Goal: Information Seeking & Learning: Check status

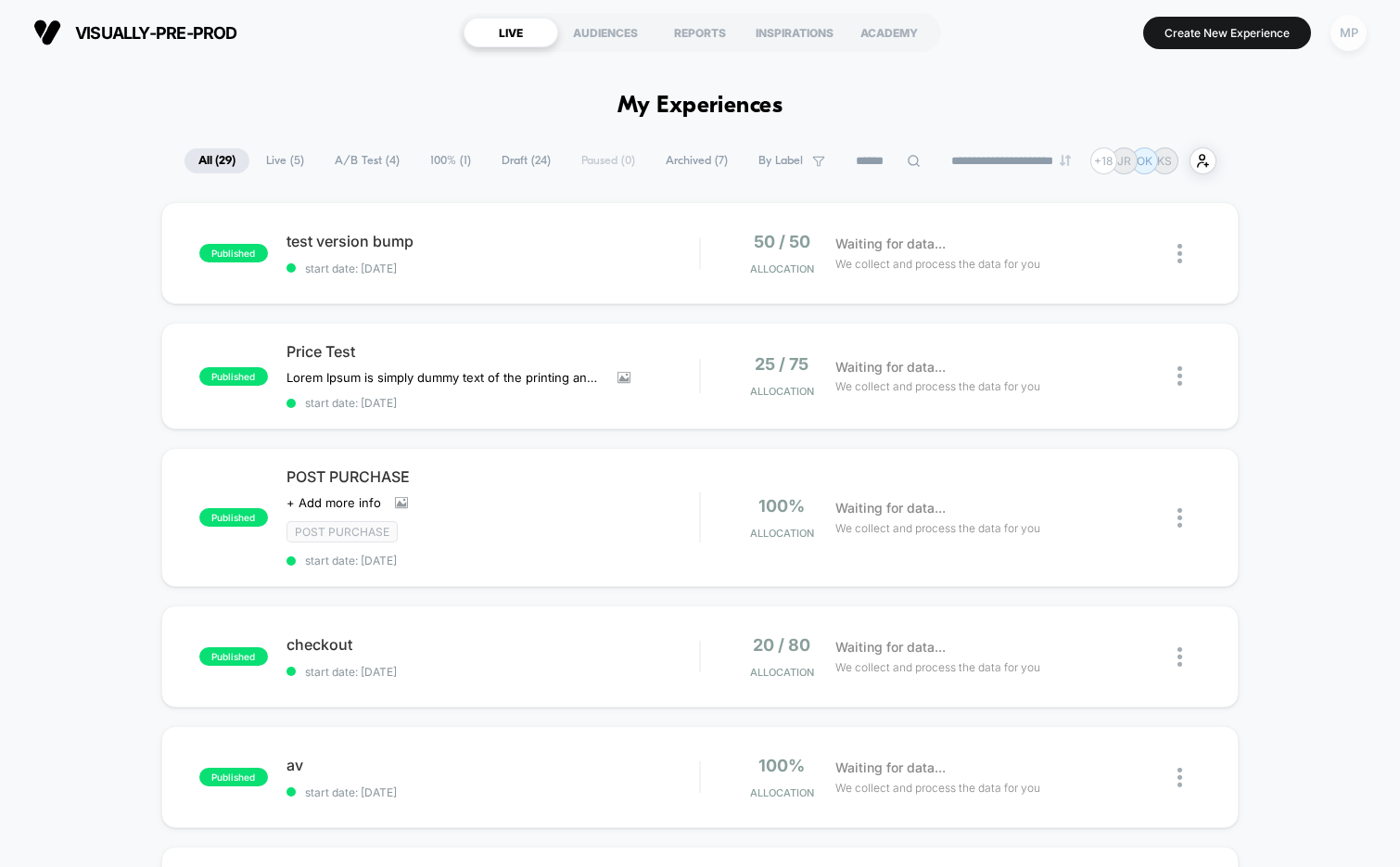
click at [1357, 20] on div "MP" at bounding box center [1348, 33] width 36 height 36
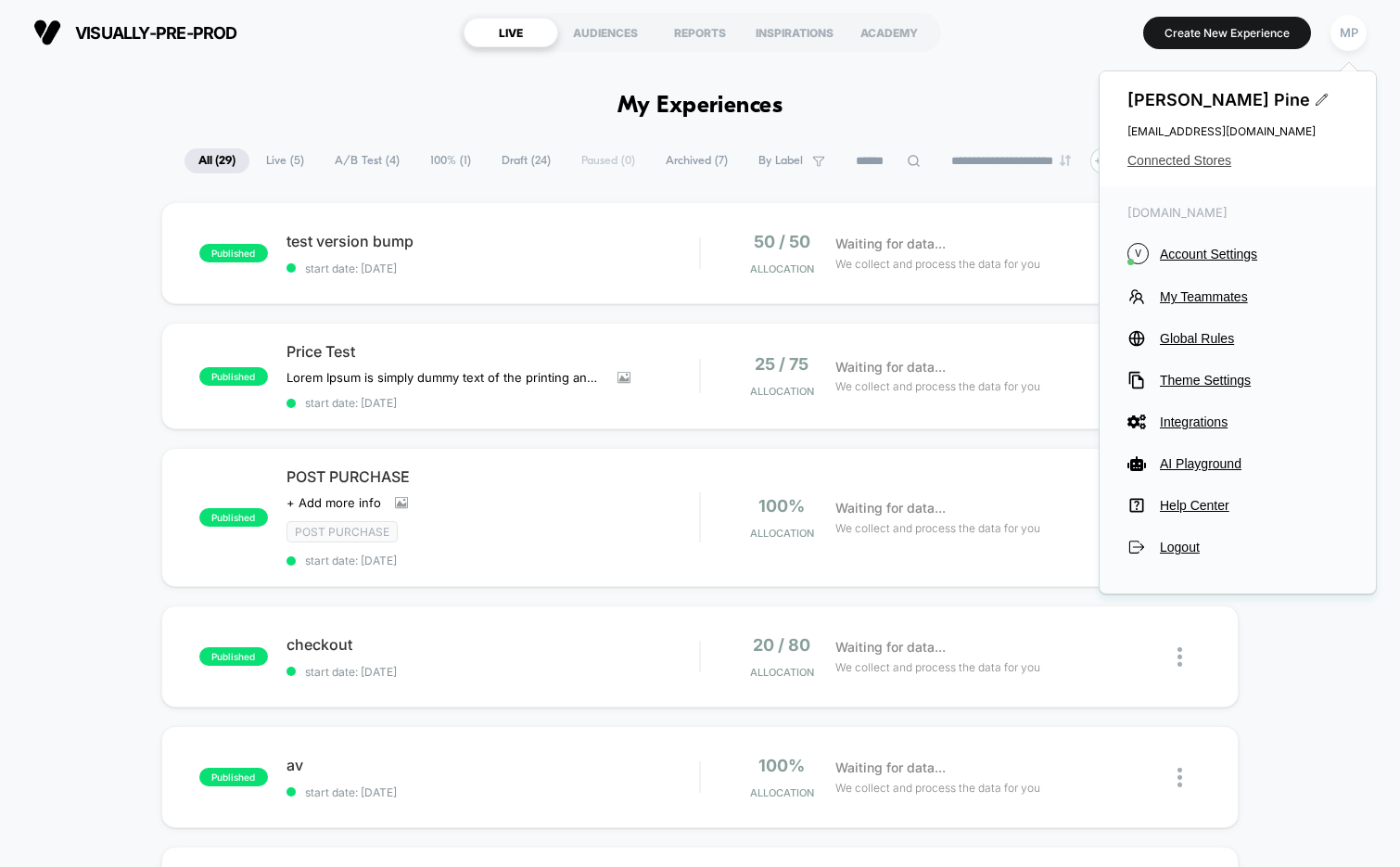
click at [1158, 158] on span "Connected Stores" at bounding box center [1236, 160] width 220 height 15
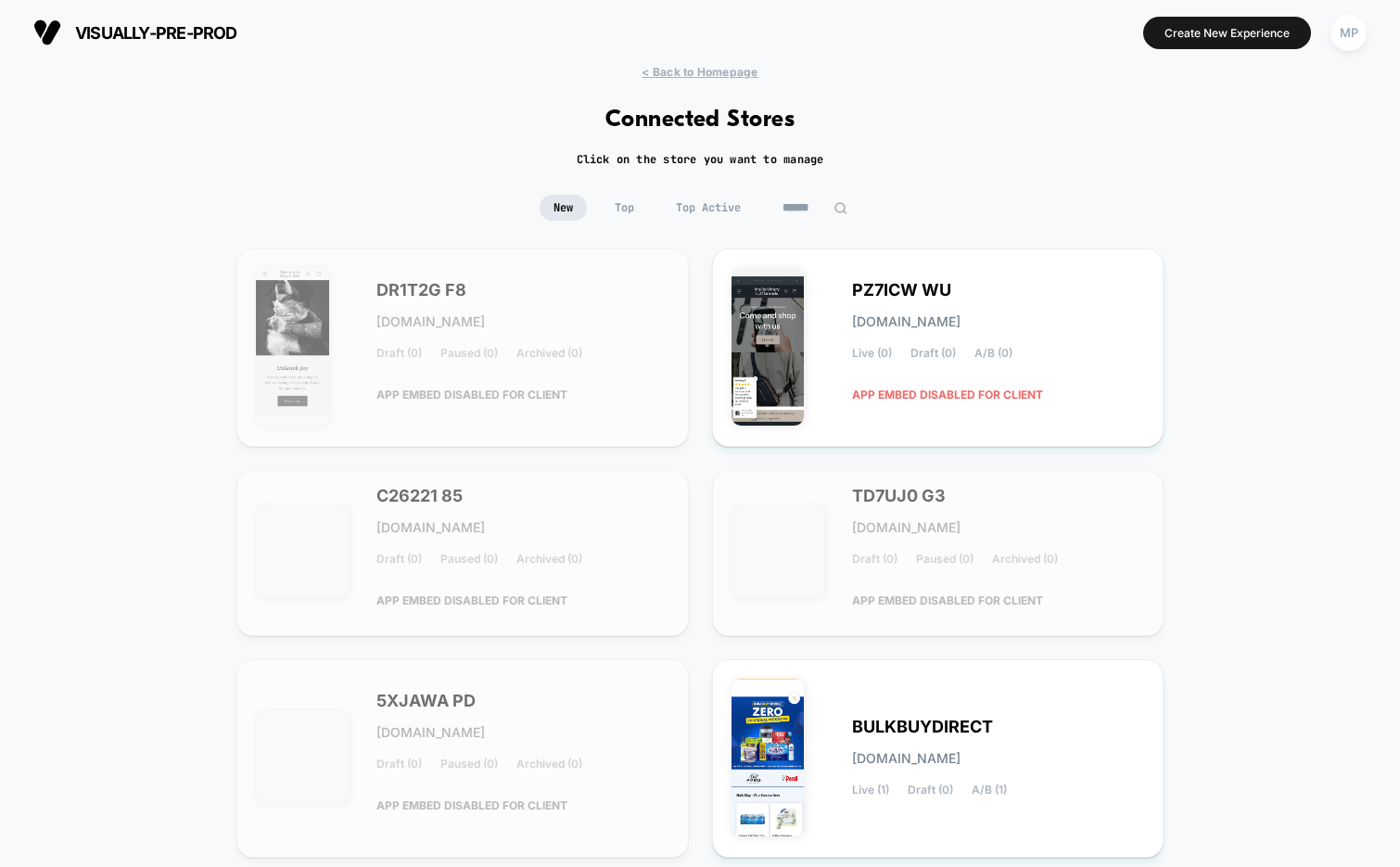
click at [811, 195] on input at bounding box center [815, 208] width 93 height 26
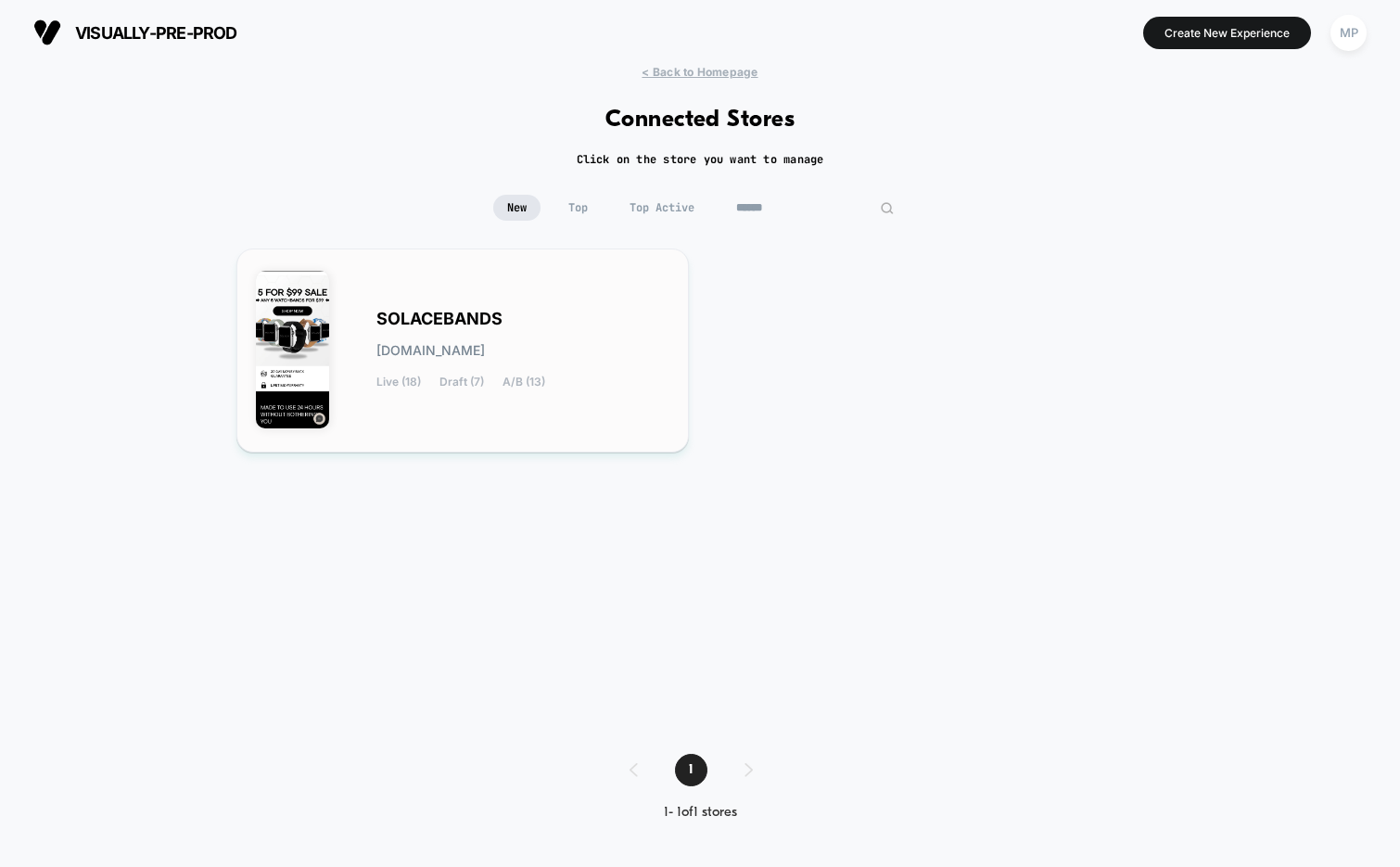
type input "******"
click at [499, 286] on div "SOLACEBANDS solacebands.myshopify.com Live (18) Draft (7) A/B (13)" at bounding box center [463, 350] width 414 height 165
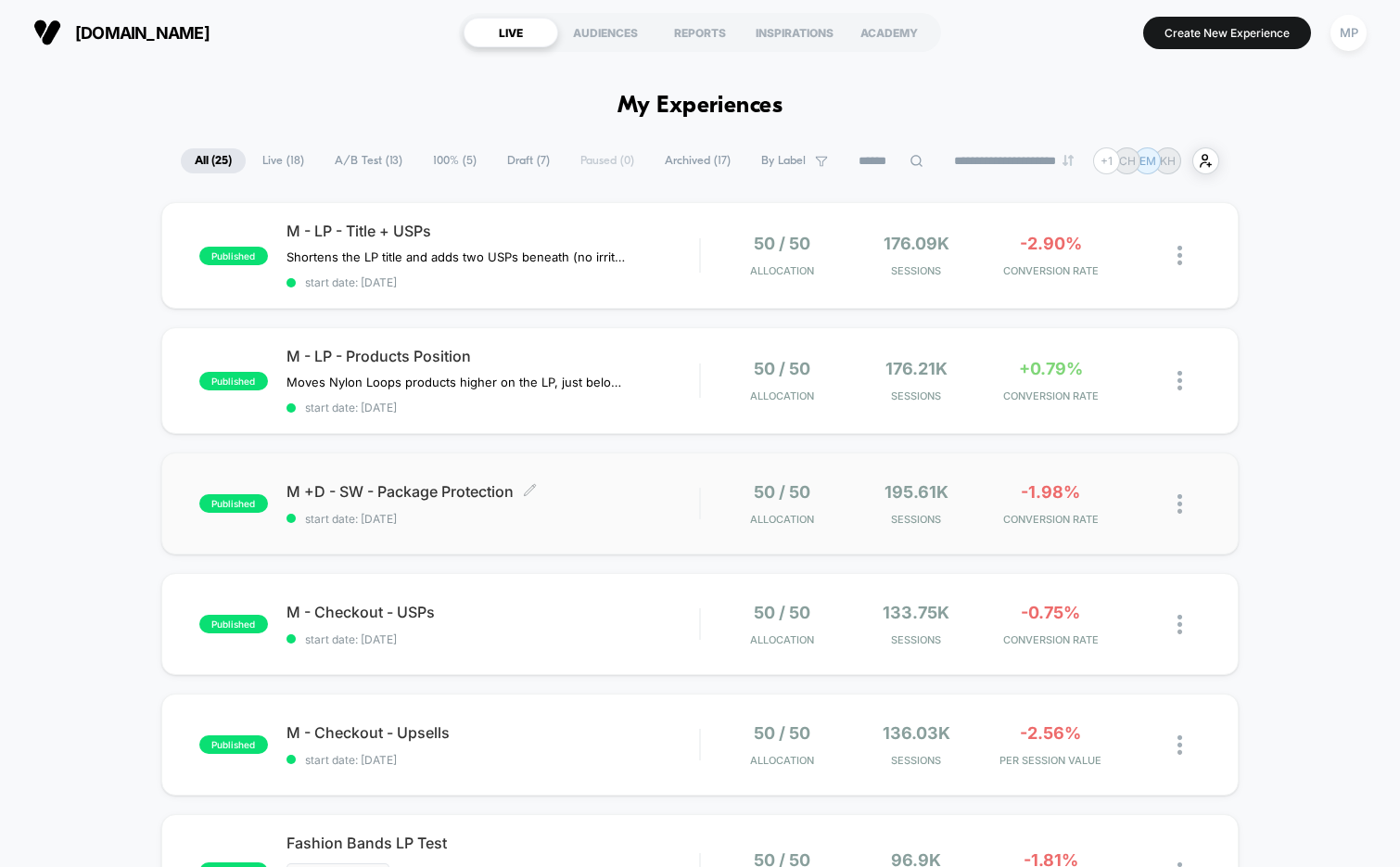
click at [514, 516] on span "start date: 8/13/2025" at bounding box center [493, 519] width 414 height 14
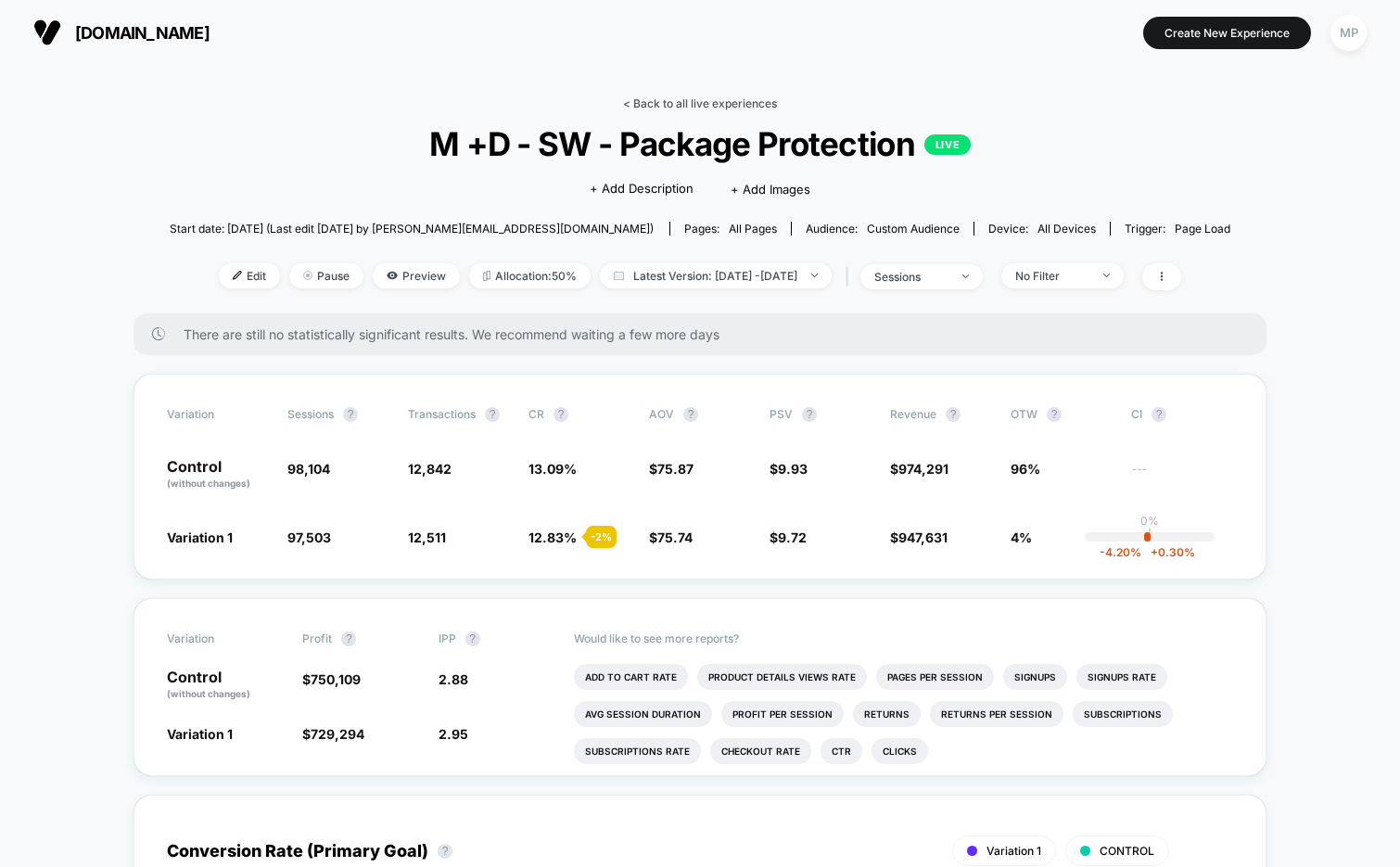
click at [679, 97] on link "< Back to all live experiences" at bounding box center [700, 104] width 154 height 14
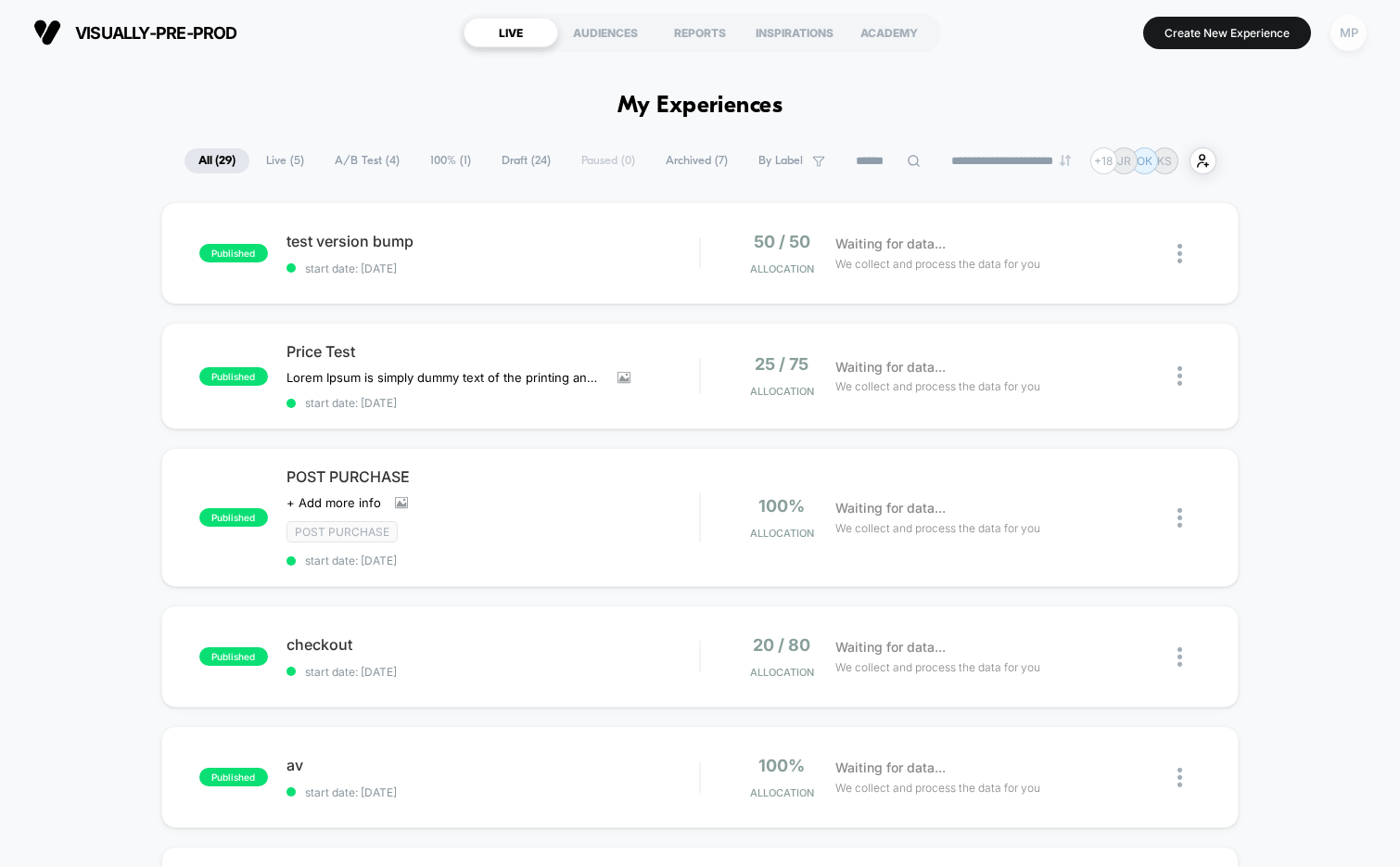
click at [1348, 26] on div "MP" at bounding box center [1348, 33] width 36 height 36
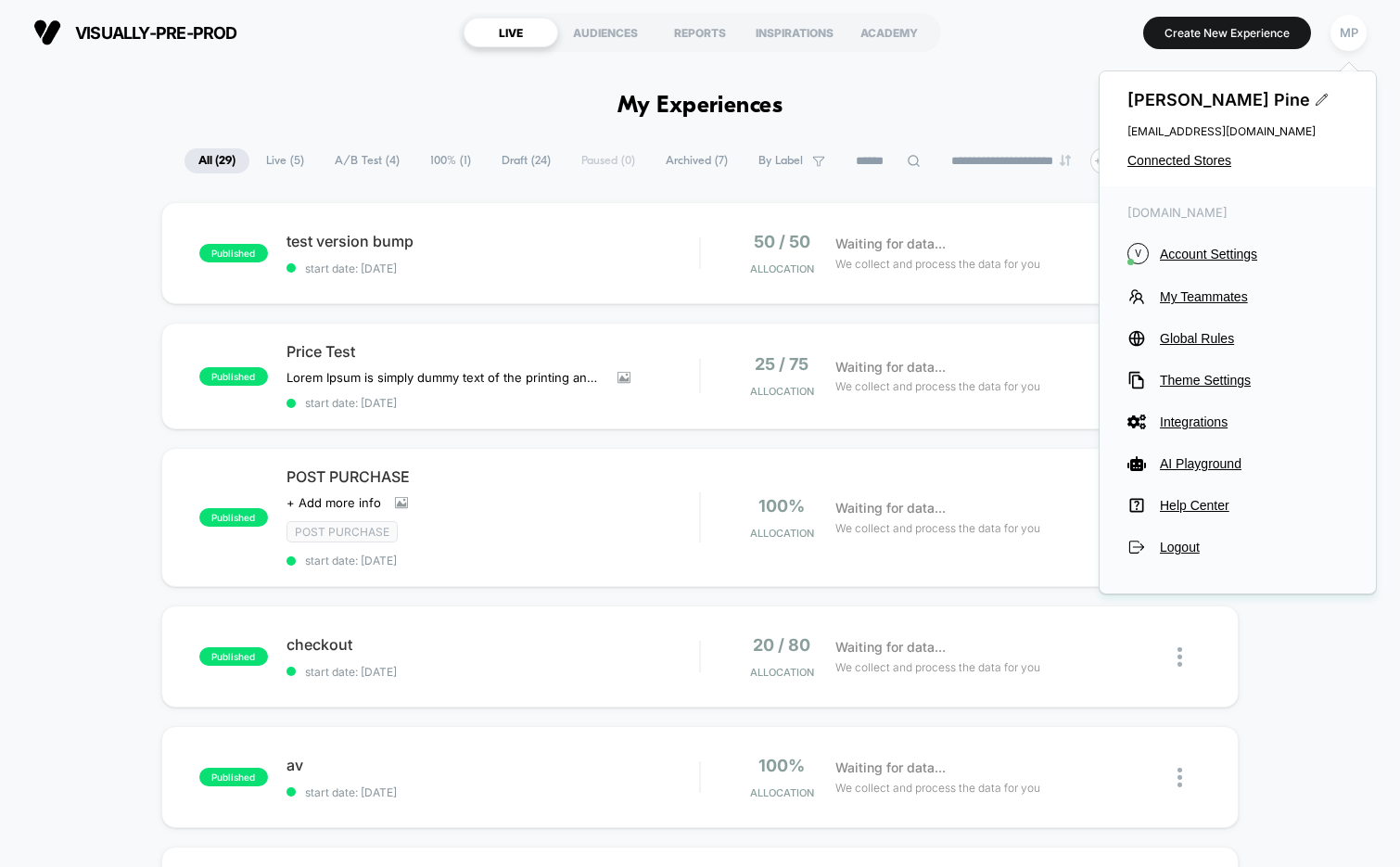
click at [1161, 152] on div "Maddie Pine maddie@visually.io Connected Stores" at bounding box center [1237, 129] width 276 height 115
click at [1160, 163] on span "Connected Stores" at bounding box center [1236, 160] width 220 height 15
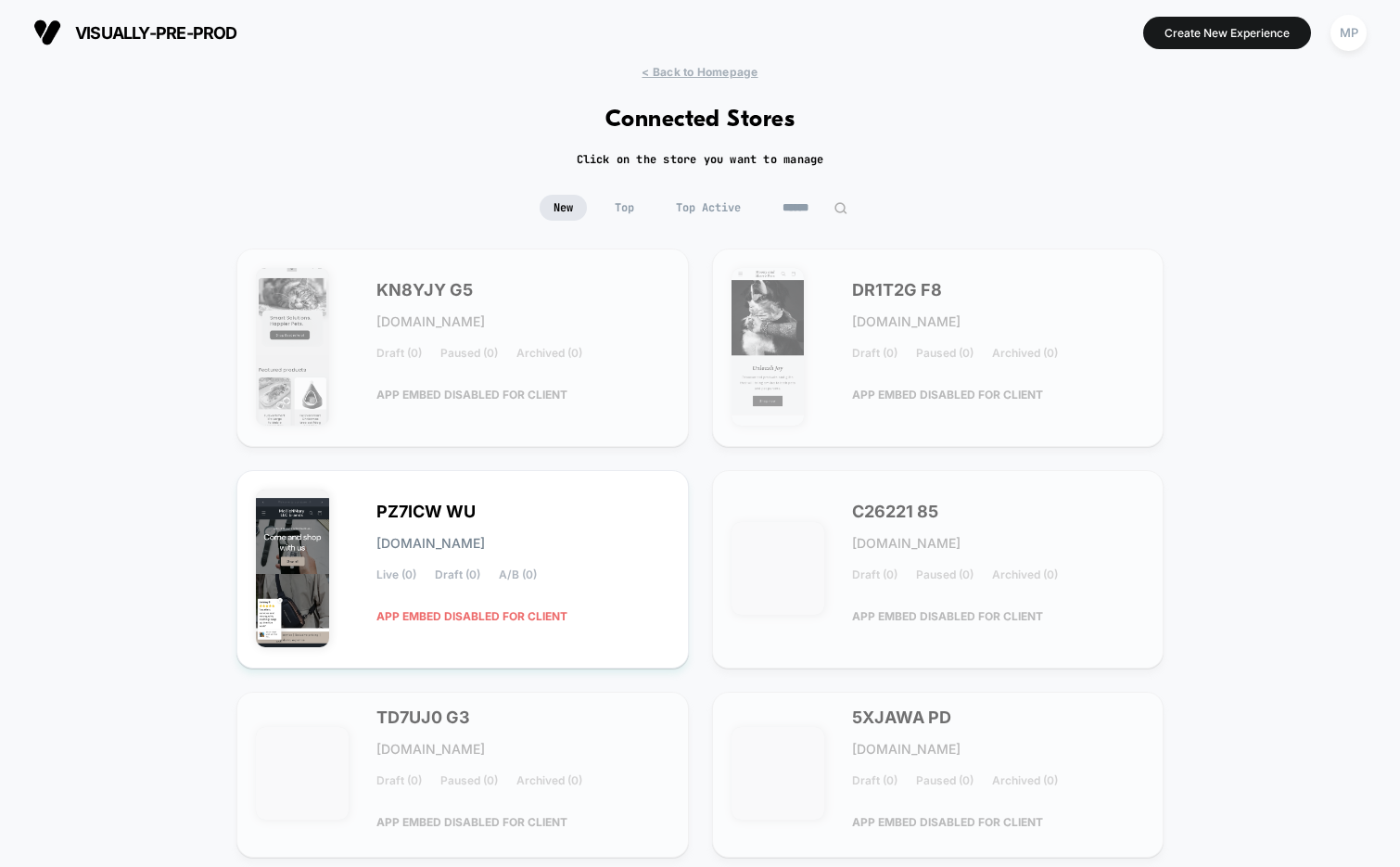
click at [789, 203] on input at bounding box center [815, 208] width 93 height 26
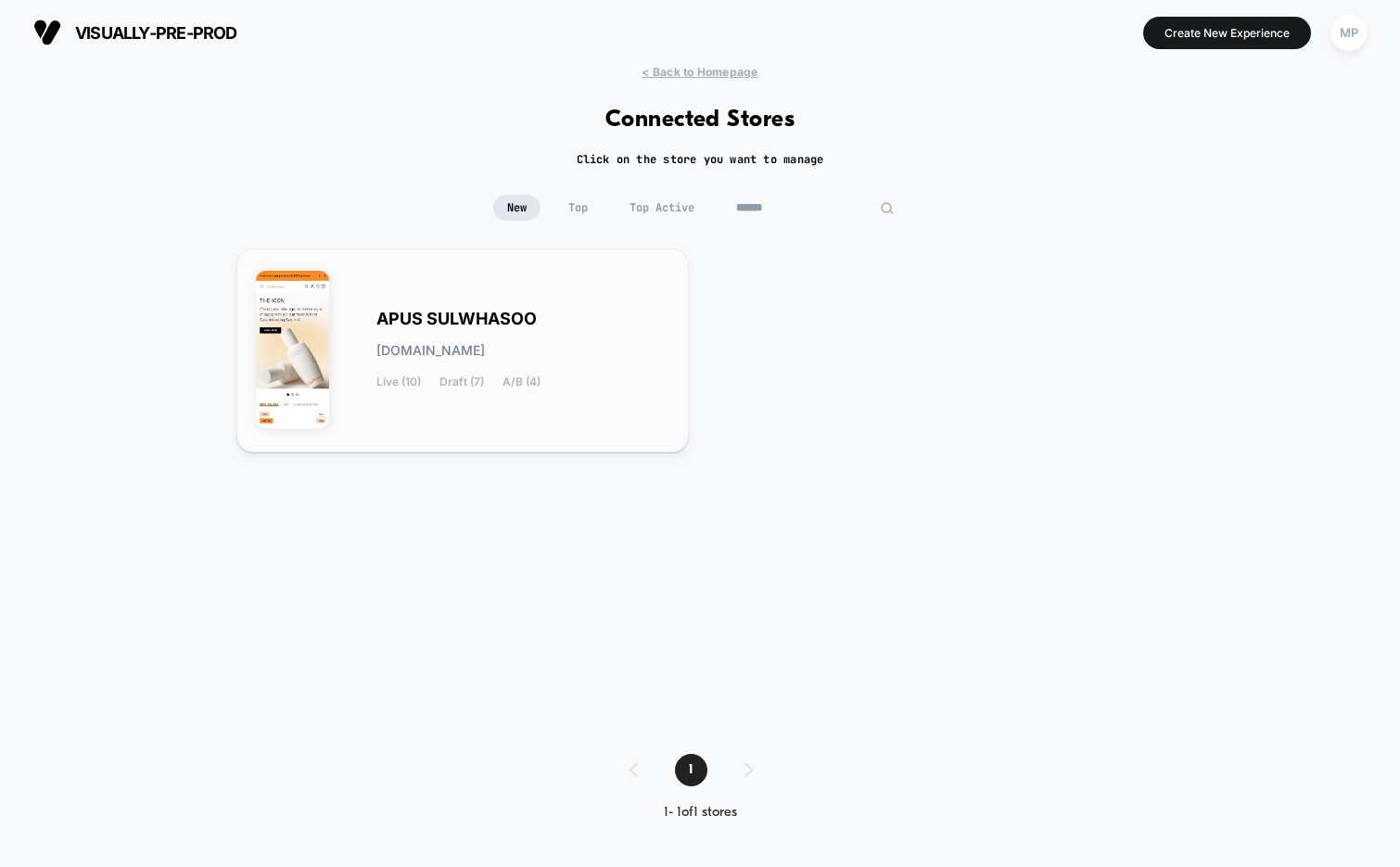
type input "******"
click at [429, 336] on div "APUS SULWHASOO apus-sulwhasoo.myshopify.com Live (10) Draft (7) A/B (4)" at bounding box center [523, 350] width 293 height 76
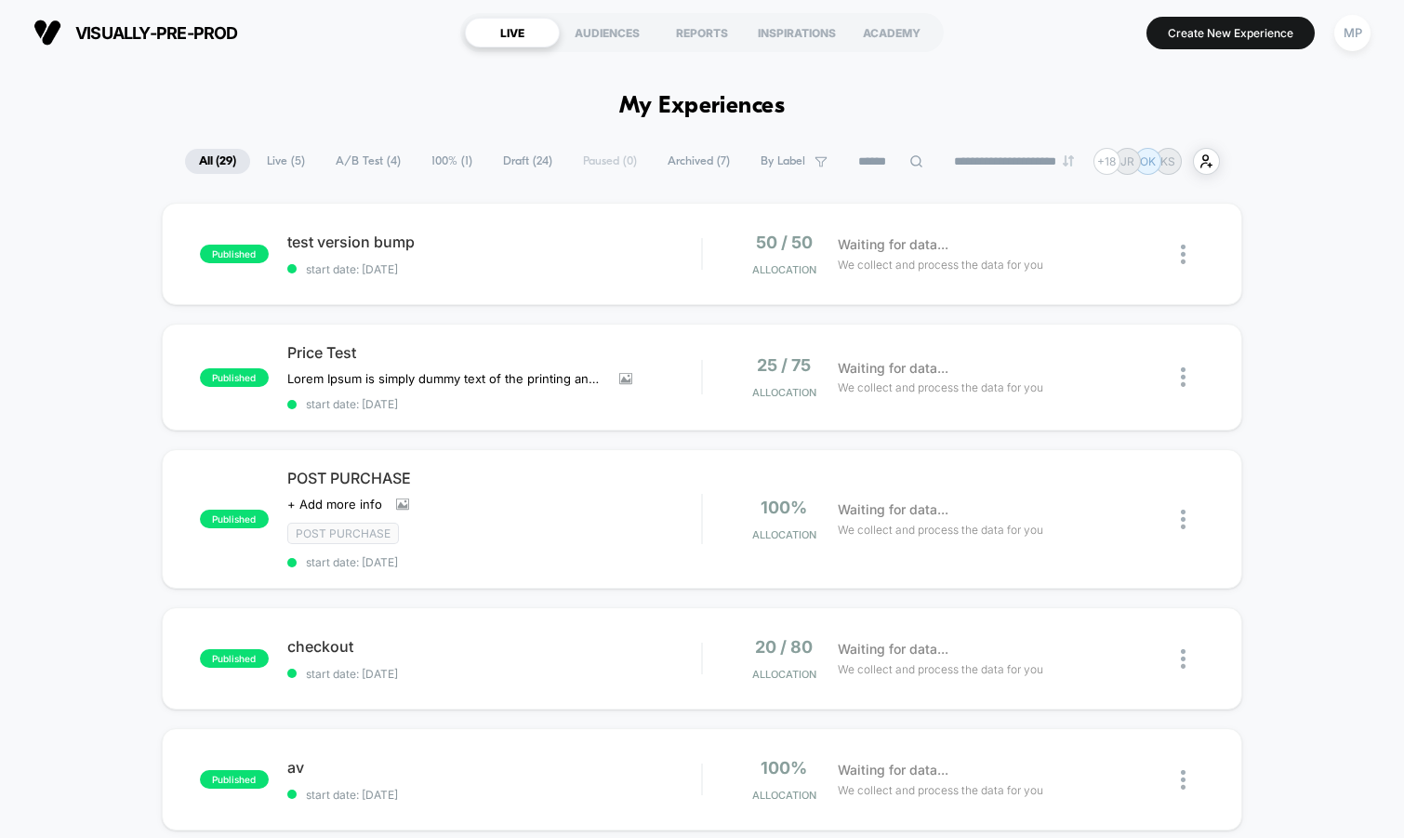
click at [1357, 50] on button "MP" at bounding box center [1352, 33] width 47 height 38
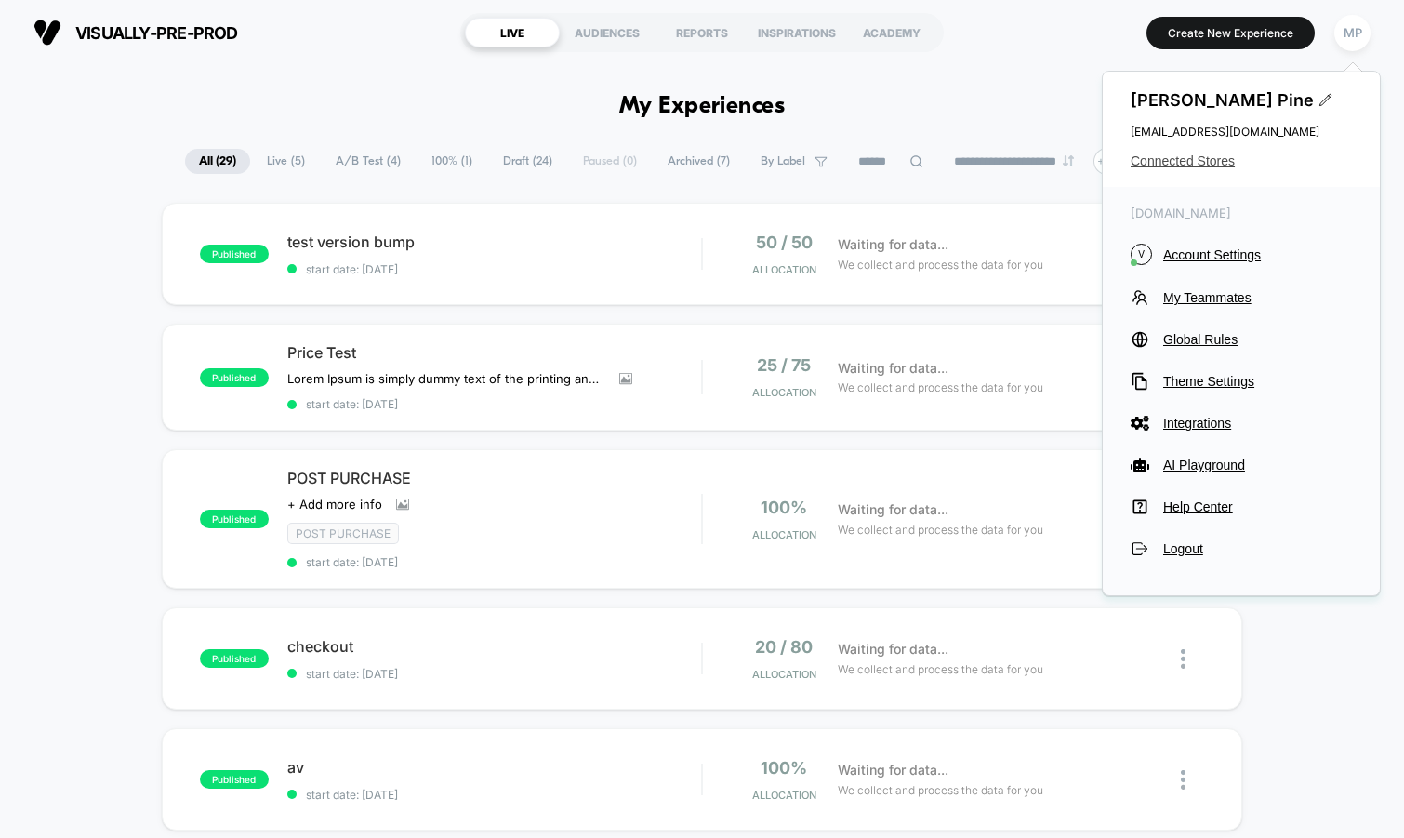
click at [1189, 162] on span "Connected Stores" at bounding box center [1240, 160] width 221 height 15
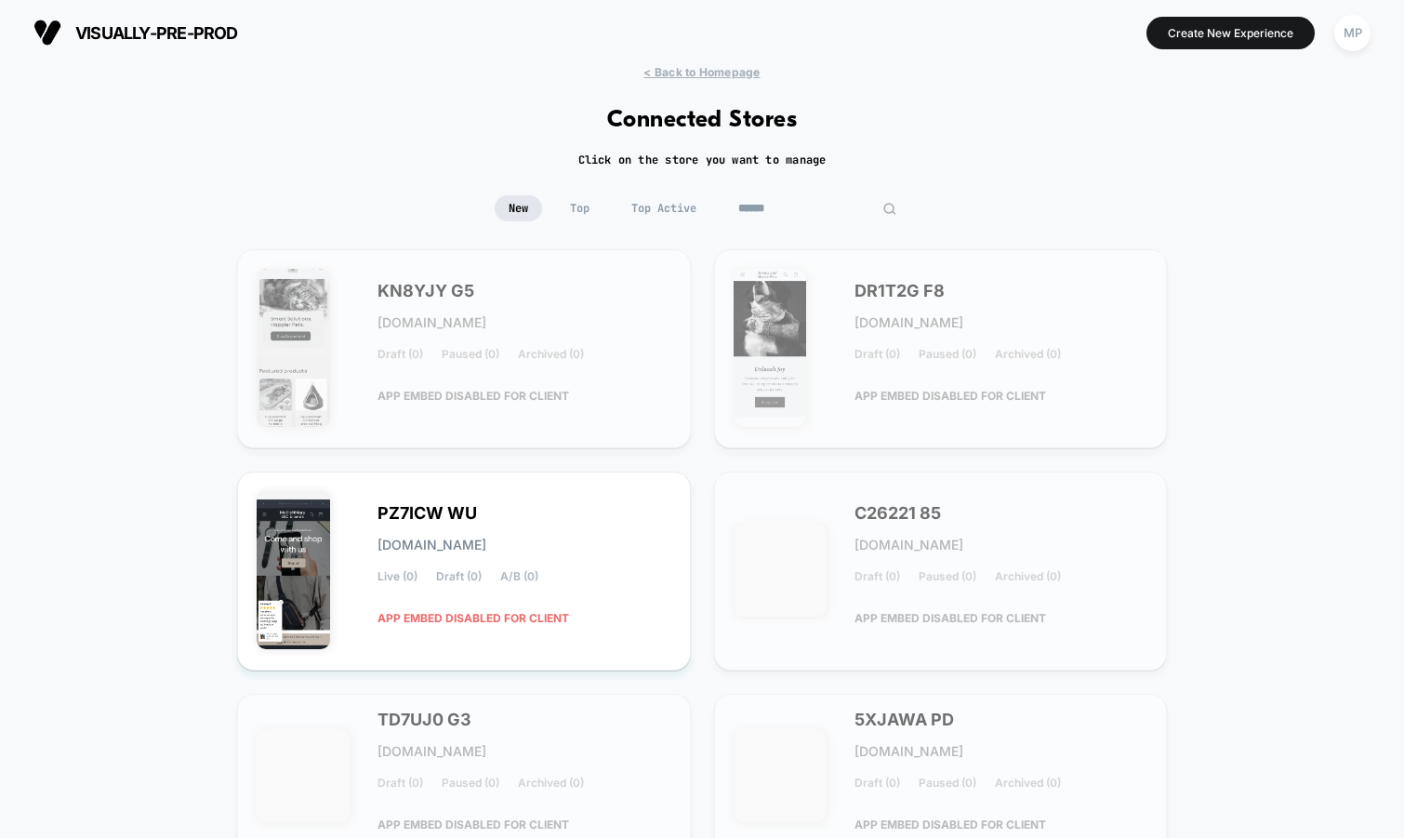
click at [795, 208] on input at bounding box center [817, 208] width 186 height 26
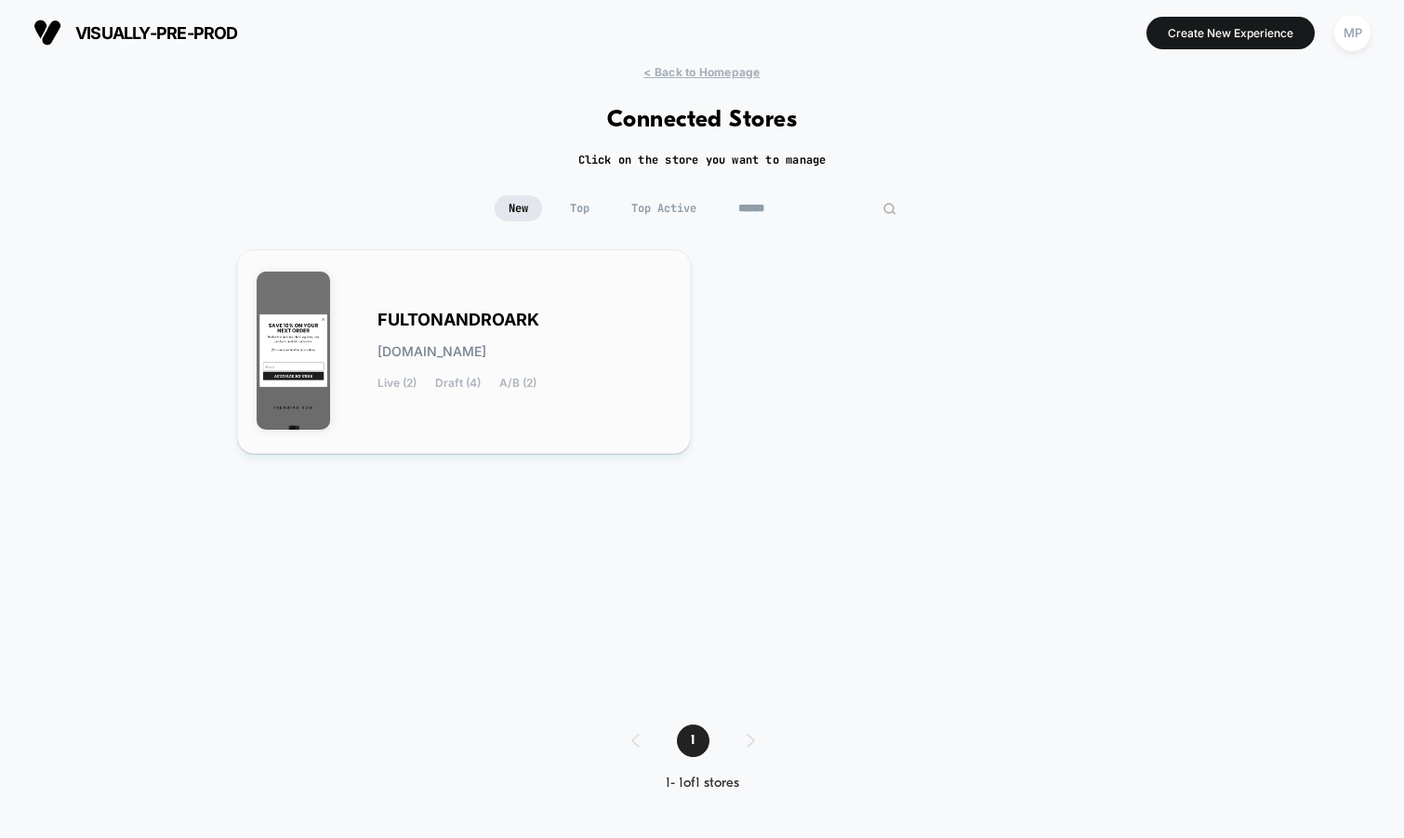
type input "******"
click at [496, 333] on div "FULTONANDROARK fultonandroark.myshopify.com Live (2) Draft (4) A/B (2)" at bounding box center [524, 351] width 294 height 76
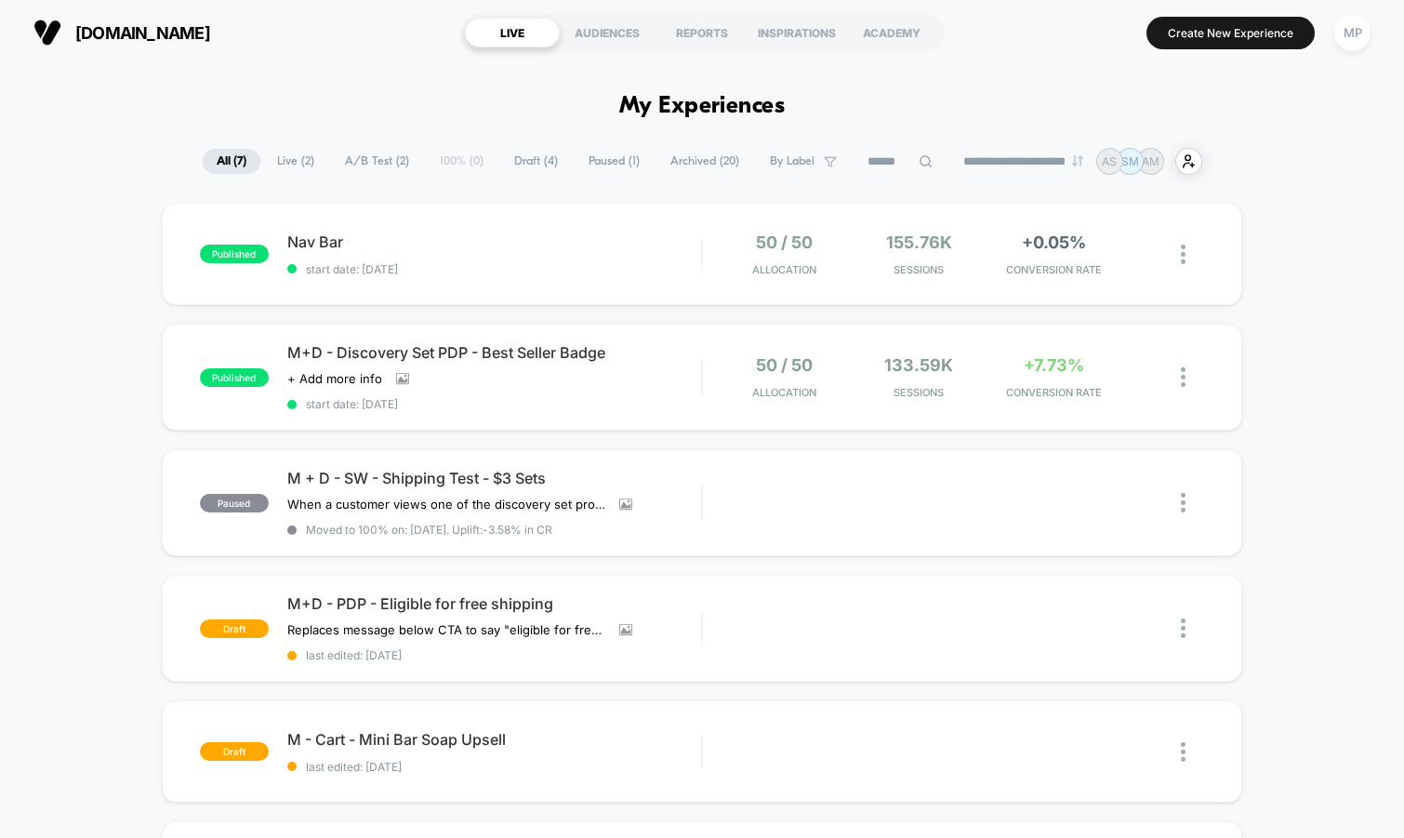
click at [597, 161] on span "Paused ( 1 )" at bounding box center [614, 161] width 79 height 25
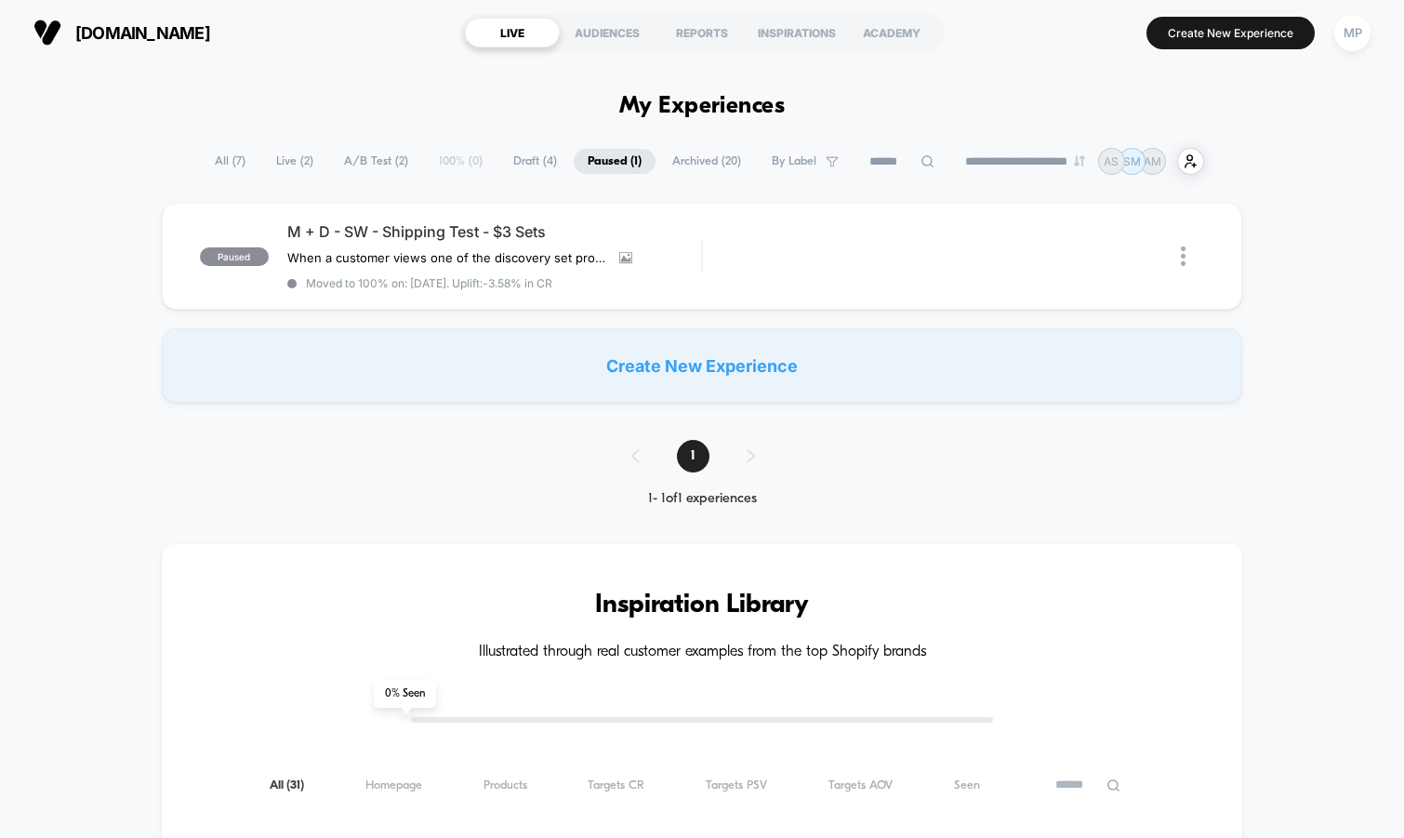
click at [681, 163] on span "Archived ( 20 )" at bounding box center [706, 161] width 97 height 25
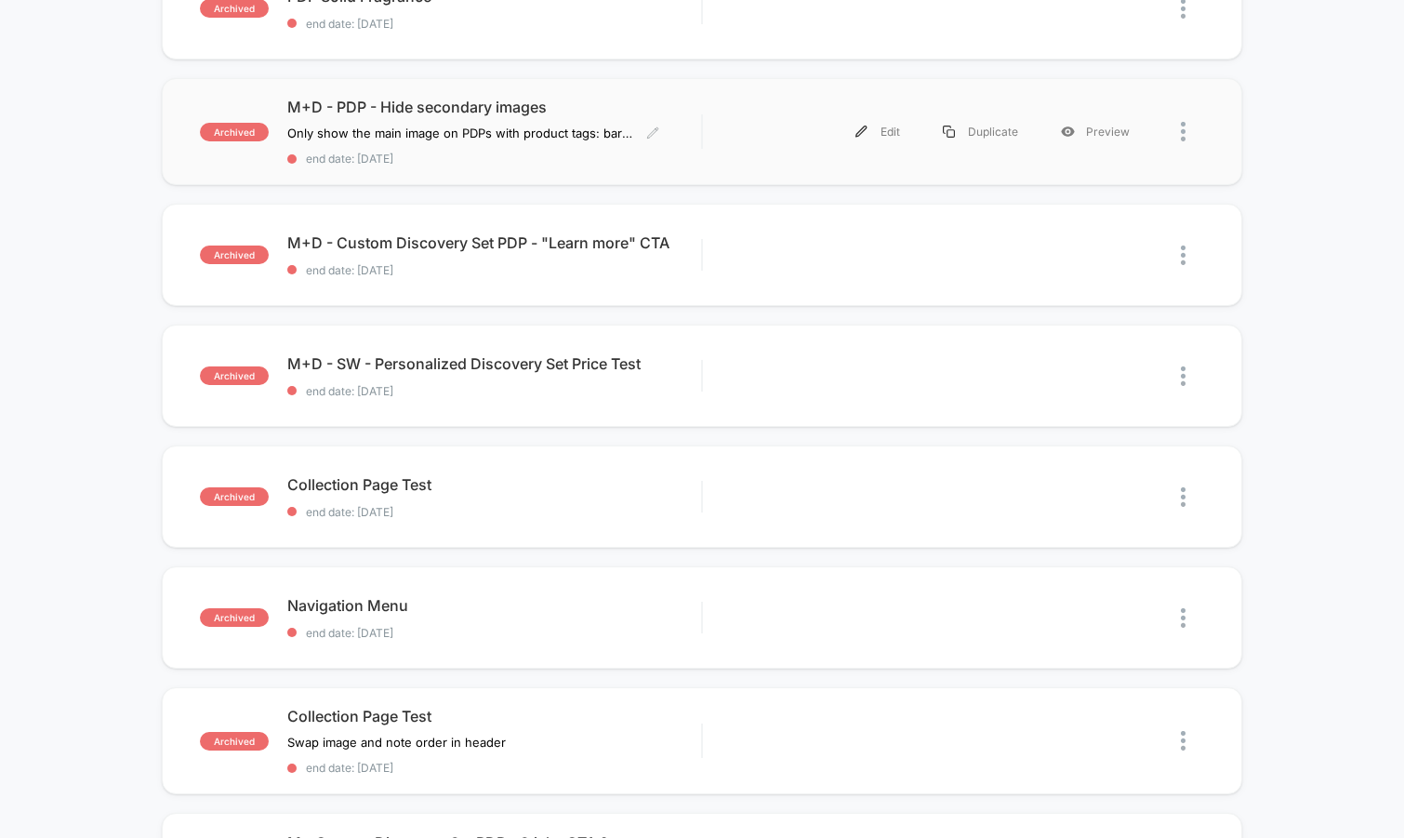
scroll to position [246, 0]
click at [589, 287] on div "archived M+D - Custom Discovery Set PDP - "Learn more" CTA end date: 6/26/2025 …" at bounding box center [702, 254] width 1081 height 102
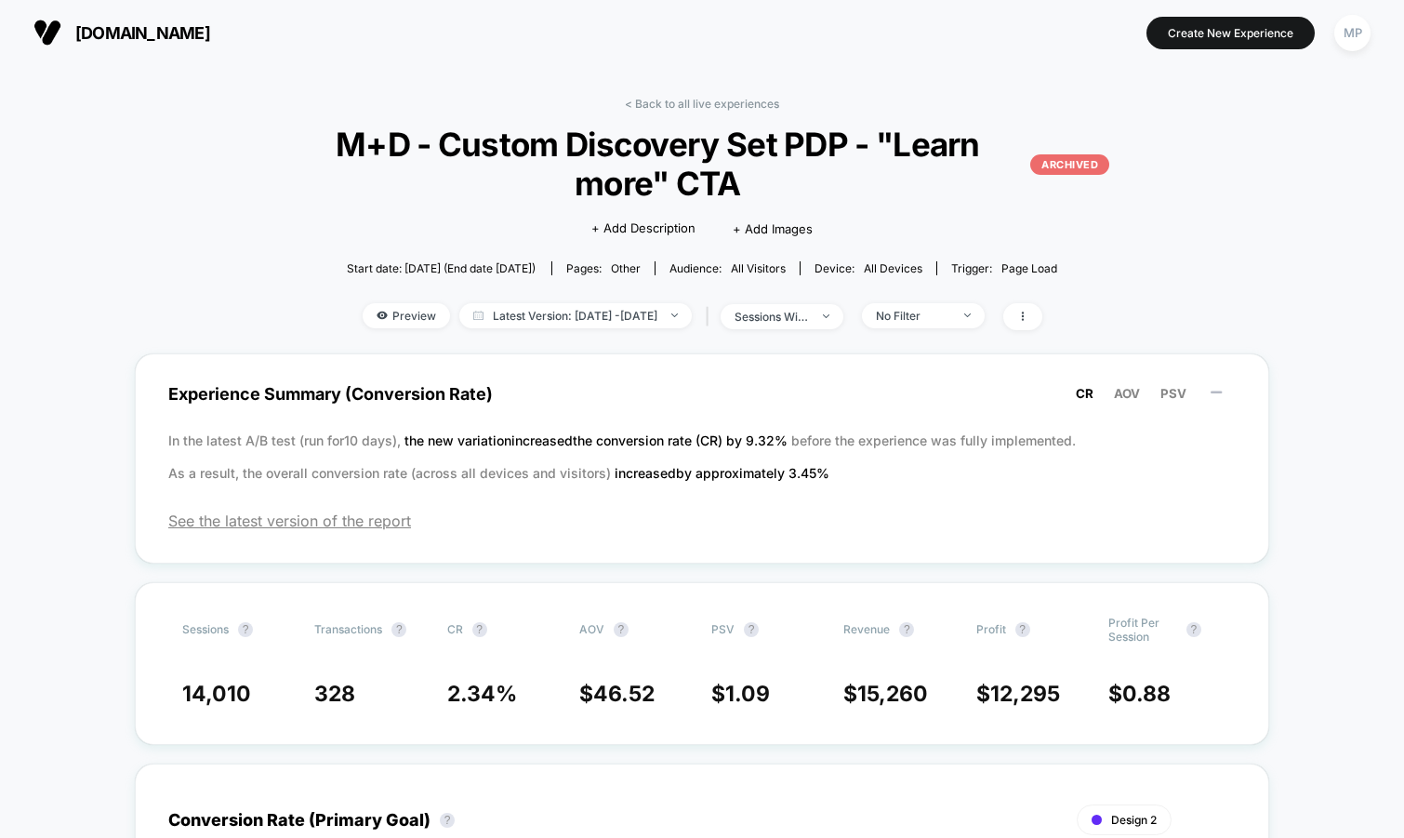
click at [657, 152] on span "M+D - Custom Discovery Set PDP - "Learn more" CTA ARCHIVED" at bounding box center [702, 164] width 814 height 78
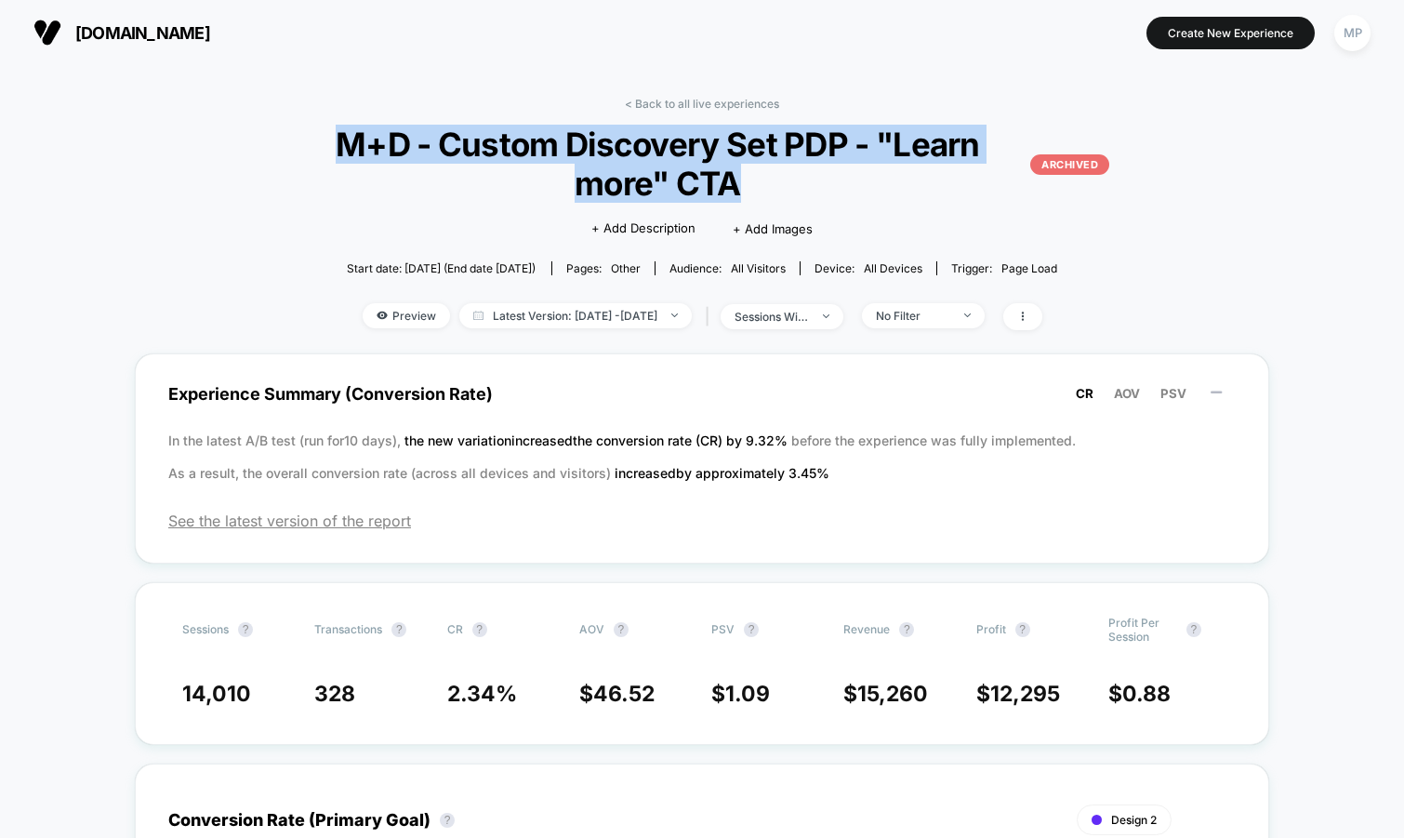
copy span "M+D - Custom Discovery Set PDP - "Learn more" CTA"
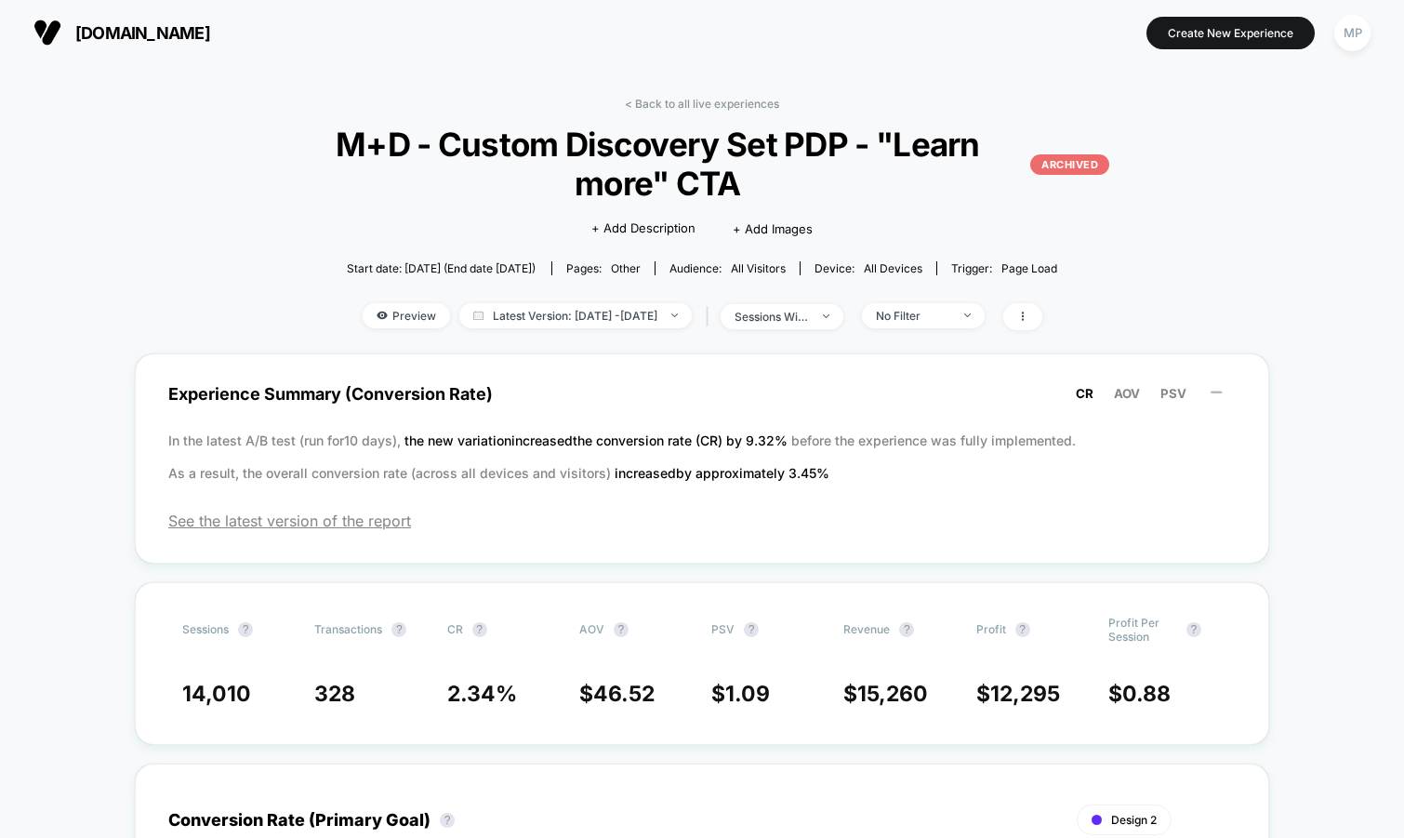
click at [558, 40] on section at bounding box center [702, 32] width 440 height 46
click at [656, 102] on link "< Back to all live experiences" at bounding box center [702, 104] width 154 height 14
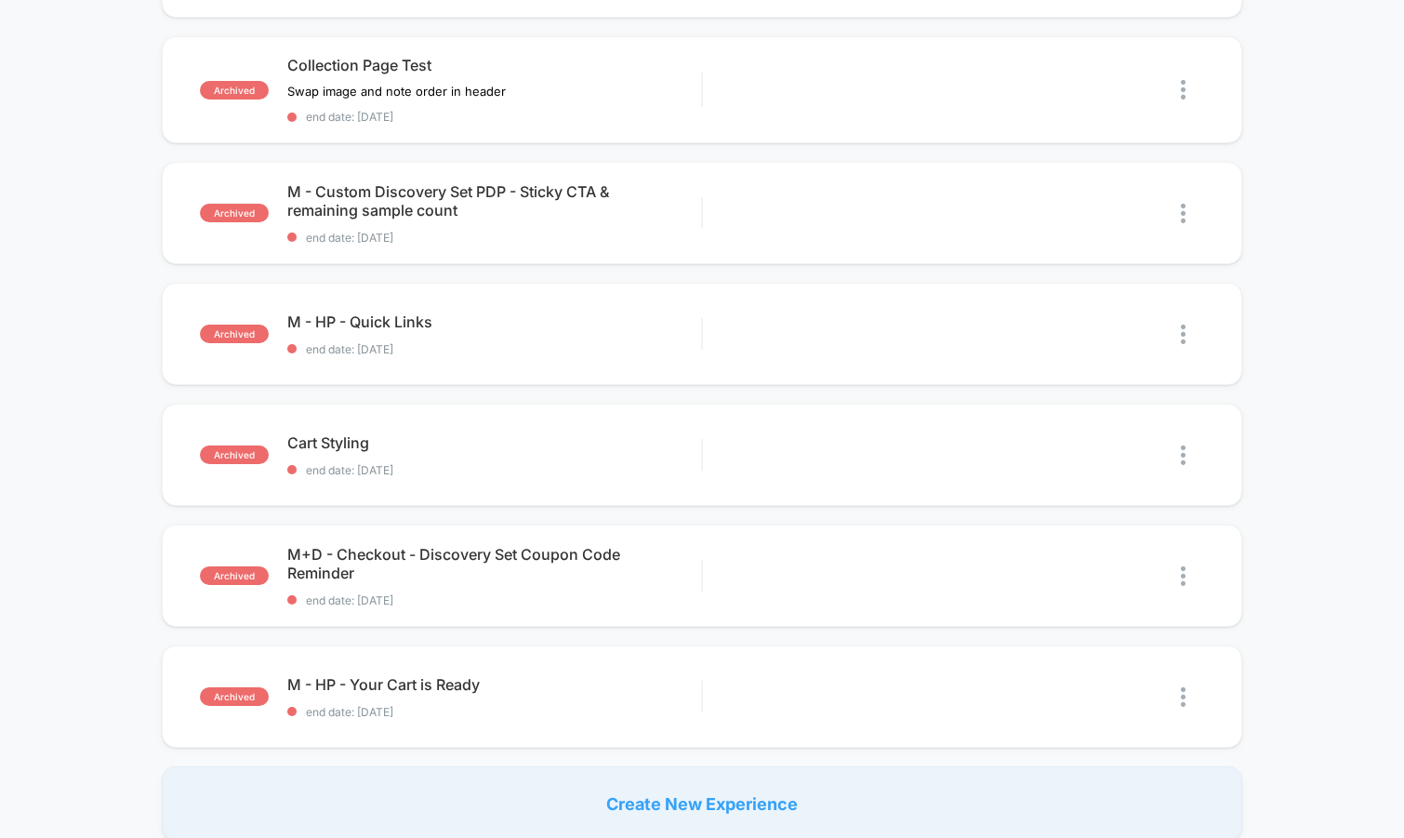
scroll to position [855, 0]
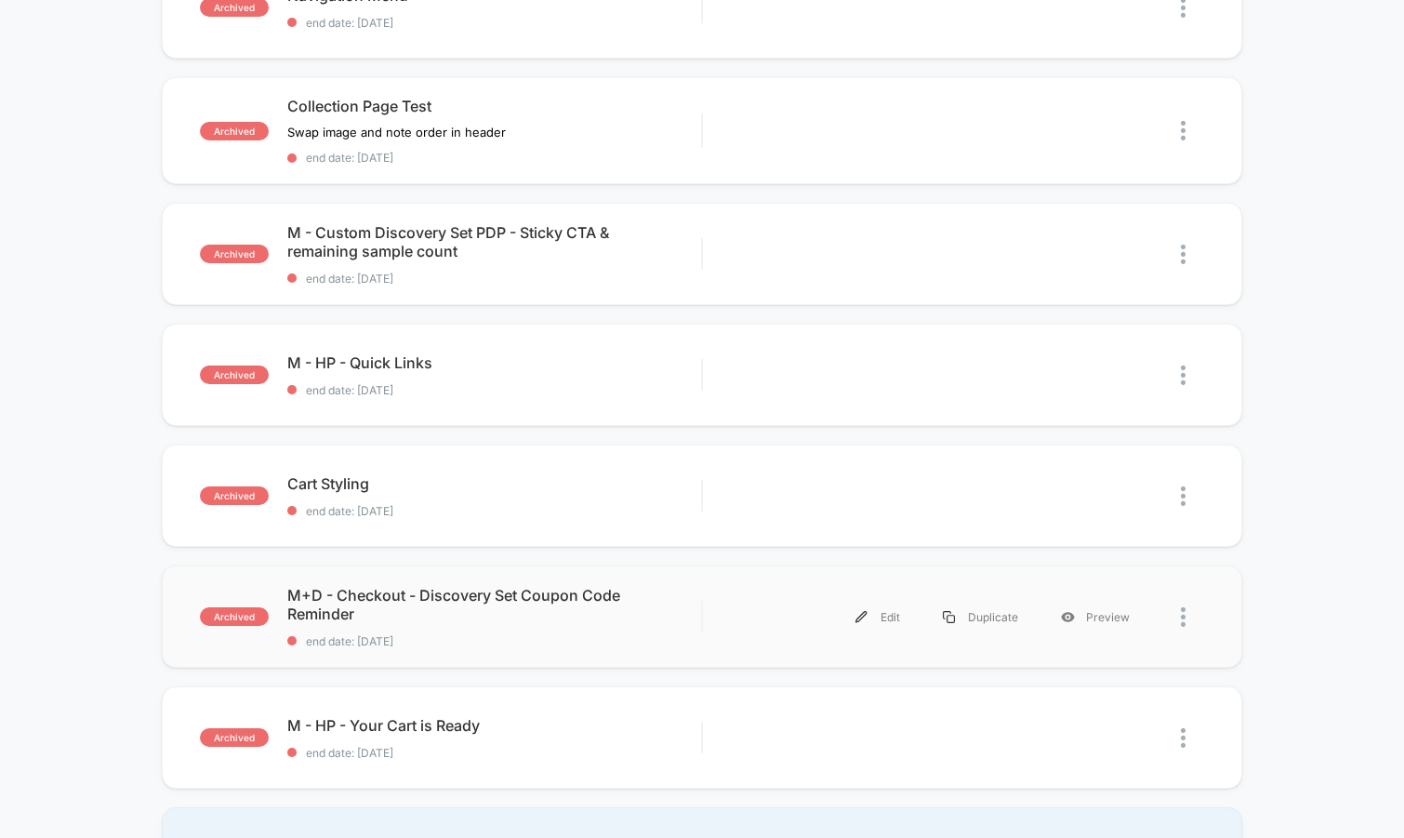
click at [523, 651] on div "archived M+D - Checkout - Discovery Set Coupon Code Reminder end date: 4/1/2025…" at bounding box center [702, 616] width 1081 height 102
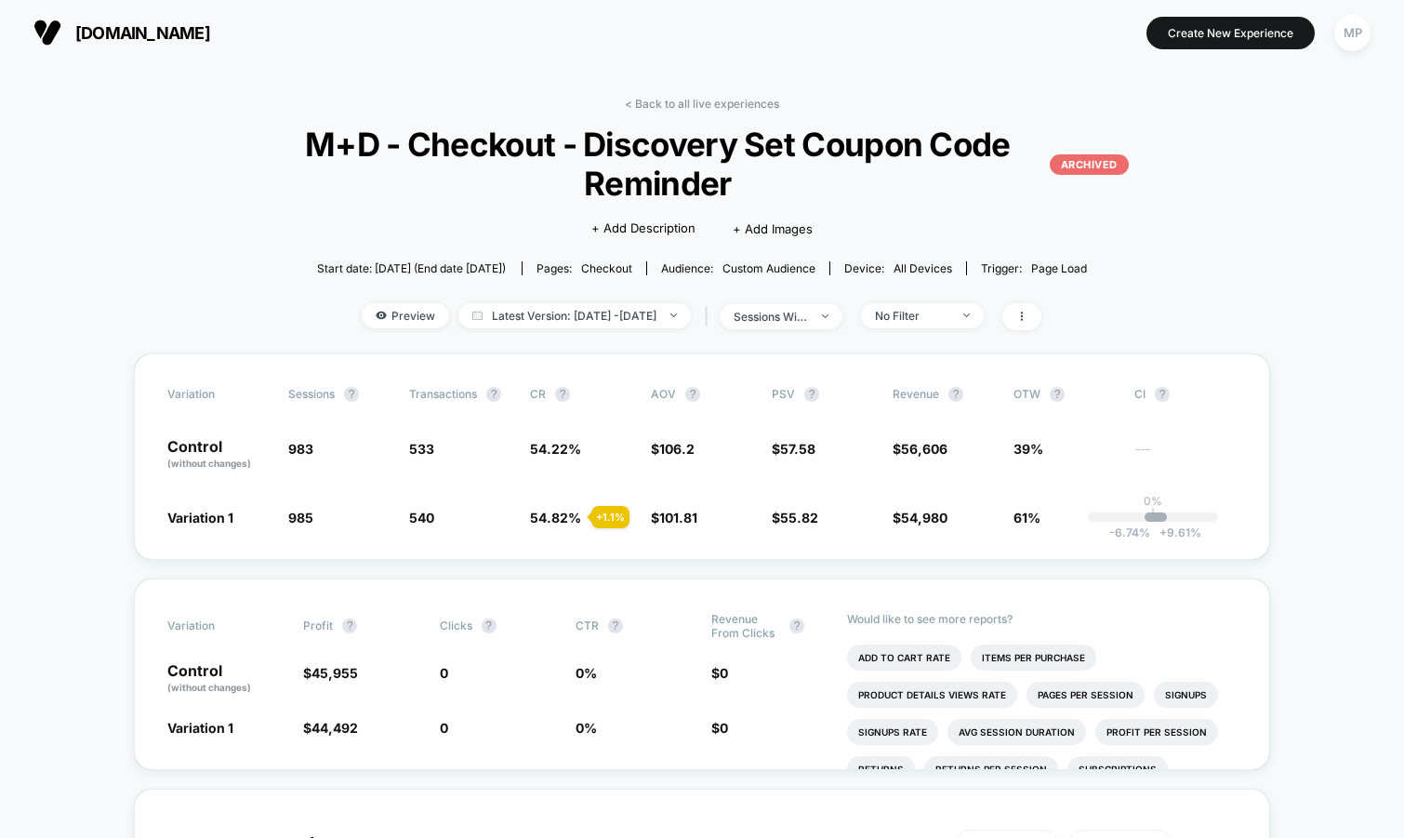
click at [676, 103] on link "< Back to all live experiences" at bounding box center [702, 104] width 154 height 14
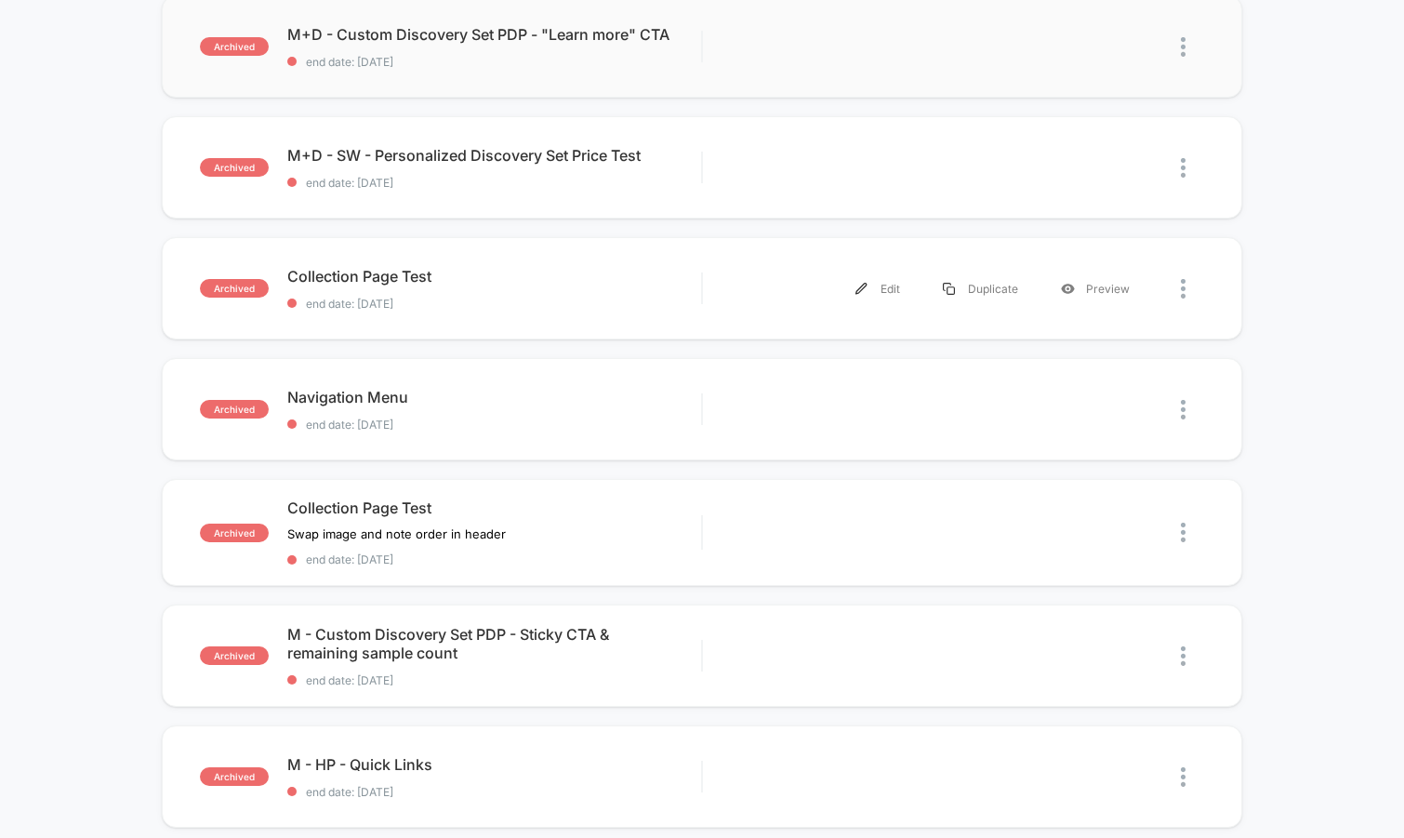
scroll to position [459, 0]
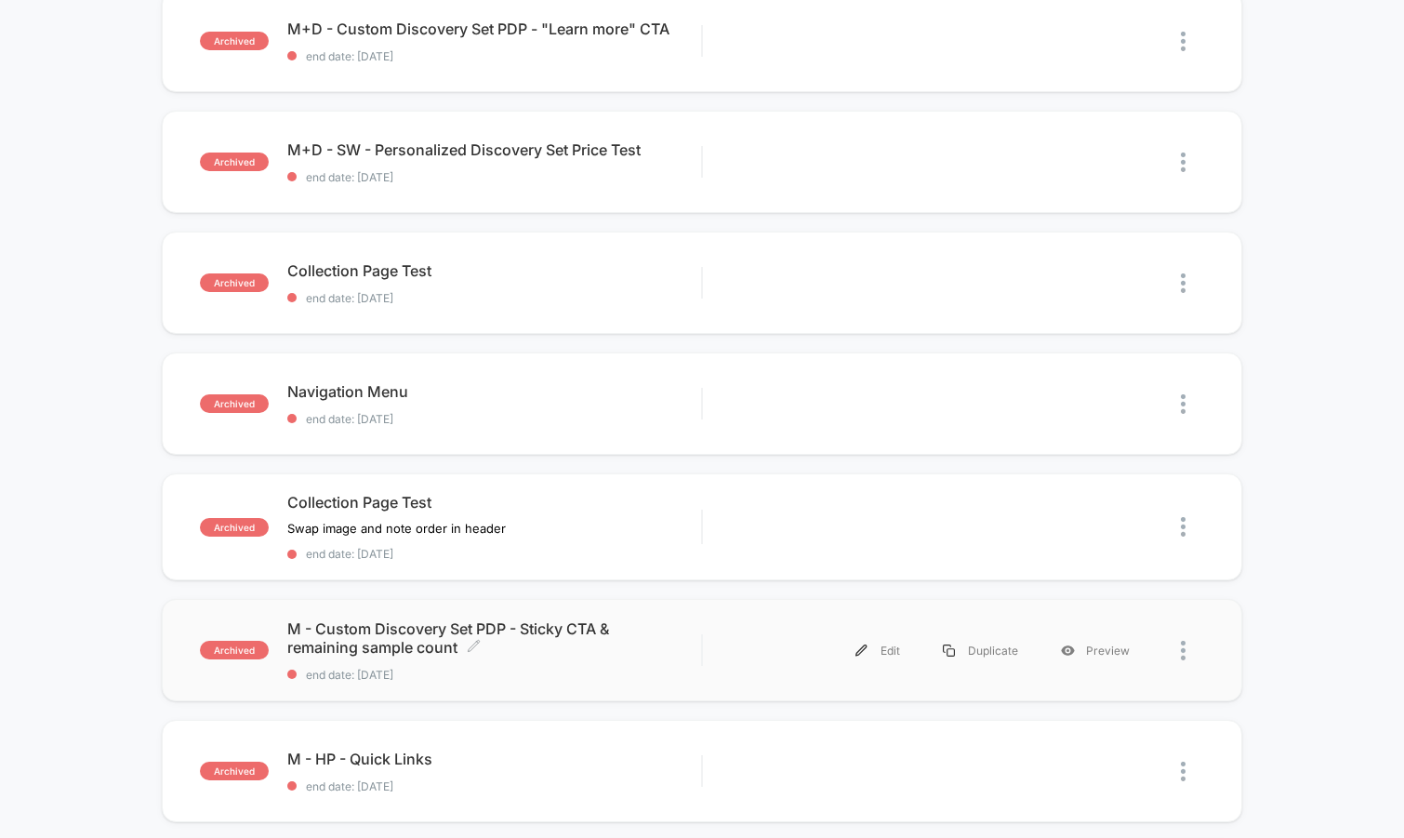
click at [562, 668] on span "end date: 5/6/2025" at bounding box center [494, 675] width 415 height 14
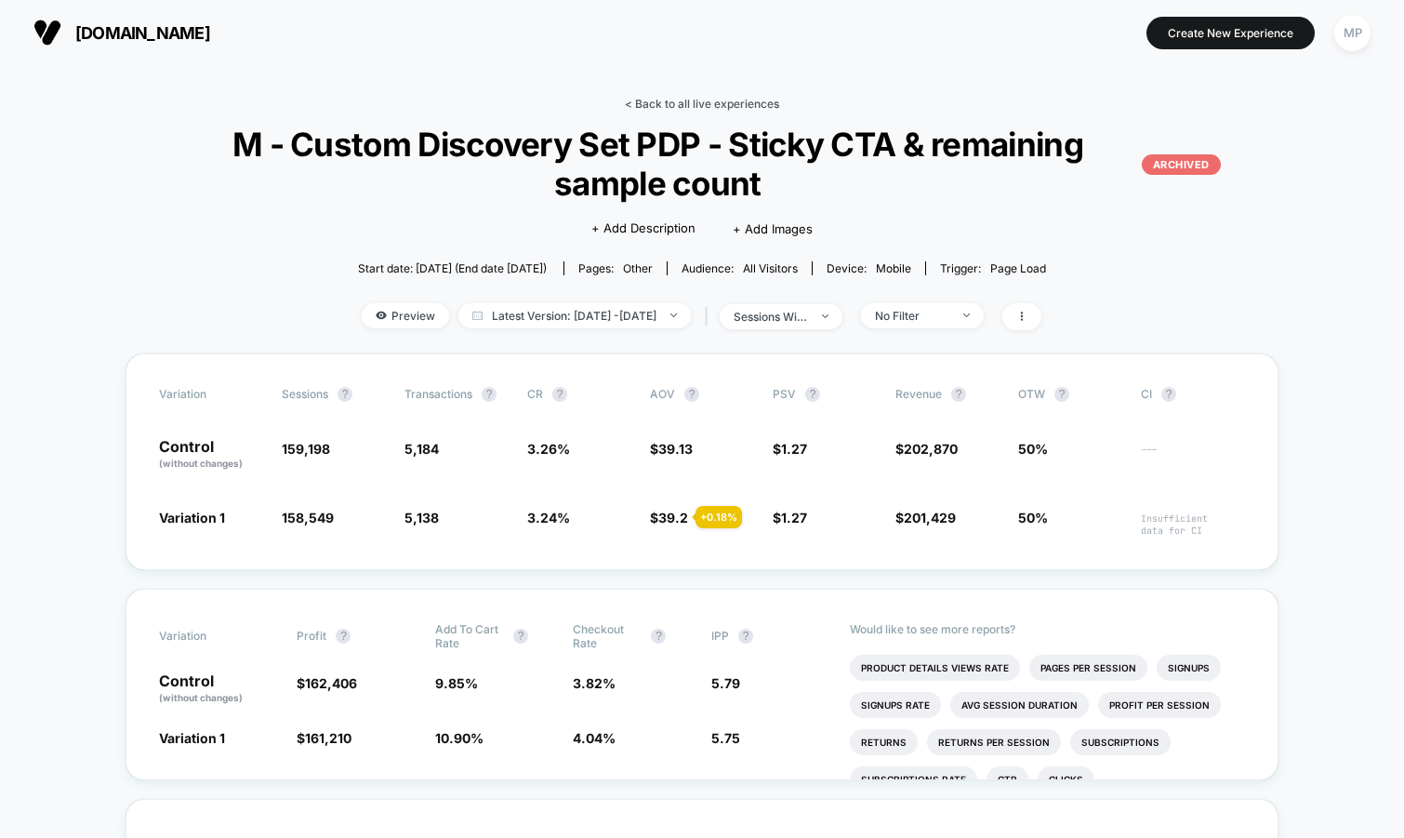
click at [693, 103] on link "< Back to all live experiences" at bounding box center [702, 104] width 154 height 14
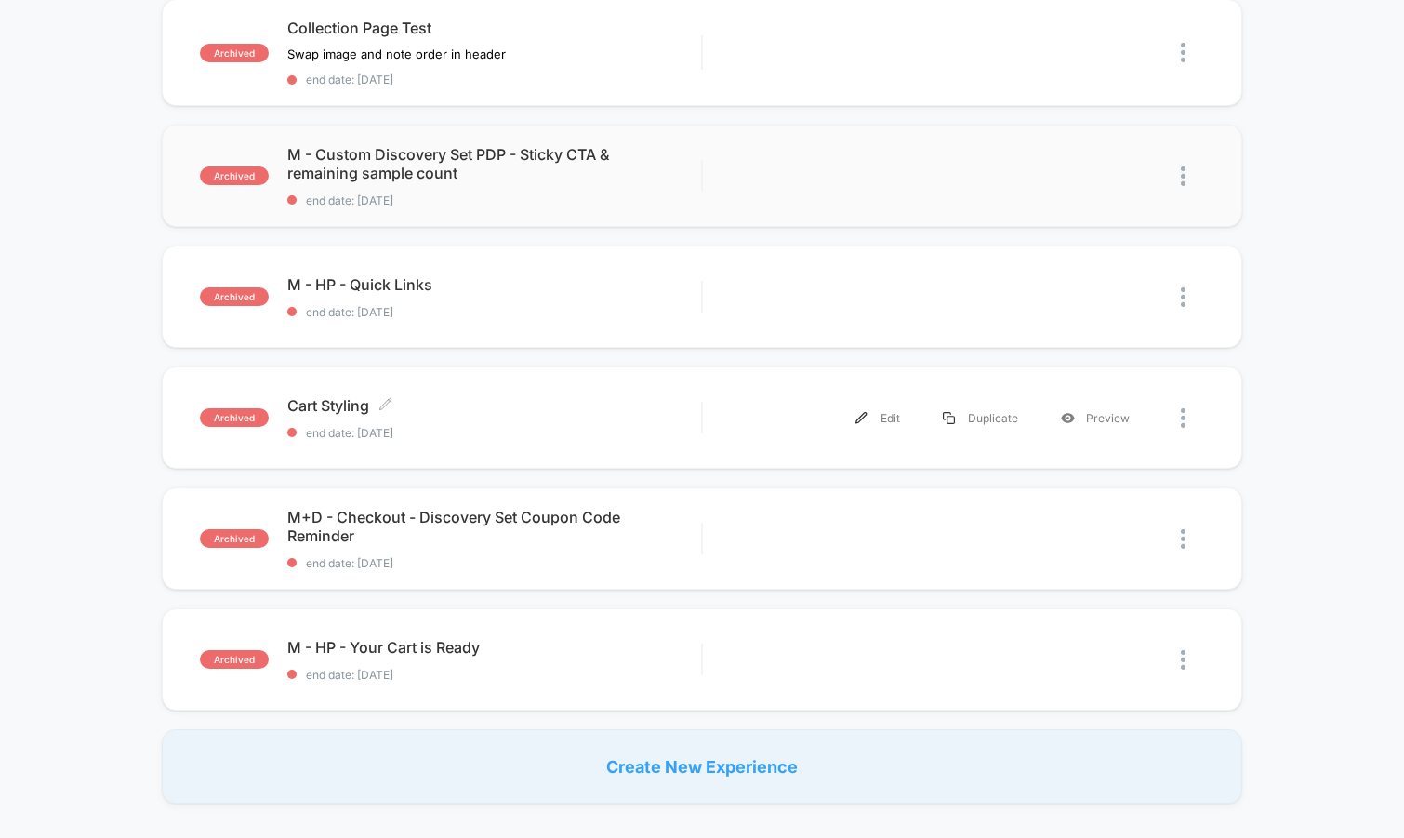
scroll to position [952, 0]
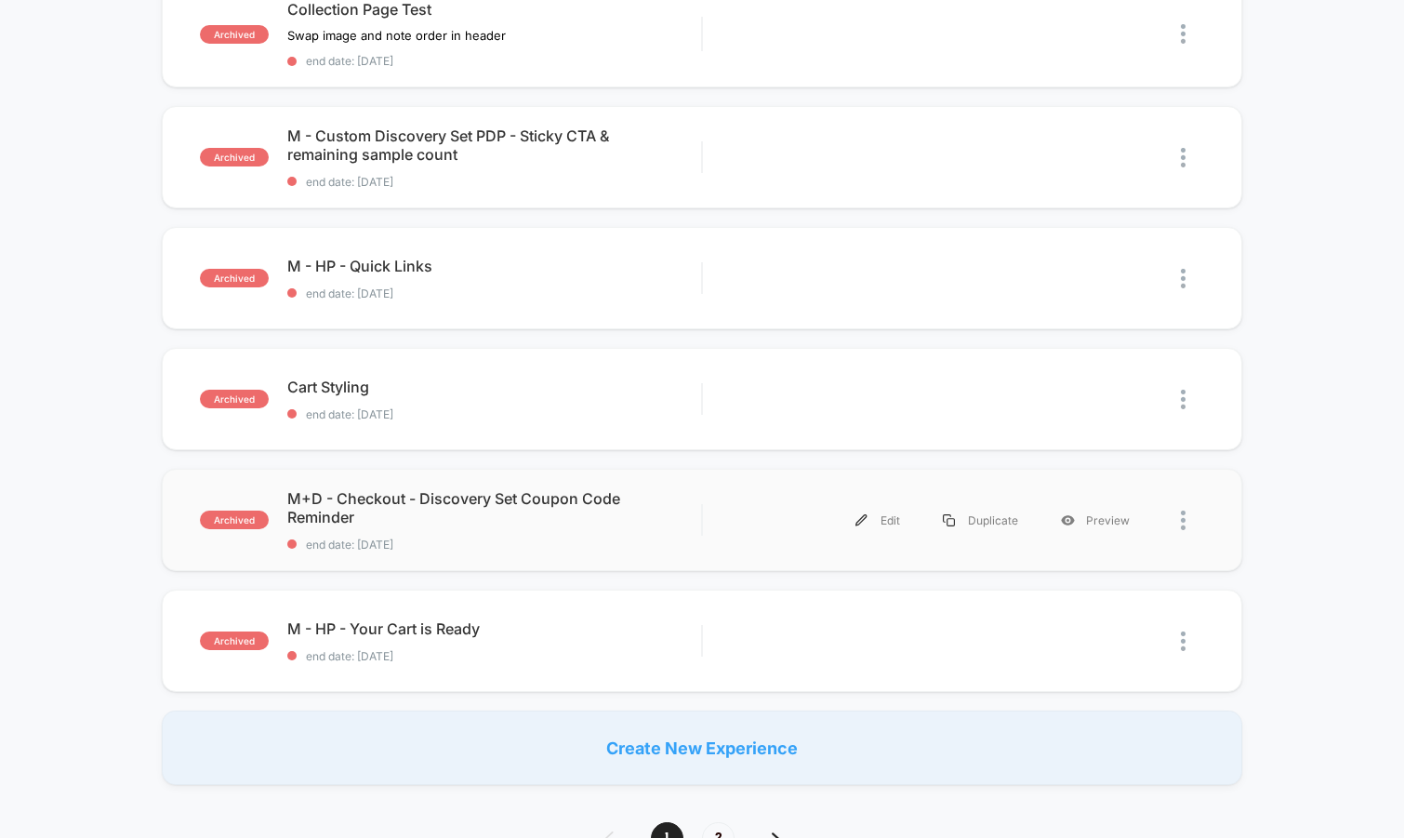
click at [566, 554] on div "archived M+D - Checkout - Discovery Set Coupon Code Reminder end date: 4/1/2025…" at bounding box center [702, 520] width 1081 height 102
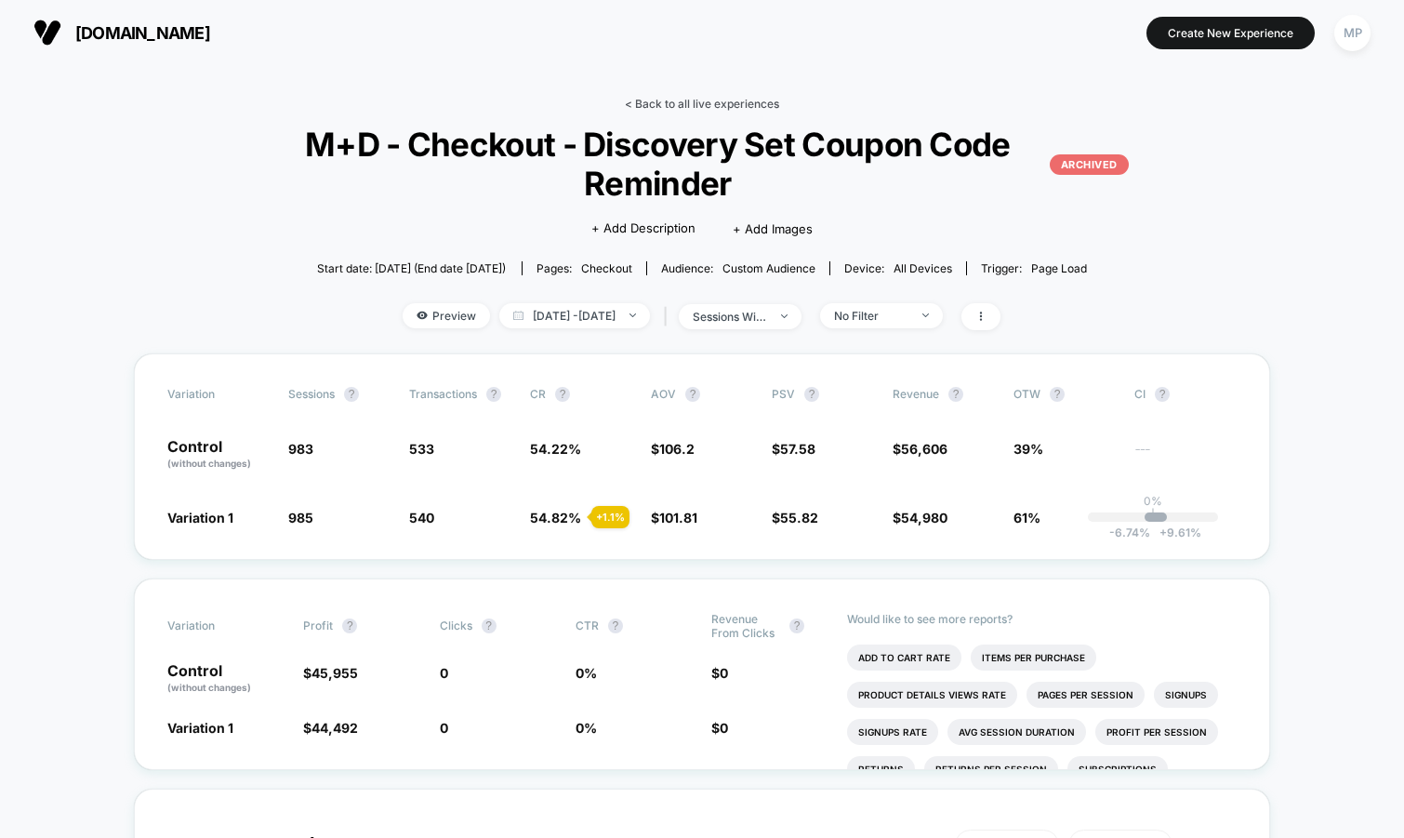
click at [696, 104] on link "< Back to all live experiences" at bounding box center [702, 104] width 154 height 14
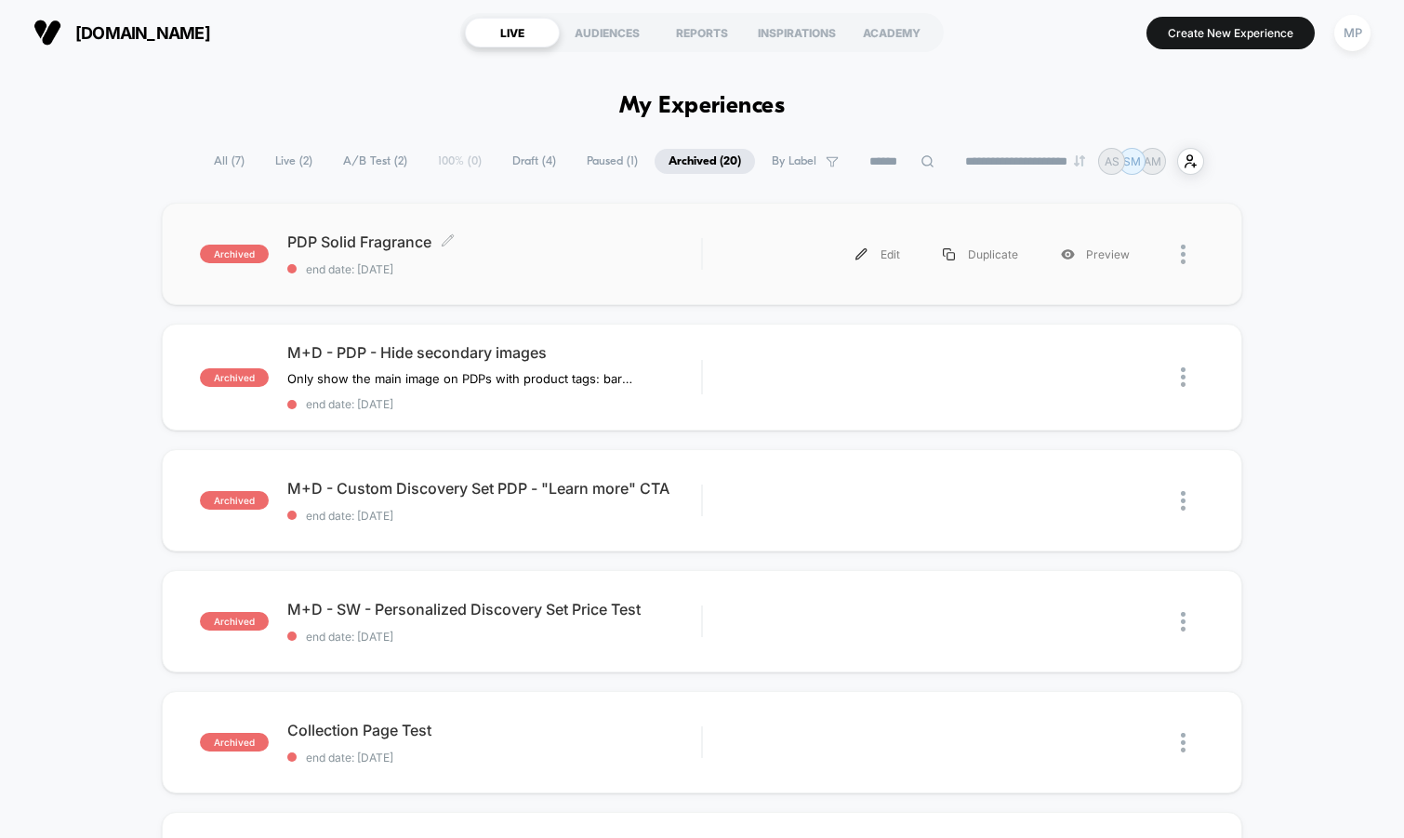
click at [518, 271] on span "end date: 8/6/2025" at bounding box center [494, 269] width 415 height 14
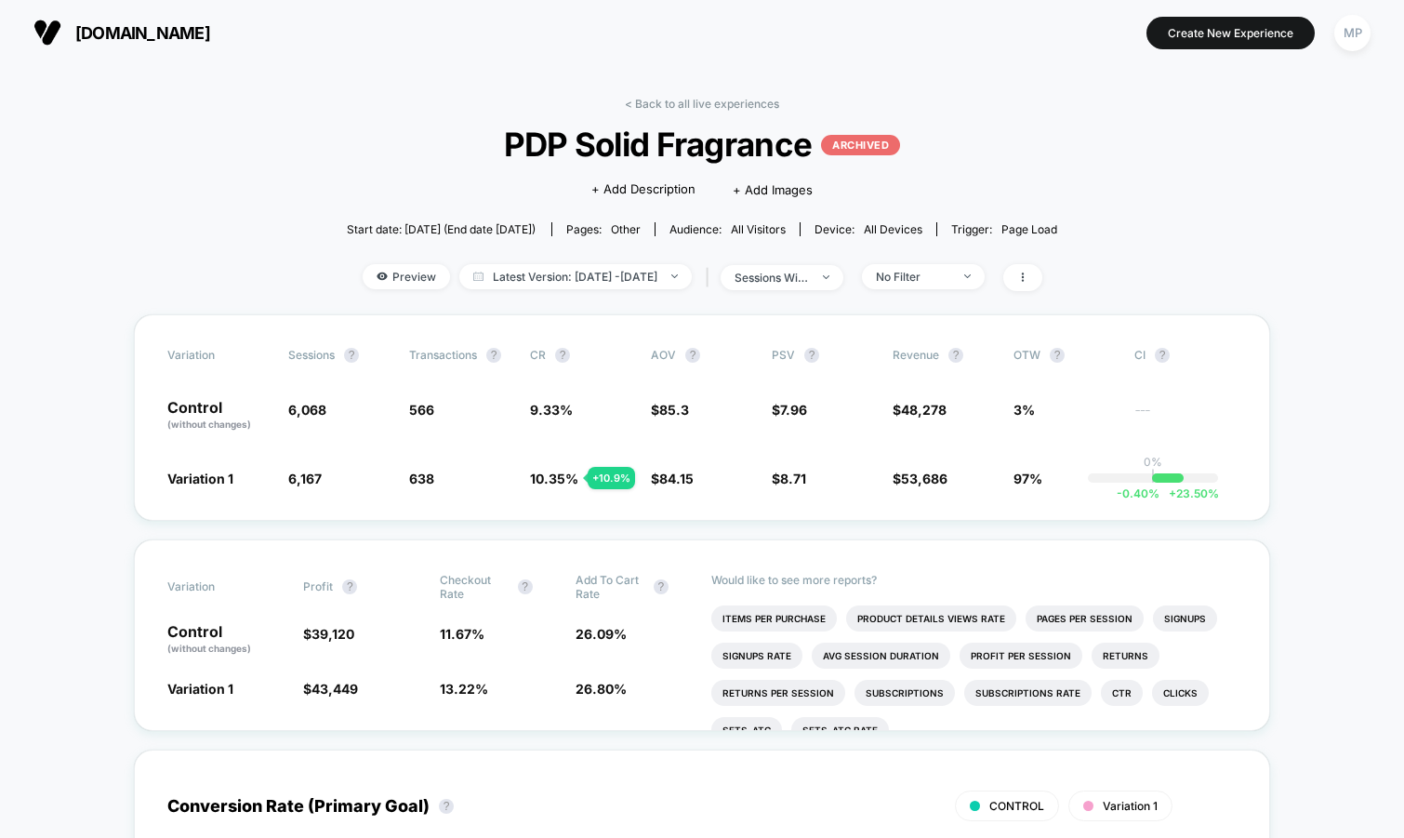
click at [695, 147] on span "PDP Solid Fragrance ARCHIVED" at bounding box center [702, 144] width 640 height 39
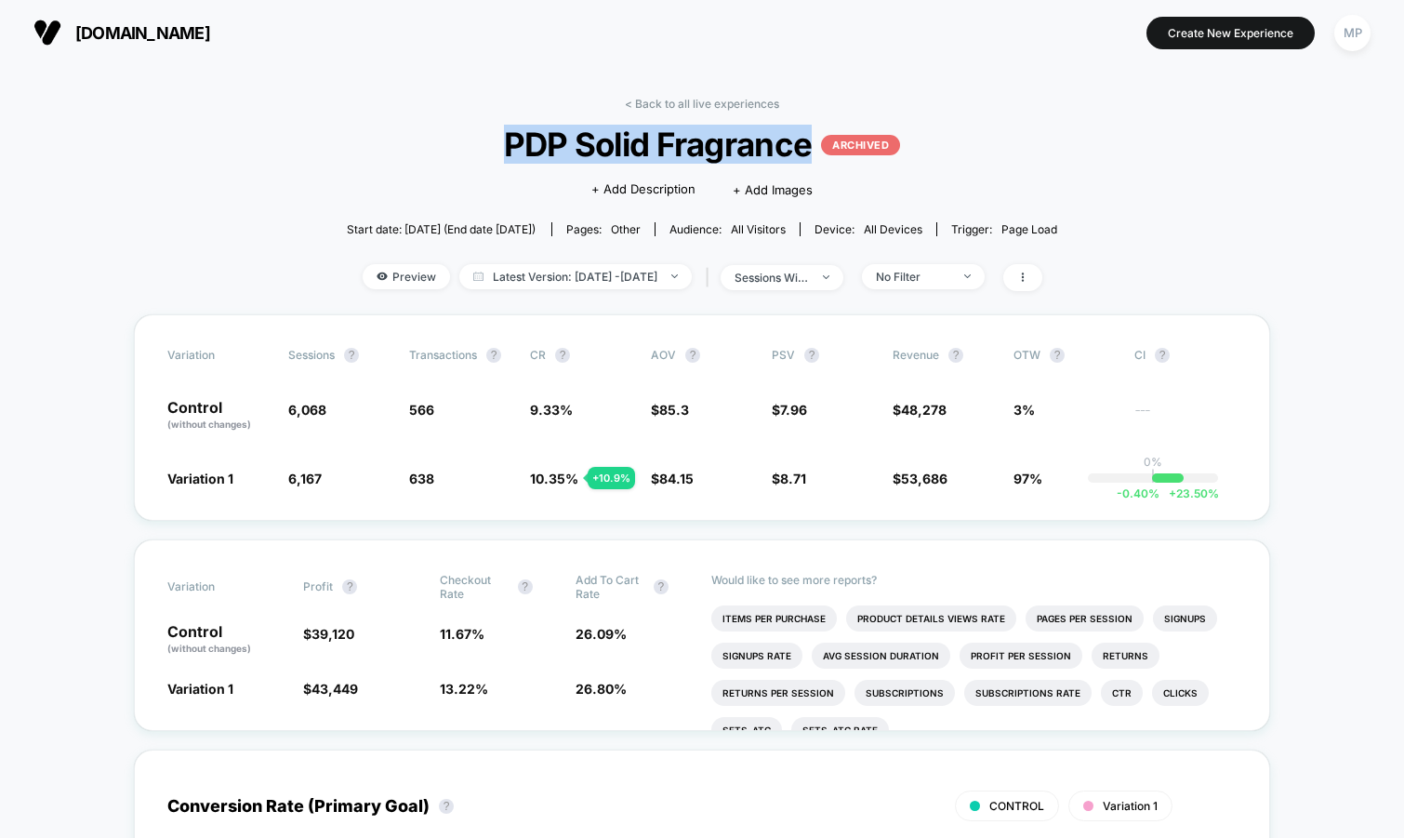
copy span "PDP Solid Fragrance"
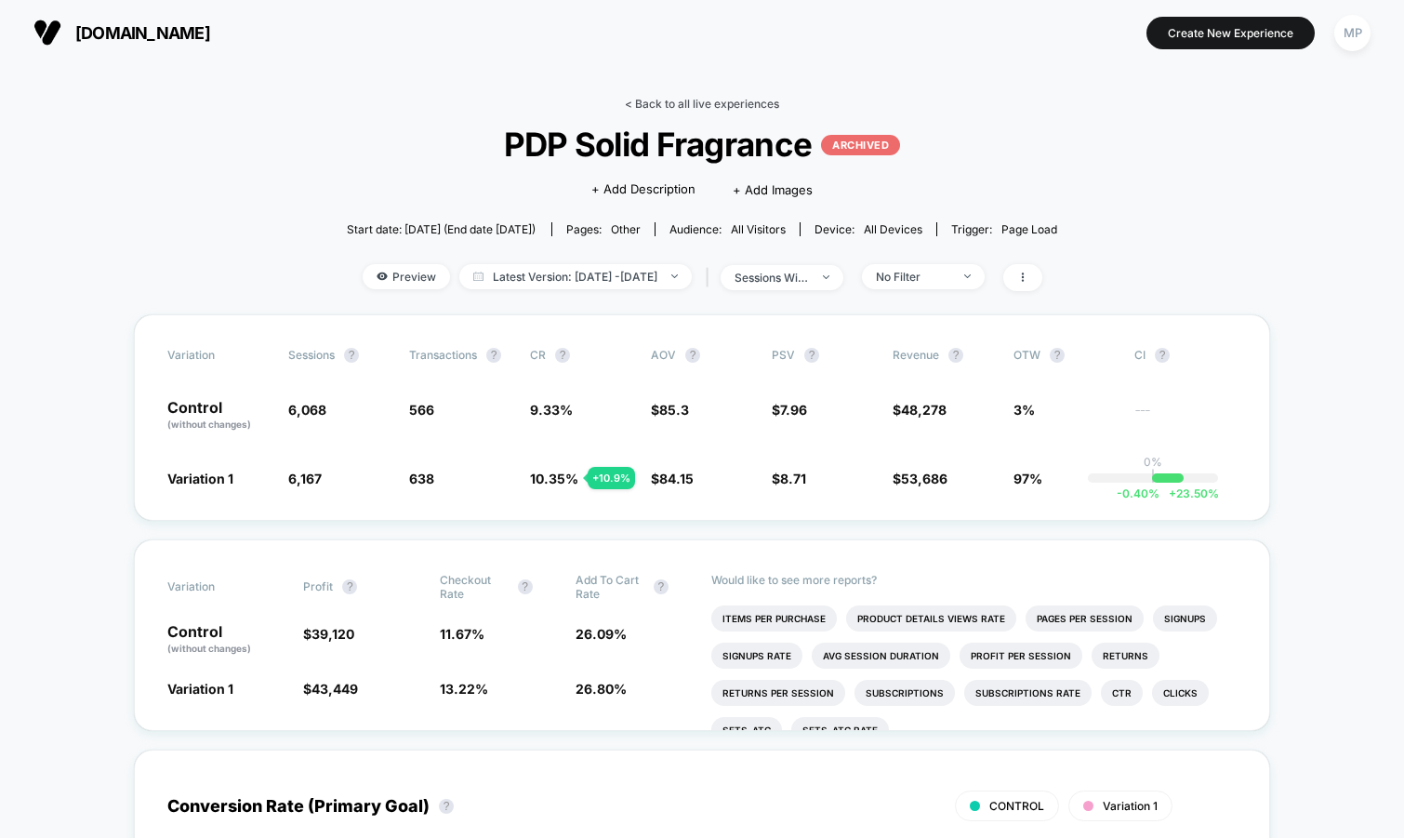
click at [681, 102] on link "< Back to all live experiences" at bounding box center [702, 104] width 154 height 14
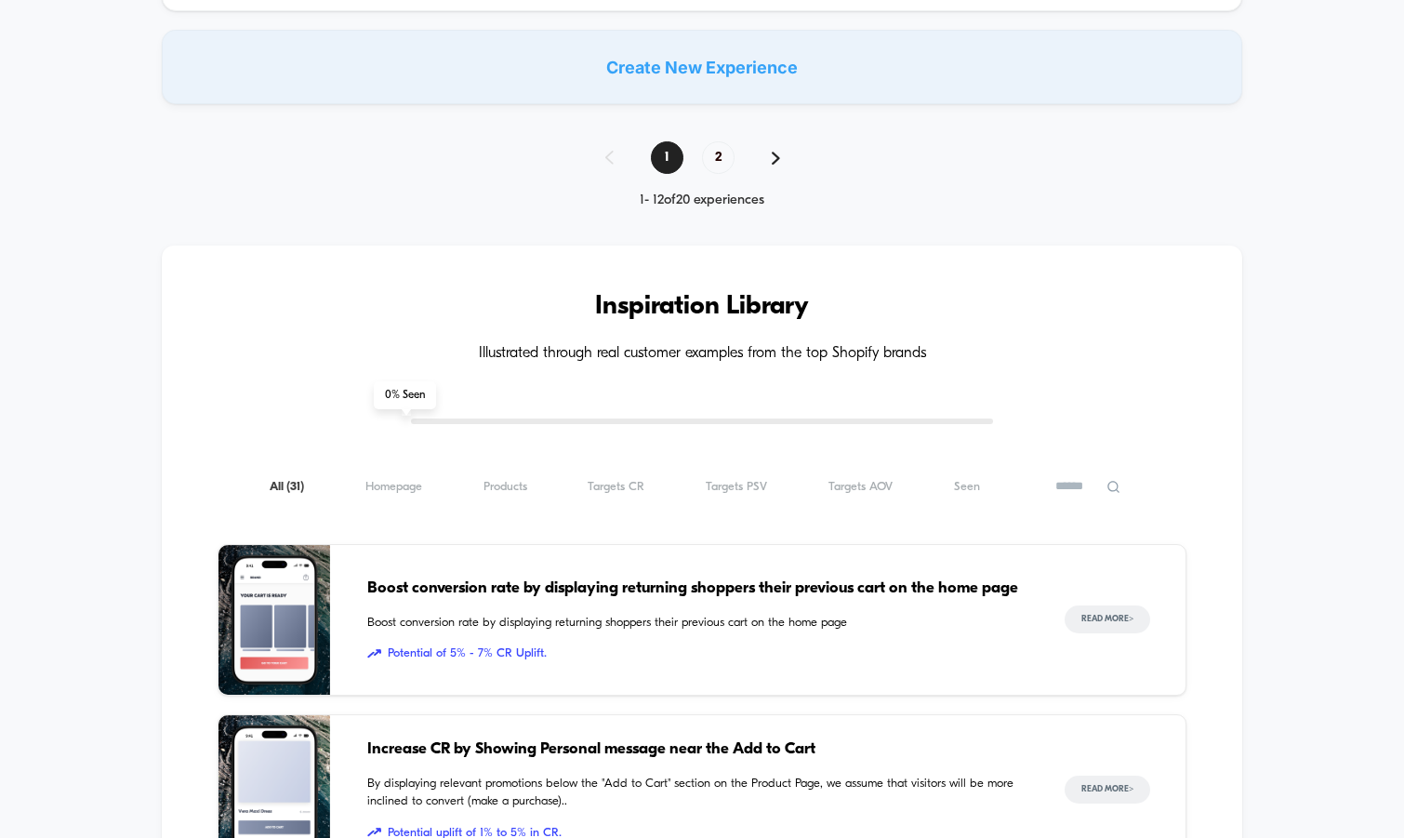
scroll to position [1633, 0]
click at [713, 141] on span "2" at bounding box center [718, 156] width 33 height 33
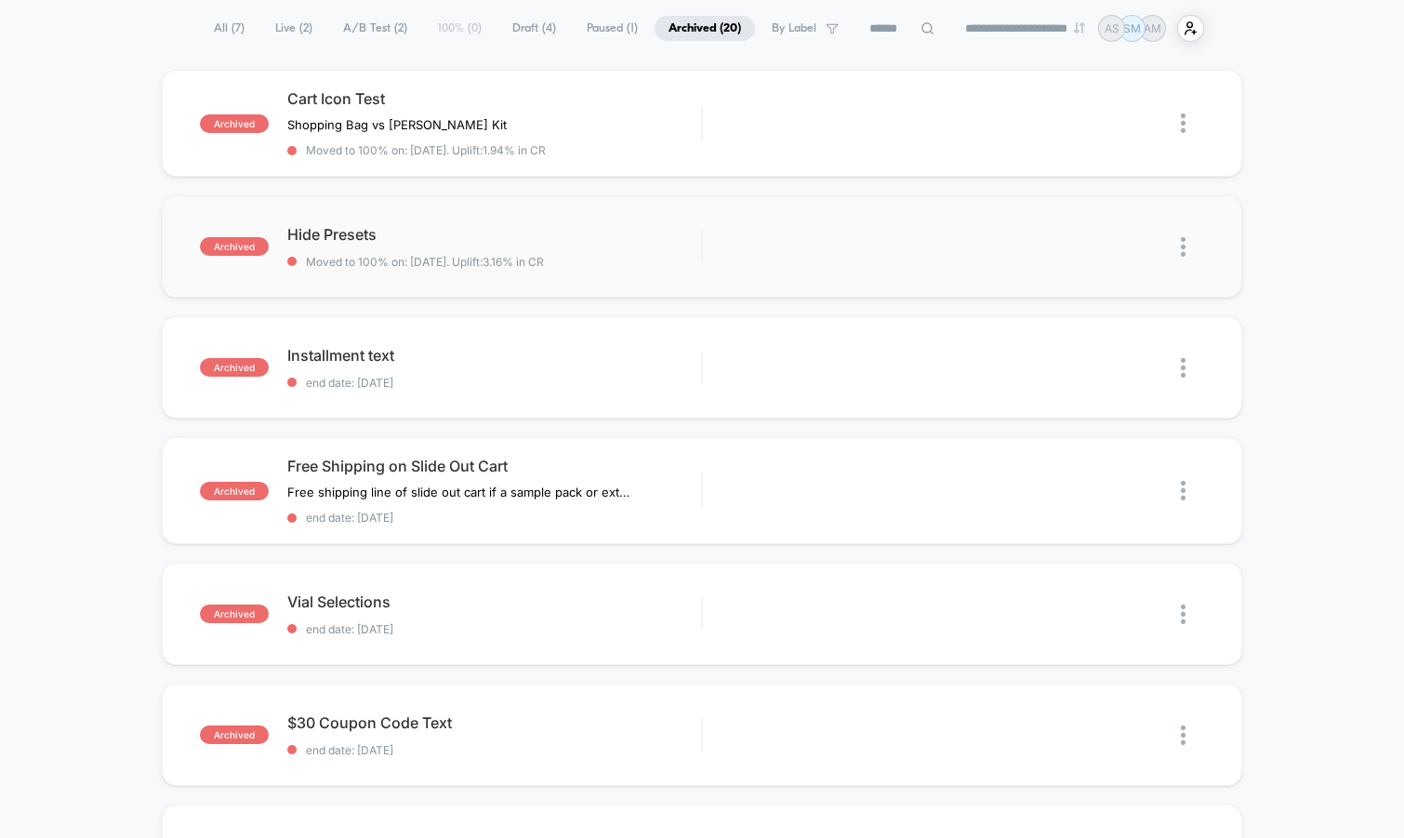
scroll to position [129, 0]
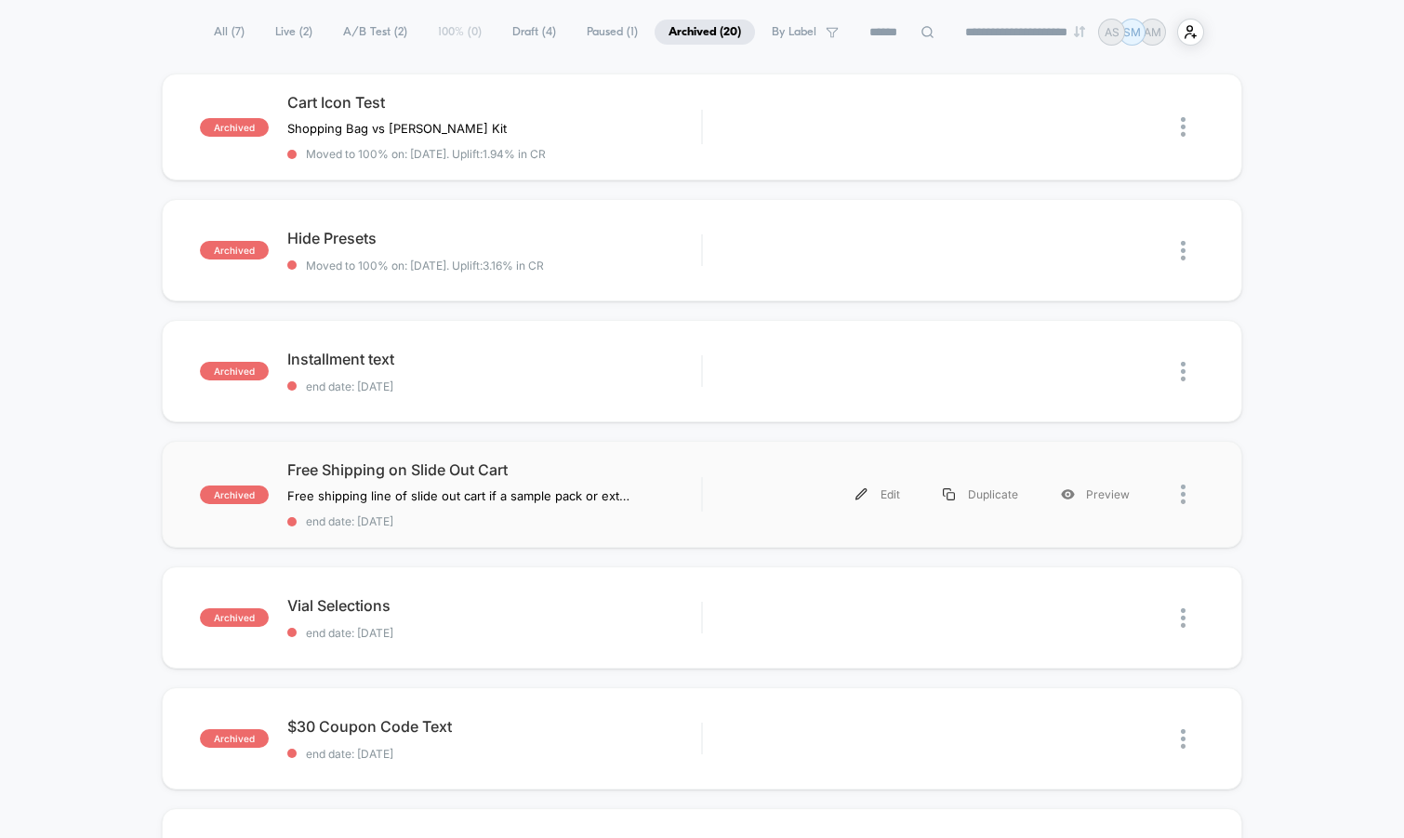
click at [546, 529] on div "archived Free Shipping on Slide Out Cart ﻿Free shipping line of slide out cart …" at bounding box center [702, 494] width 1081 height 107
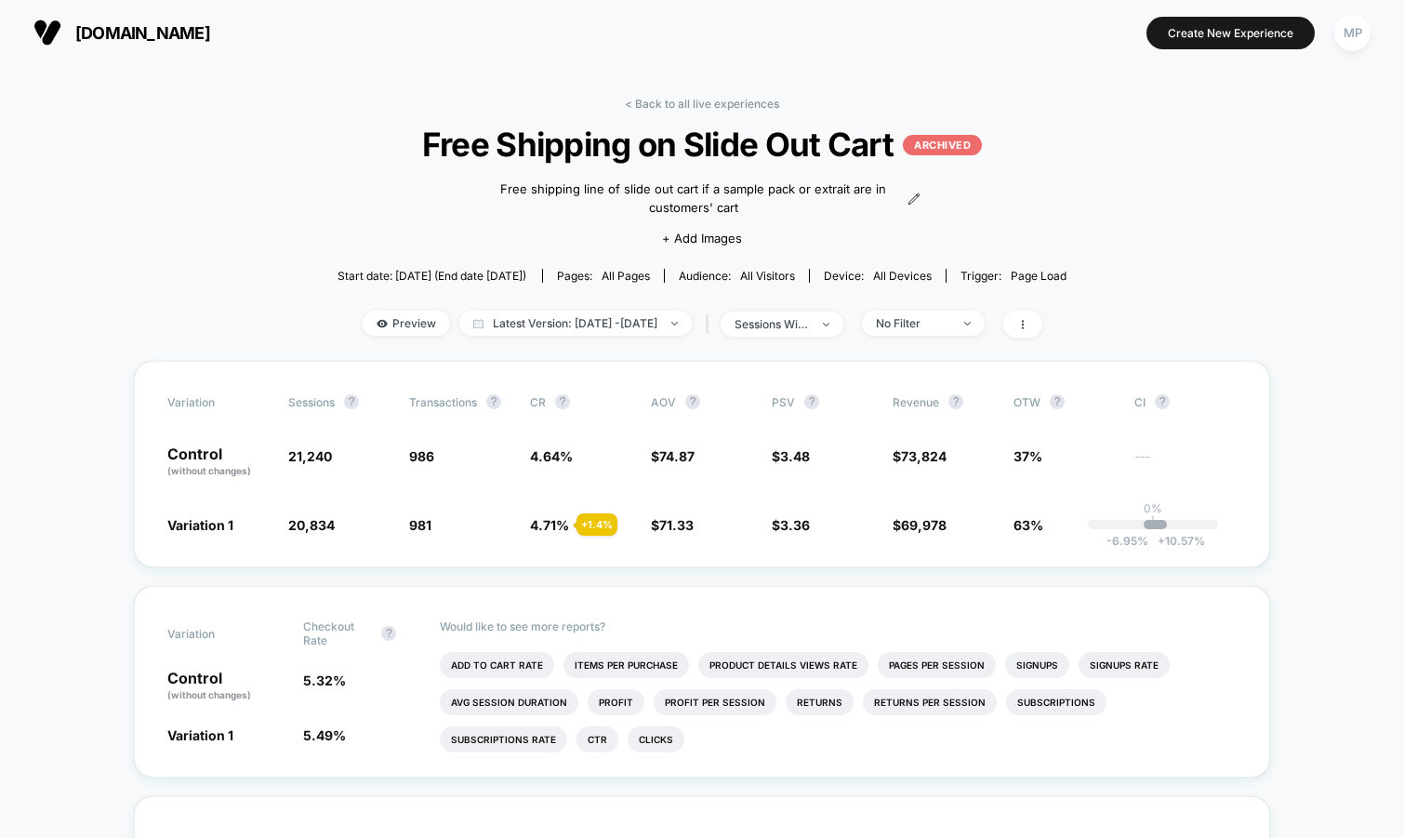
click at [684, 109] on link "< Back to all live experiences" at bounding box center [702, 104] width 154 height 14
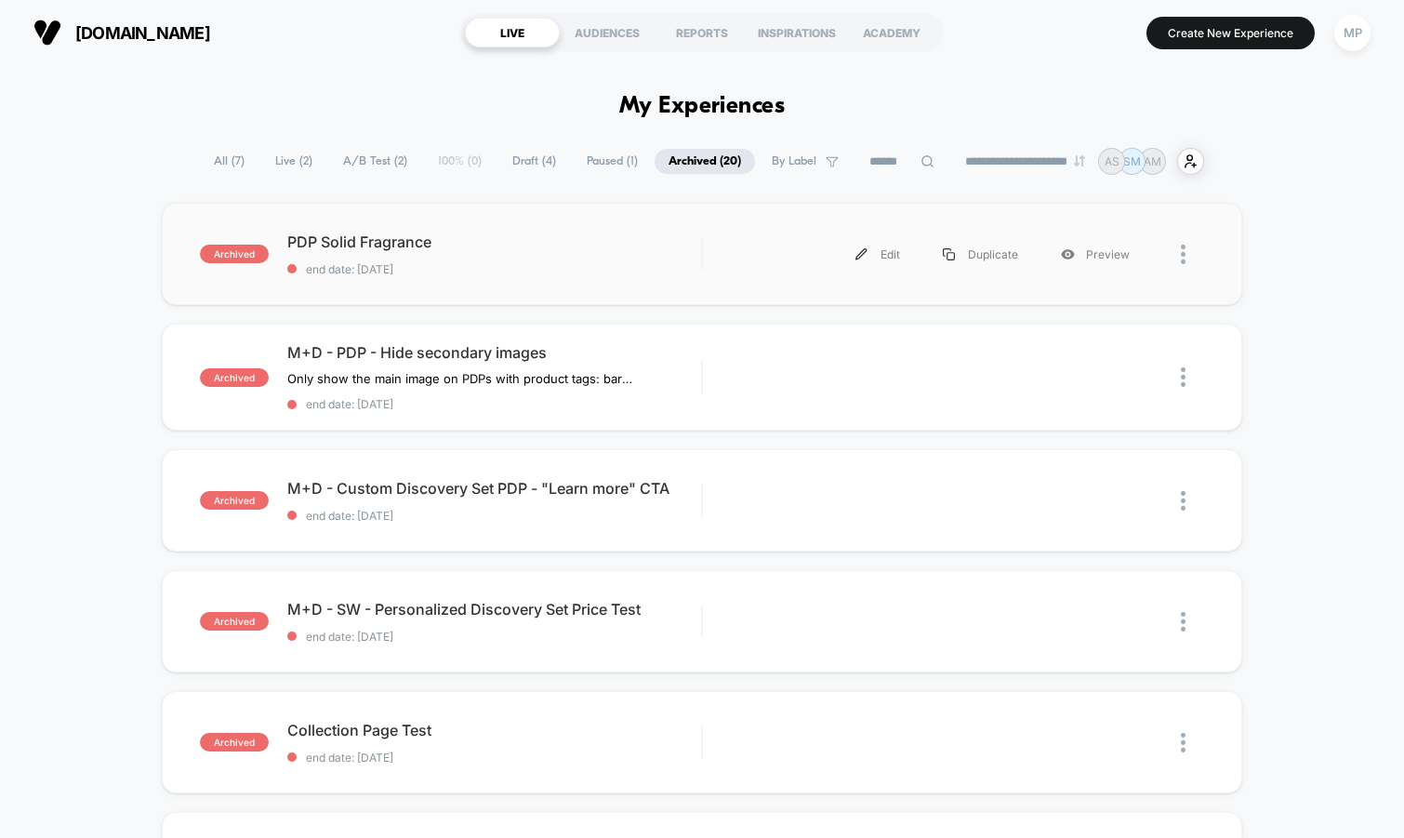
click at [501, 277] on div "archived PDP Solid Fragrance end date: 8/6/2025 Edit Duplicate Preview" at bounding box center [702, 254] width 1081 height 102
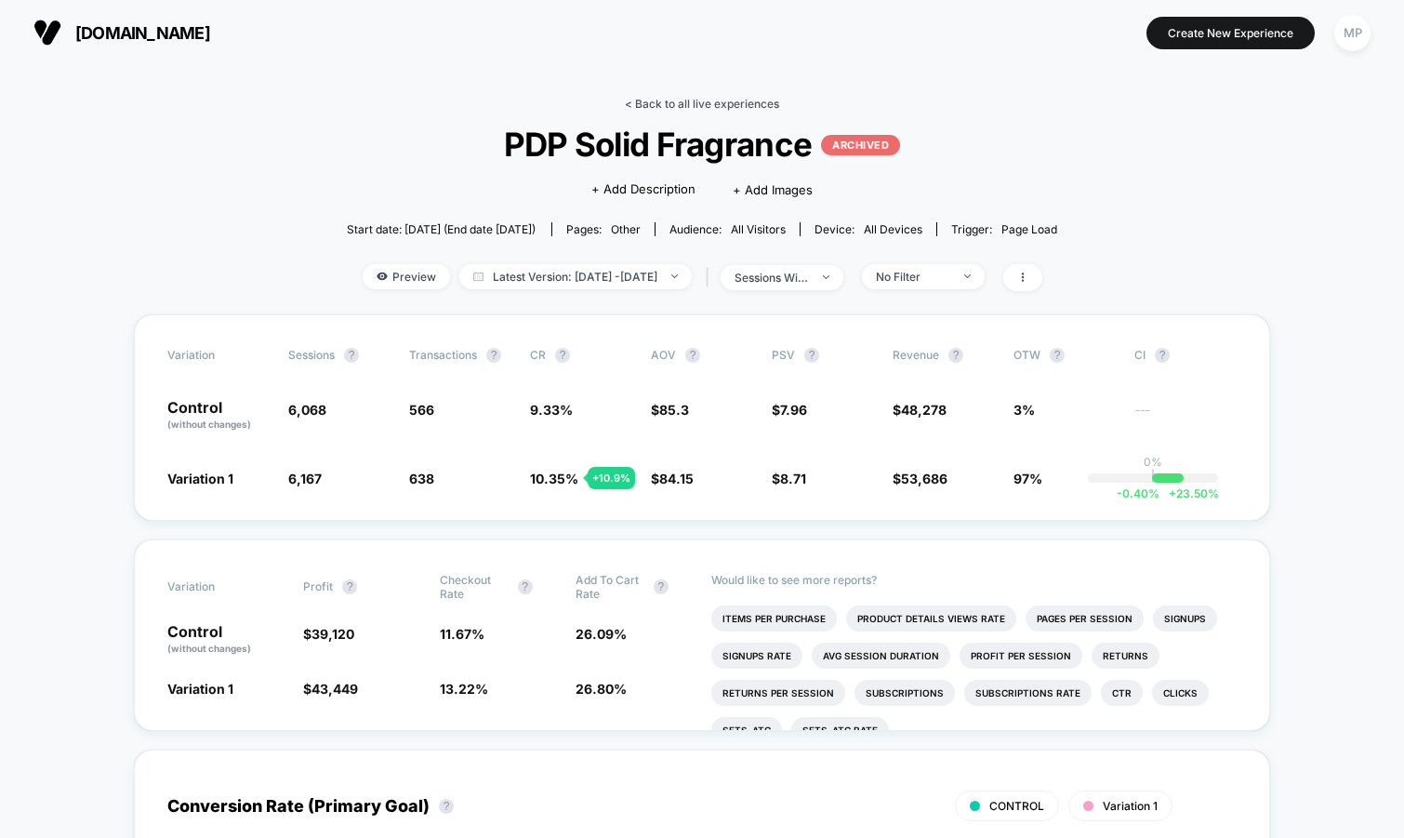
click at [670, 102] on link "< Back to all live experiences" at bounding box center [702, 104] width 154 height 14
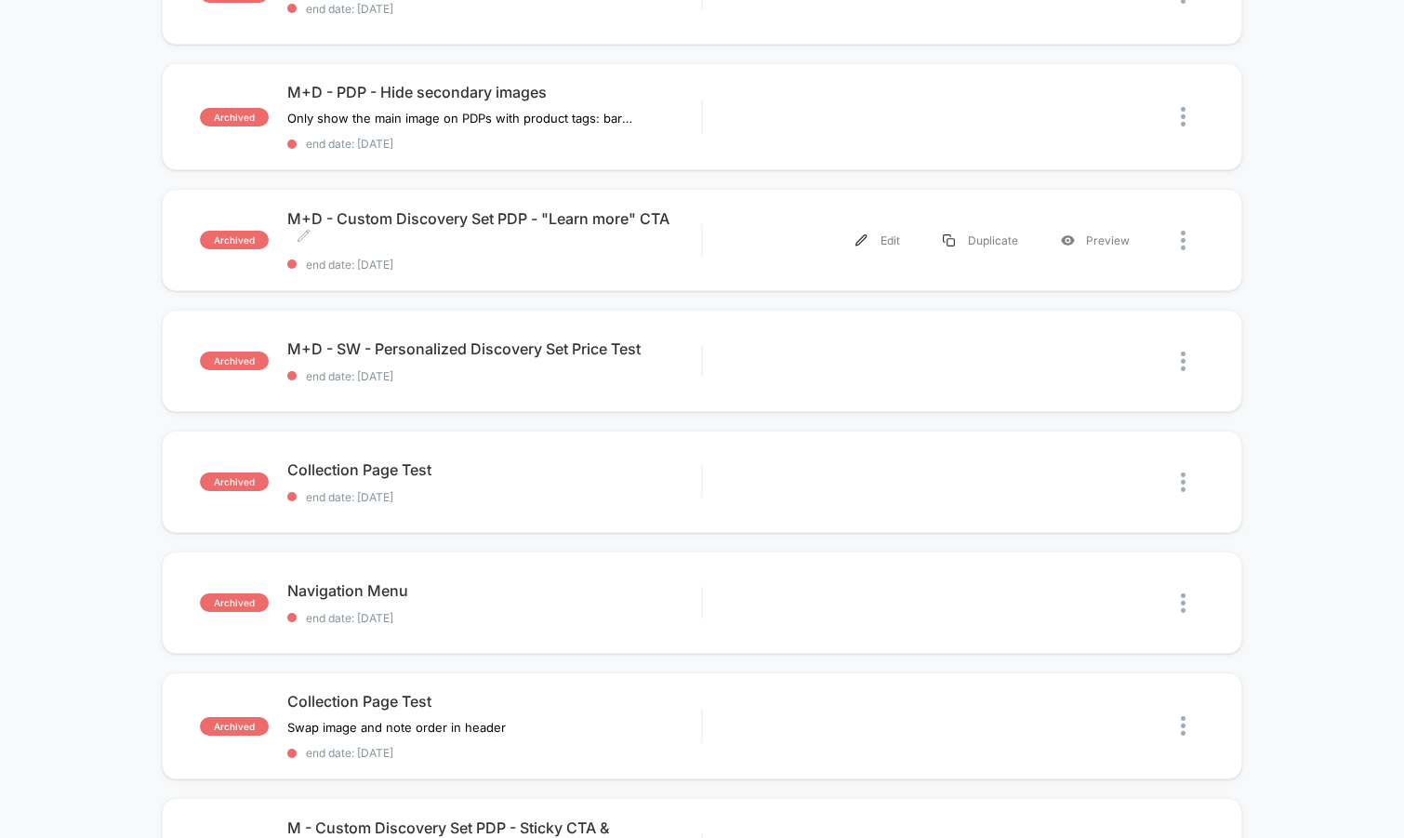
scroll to position [258, 0]
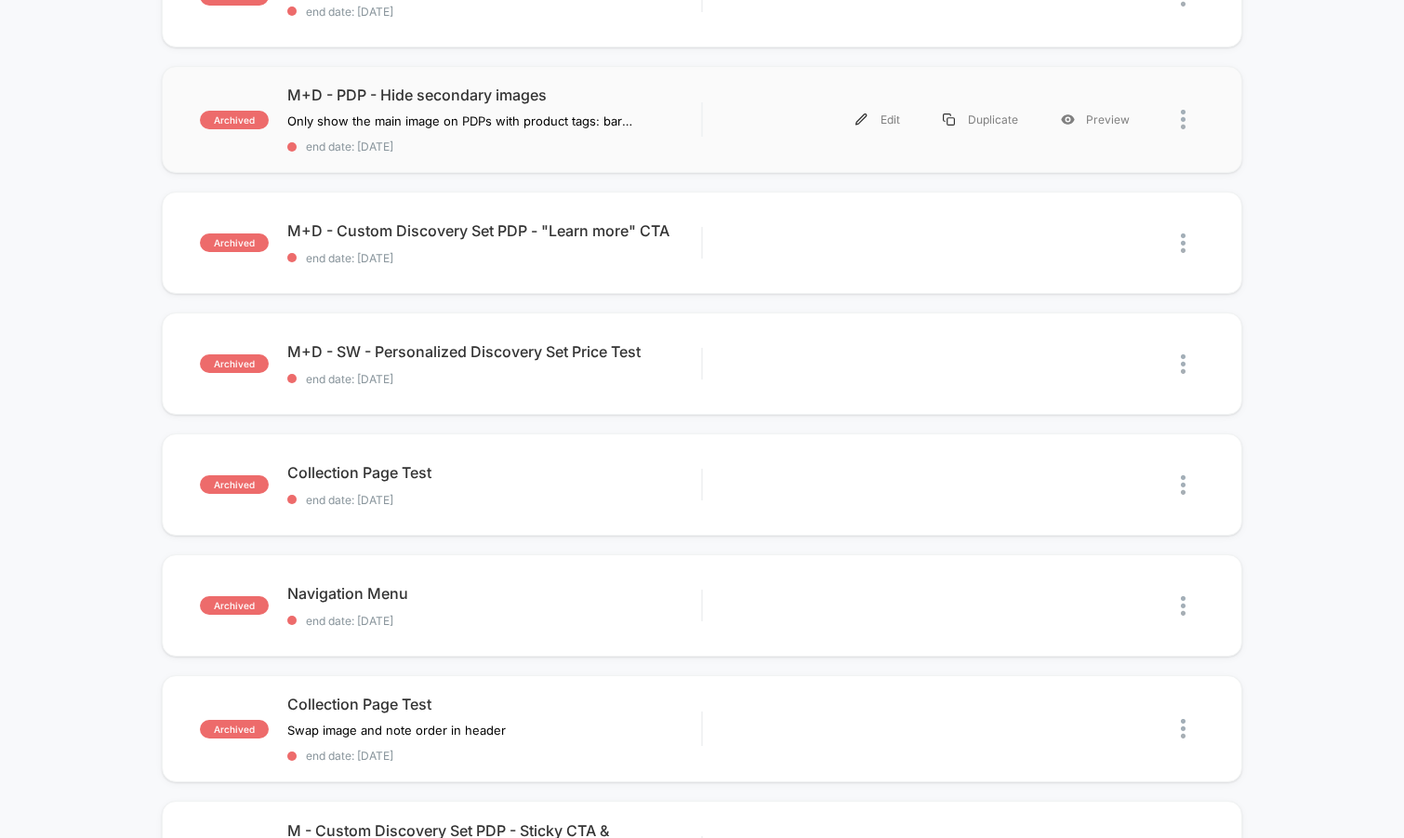
click at [654, 154] on div "archived M+D - PDP - Hide secondary images Only show the main image on PDPs wit…" at bounding box center [702, 119] width 1081 height 107
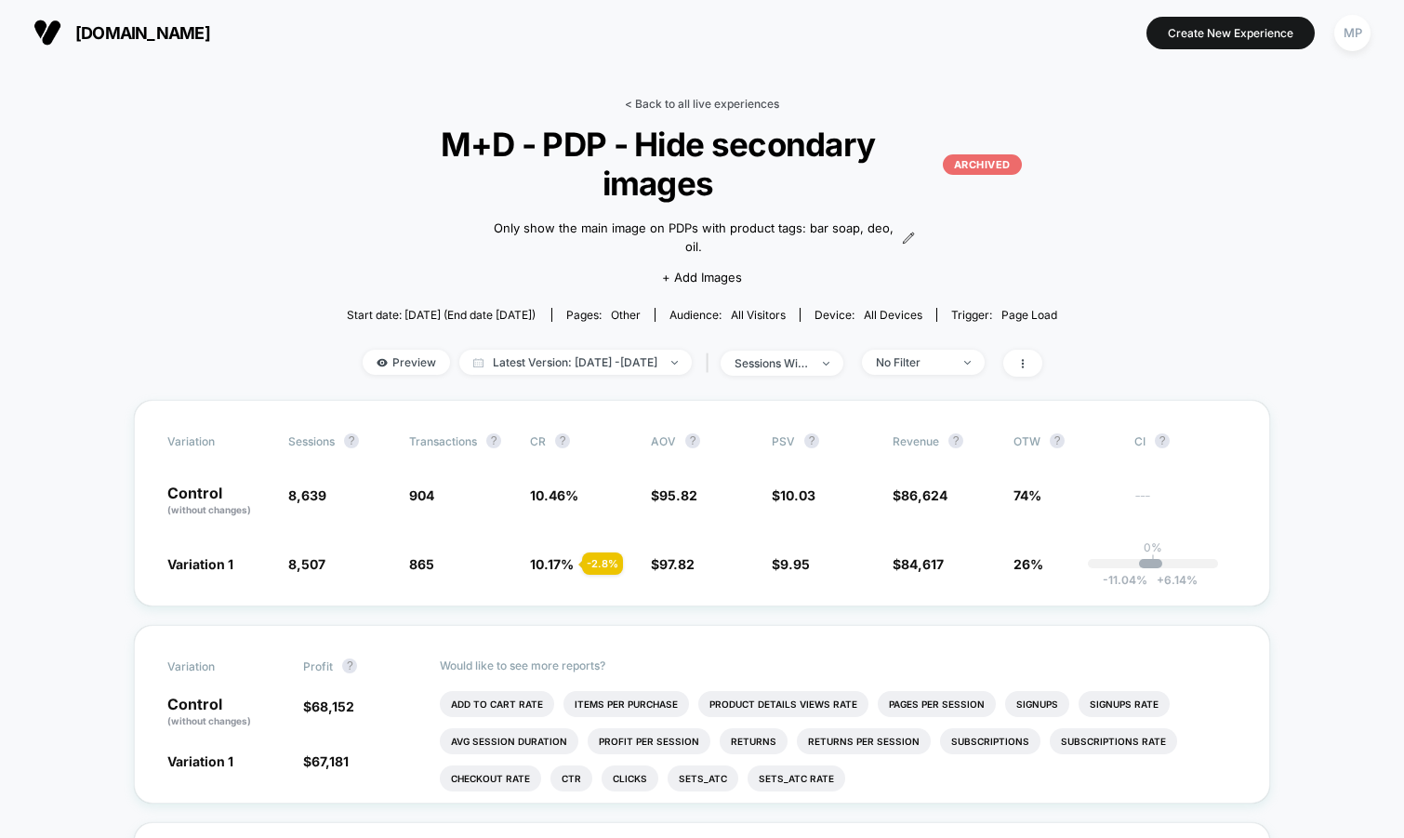
click at [698, 104] on link "< Back to all live experiences" at bounding box center [702, 104] width 154 height 14
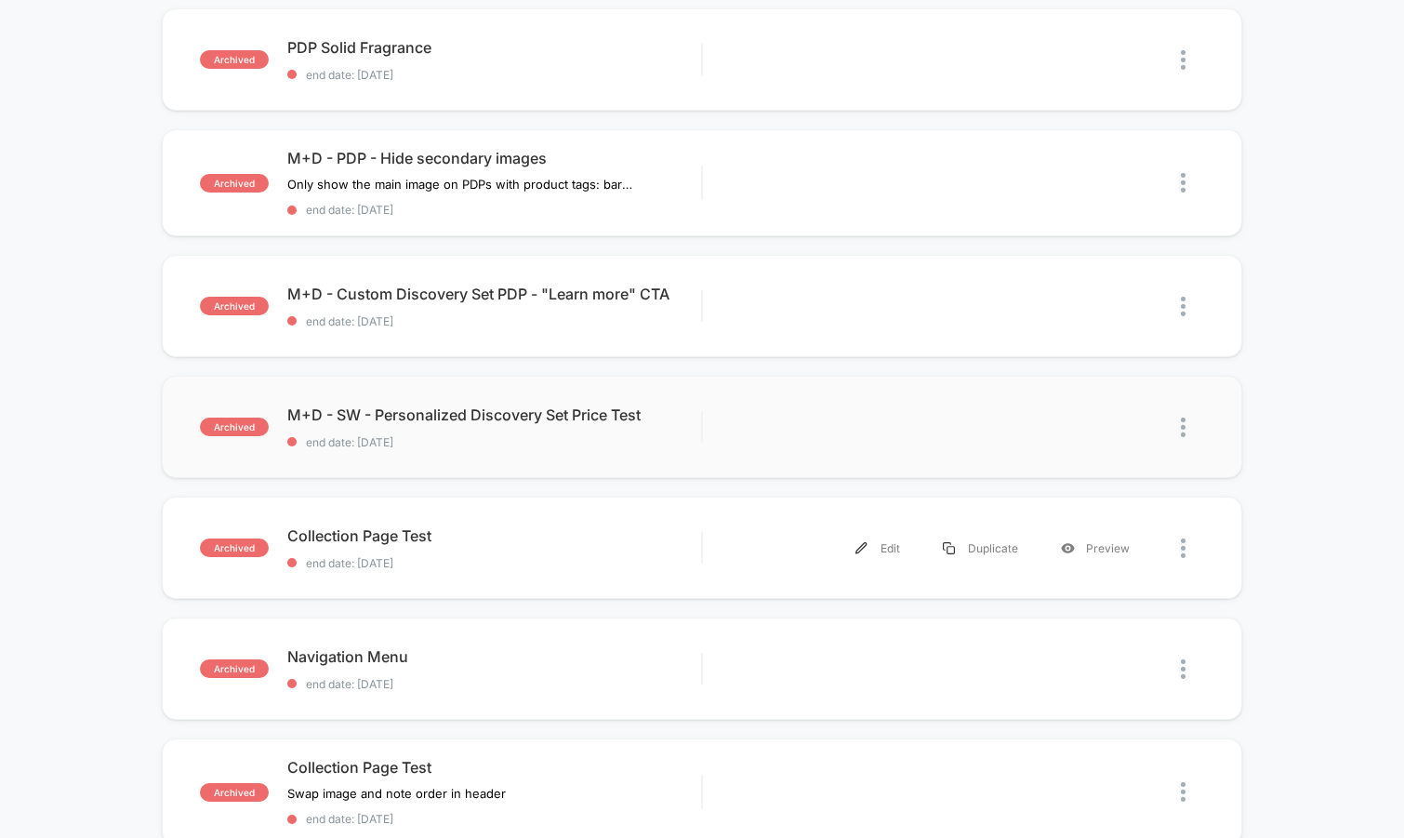
scroll to position [202, 0]
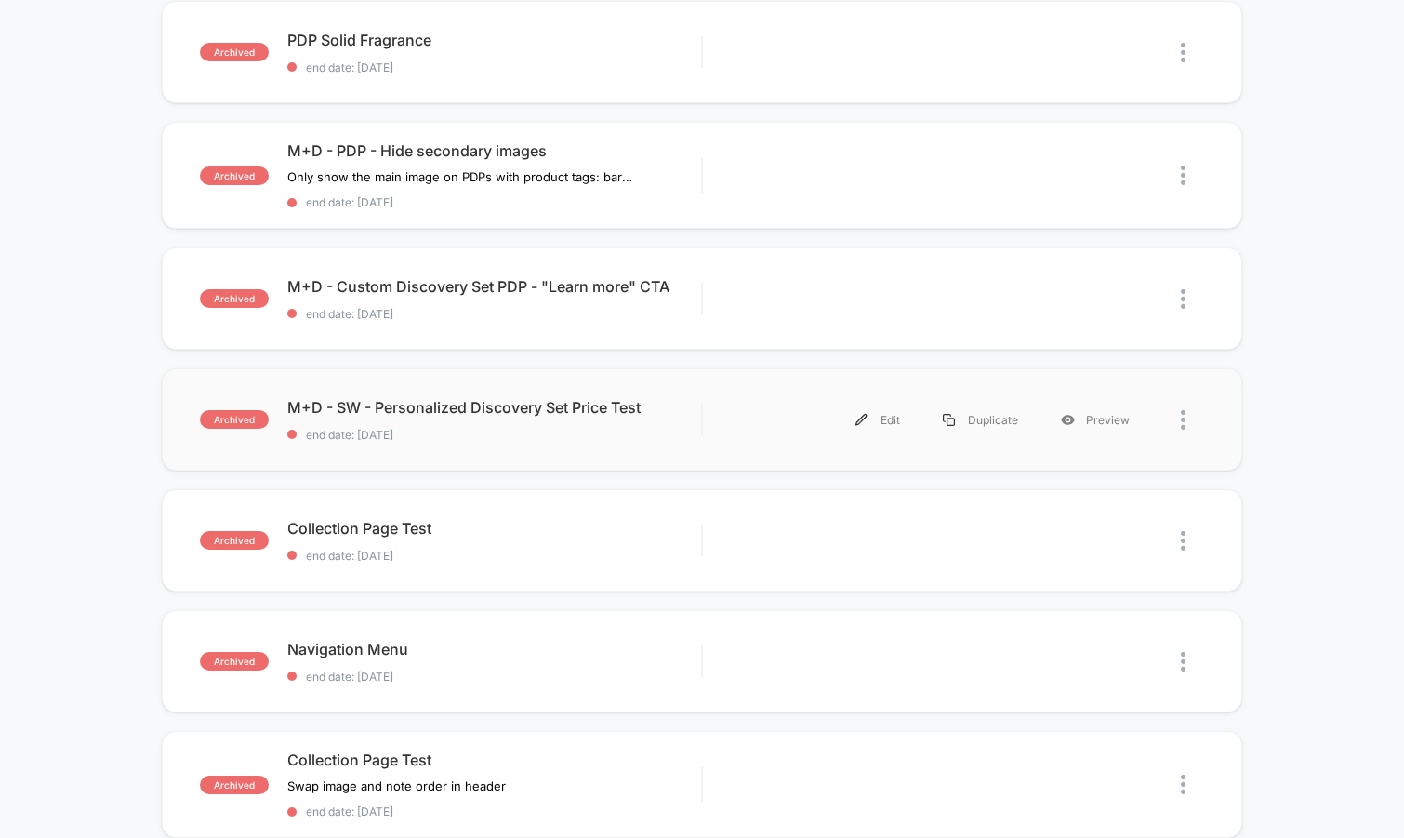
click at [519, 448] on div "archived M+D - SW - Personalized Discovery Set Price Test end date: 6/12/2025 E…" at bounding box center [702, 419] width 1081 height 102
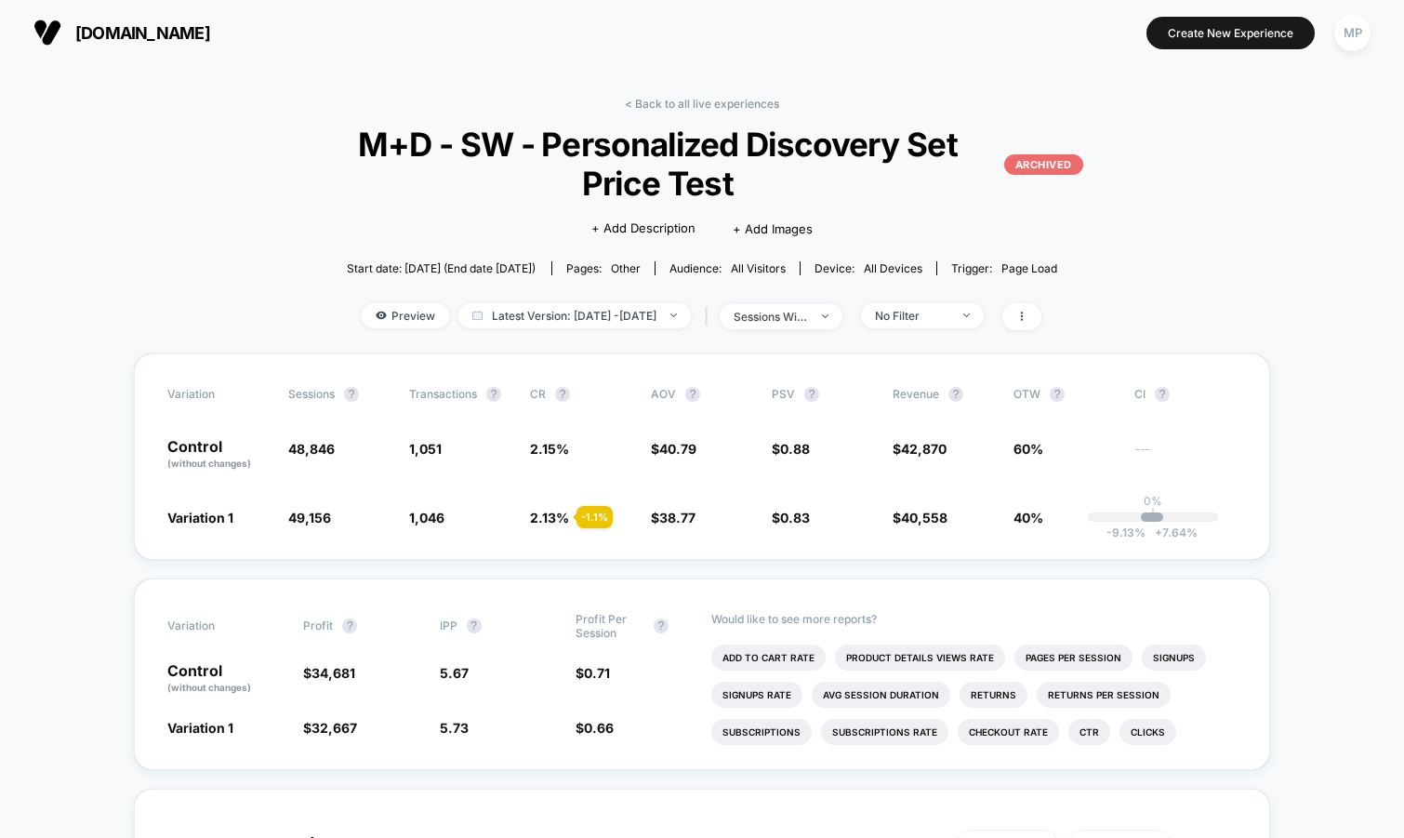
click at [678, 100] on link "< Back to all live experiences" at bounding box center [702, 104] width 154 height 14
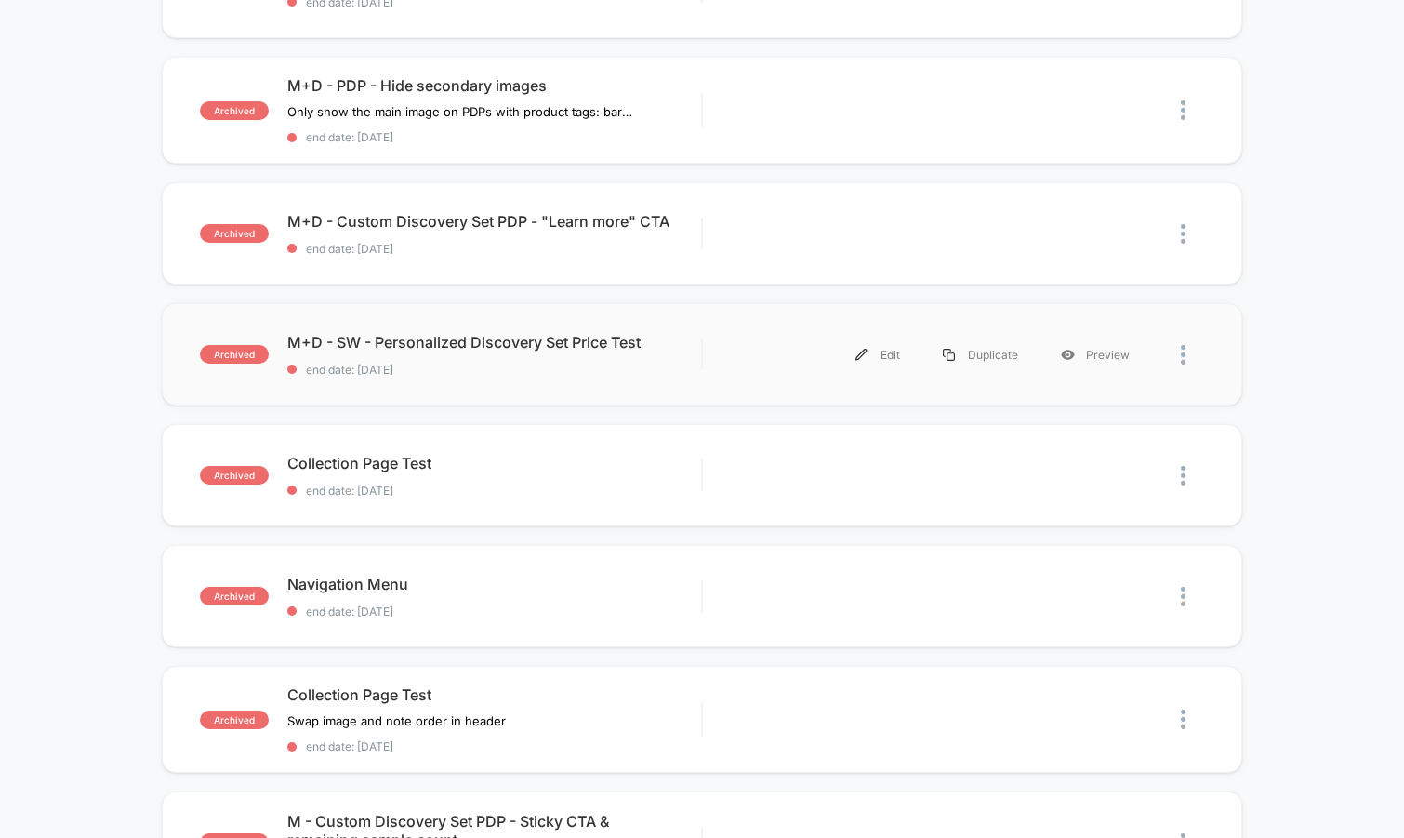
scroll to position [284, 0]
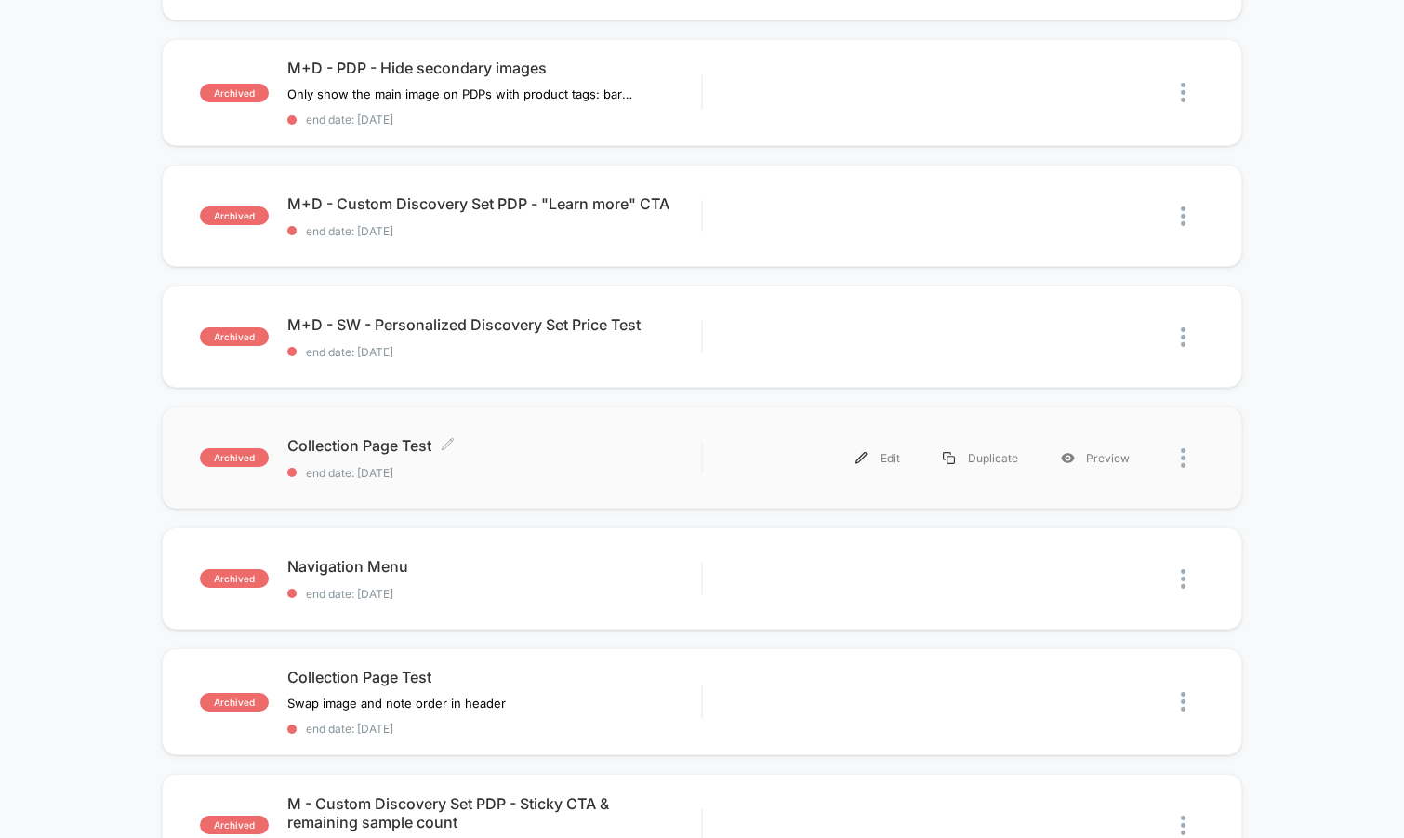
click at [533, 459] on div "Collection Page Test Click to edit experience details Click to edit experience …" at bounding box center [494, 458] width 415 height 44
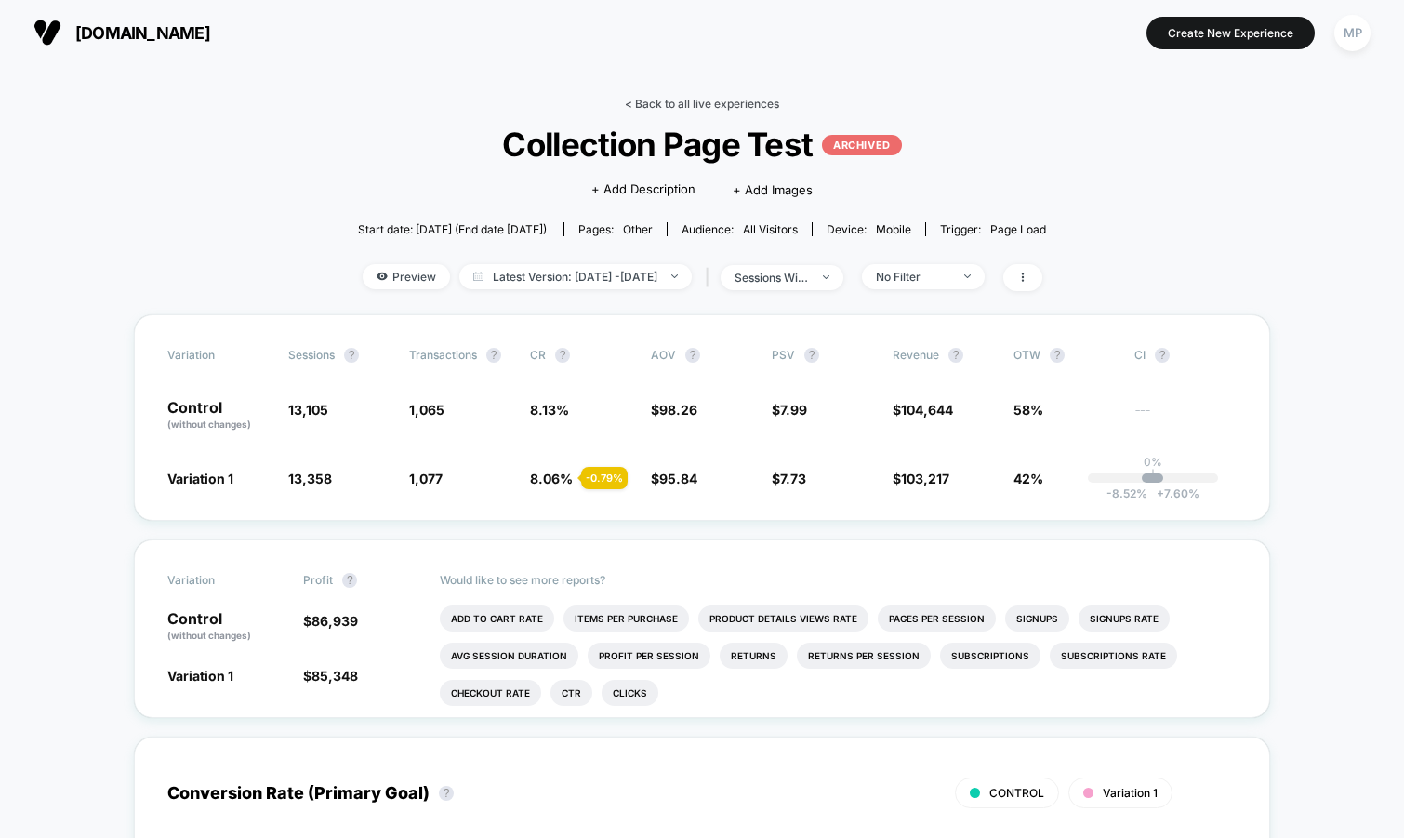
click at [694, 108] on link "< Back to all live experiences" at bounding box center [702, 104] width 154 height 14
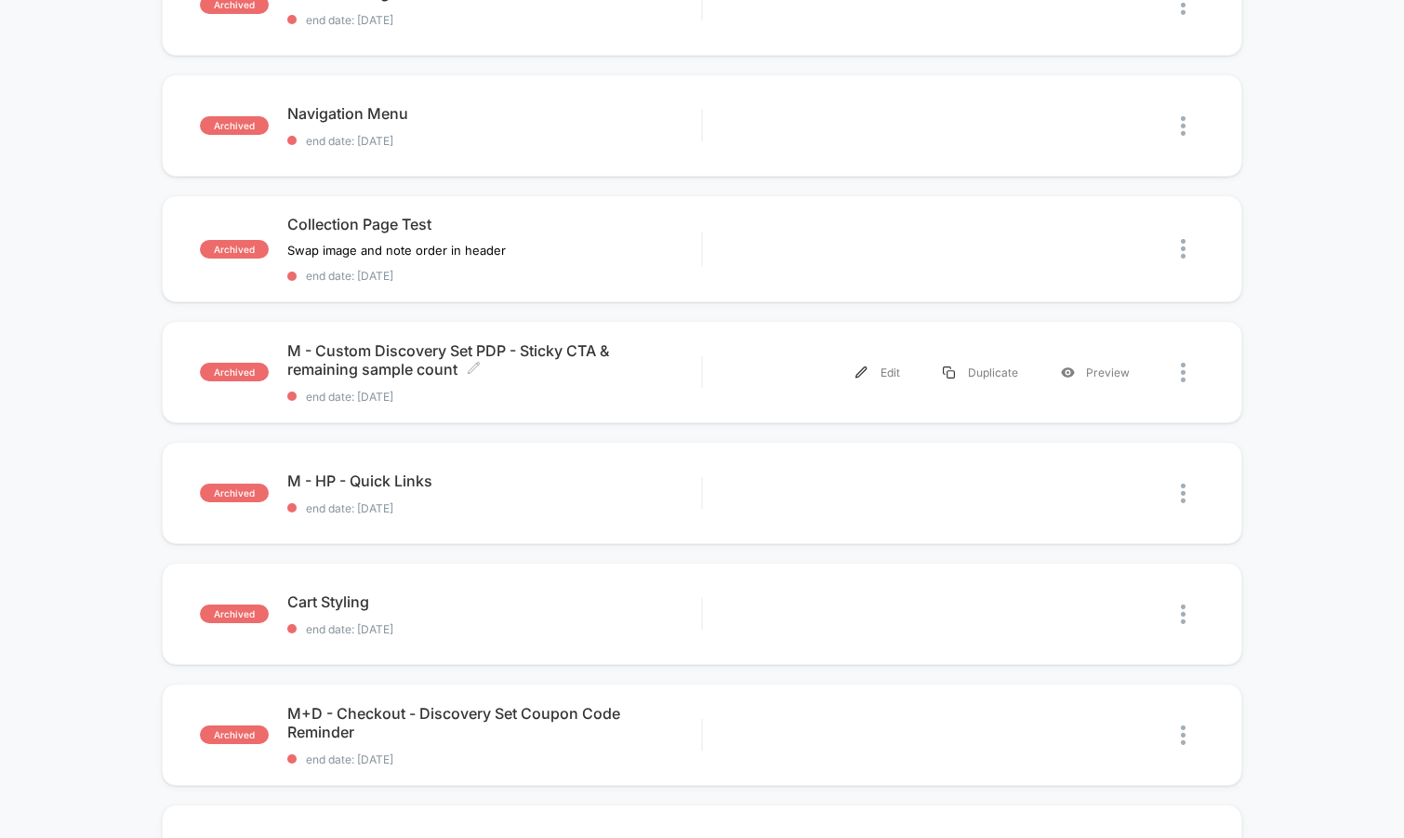
scroll to position [739, 0]
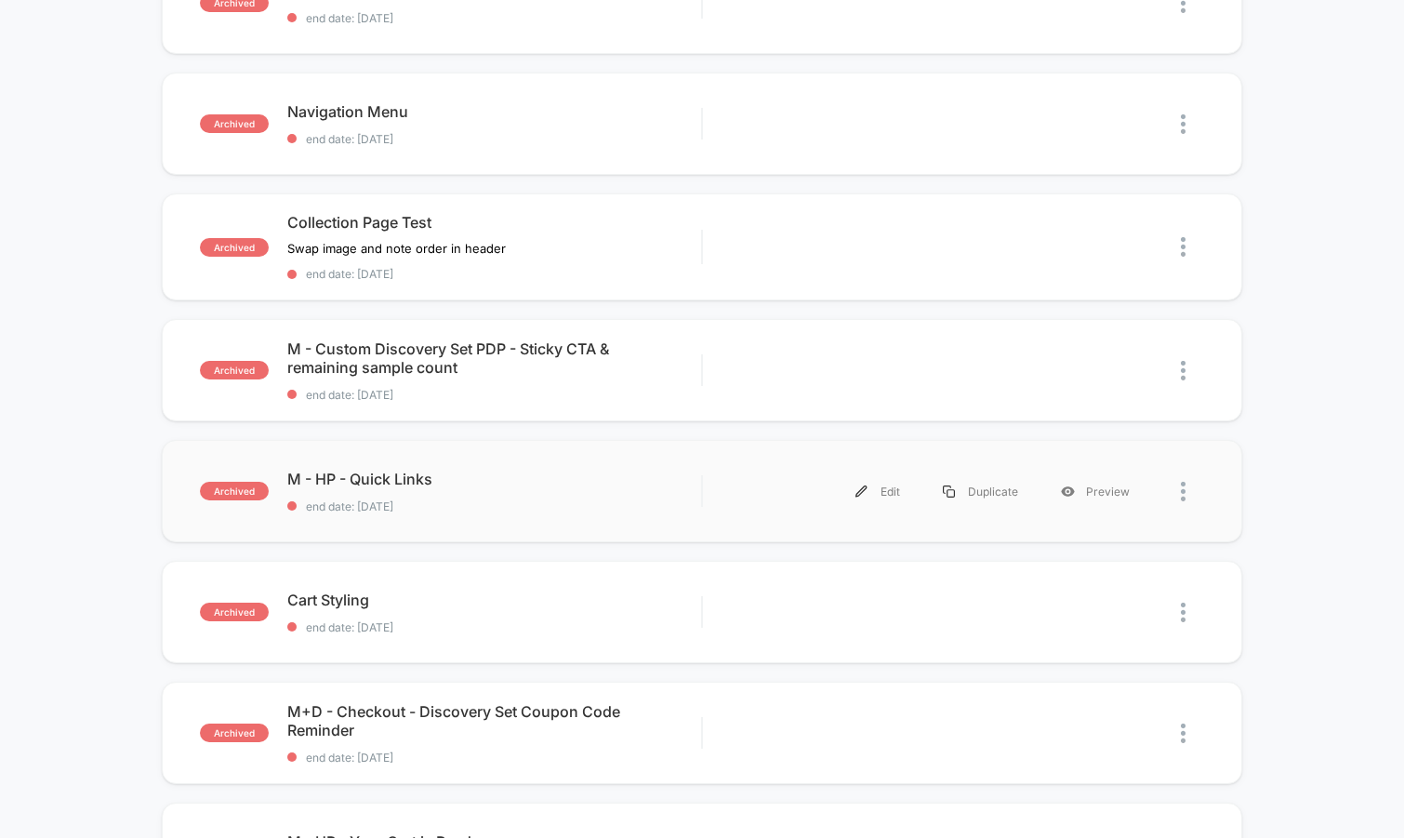
click at [511, 528] on div "archived M - HP - Quick Links end date: 4/1/2025 Edit Duplicate Preview" at bounding box center [702, 491] width 1081 height 102
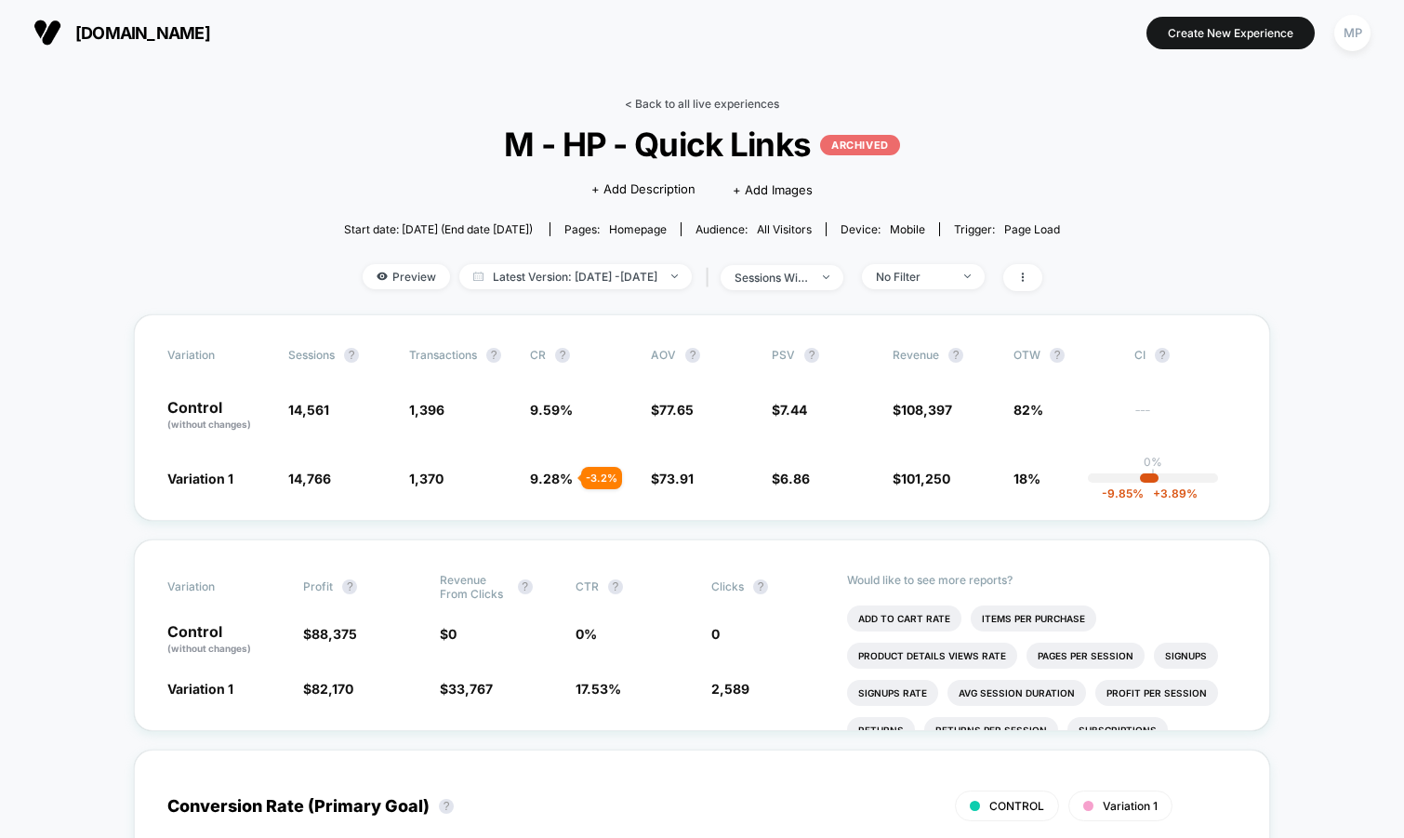
click at [662, 100] on link "< Back to all live experiences" at bounding box center [702, 104] width 154 height 14
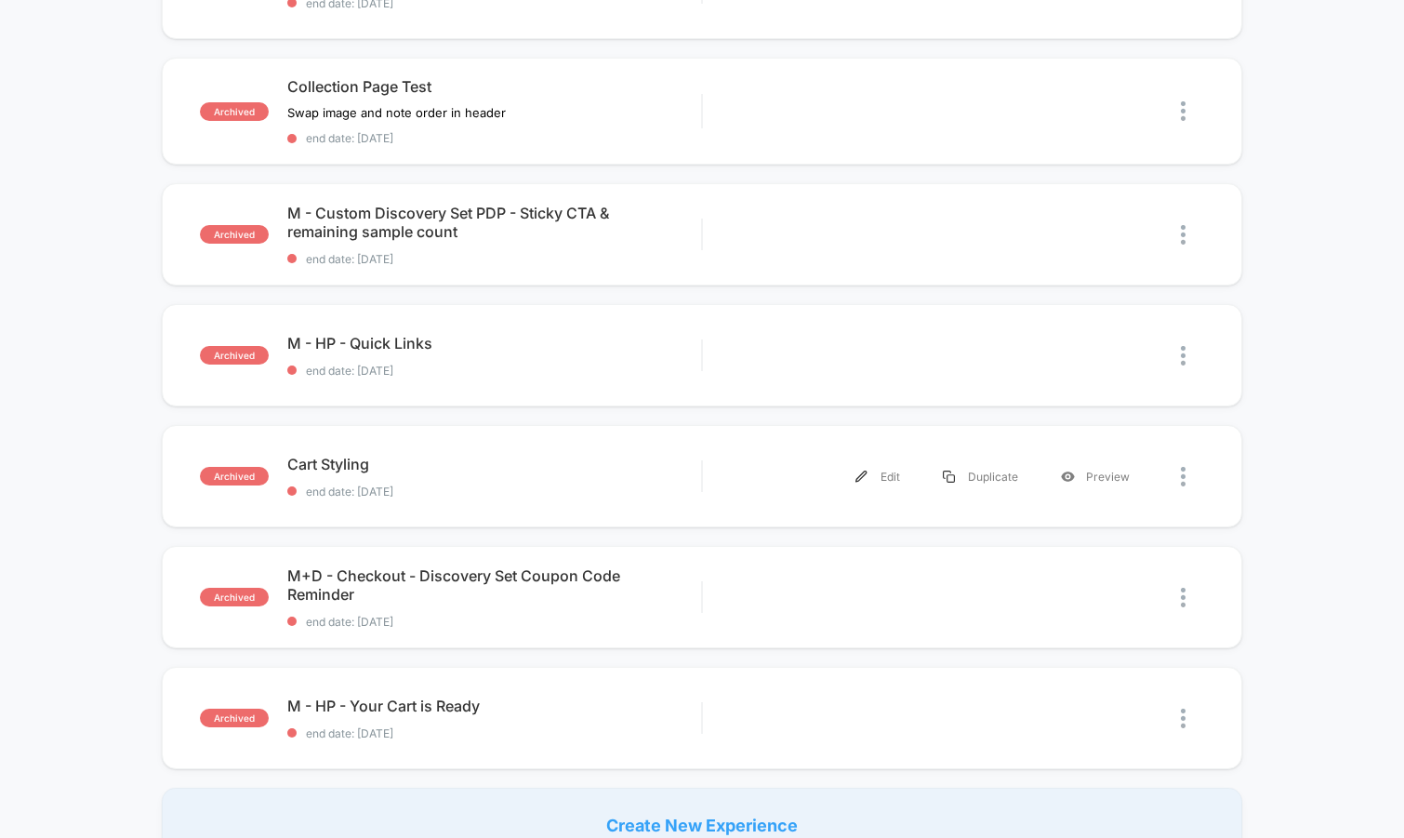
scroll to position [887, 0]
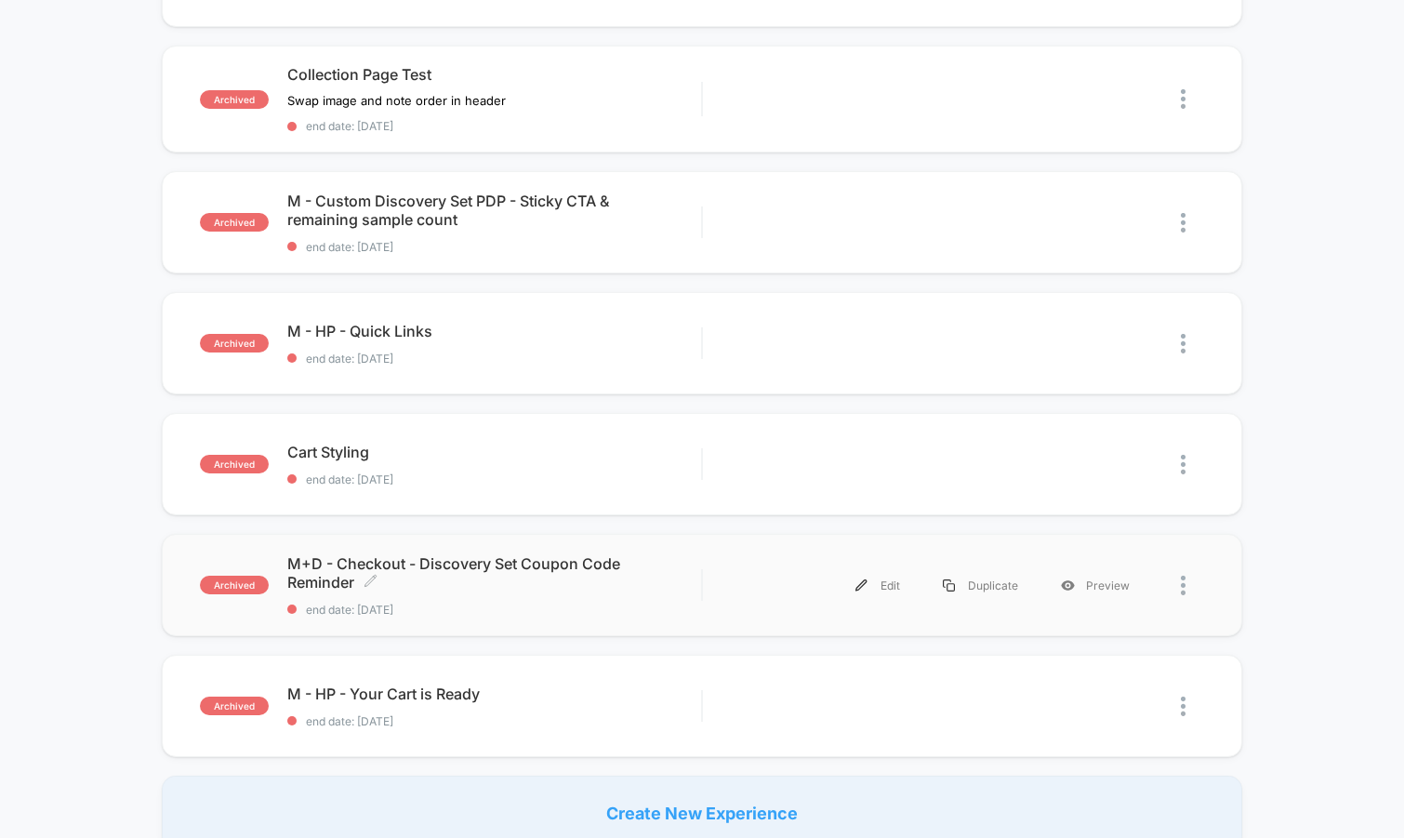
click at [580, 602] on span "end date: 4/1/2025" at bounding box center [494, 609] width 415 height 14
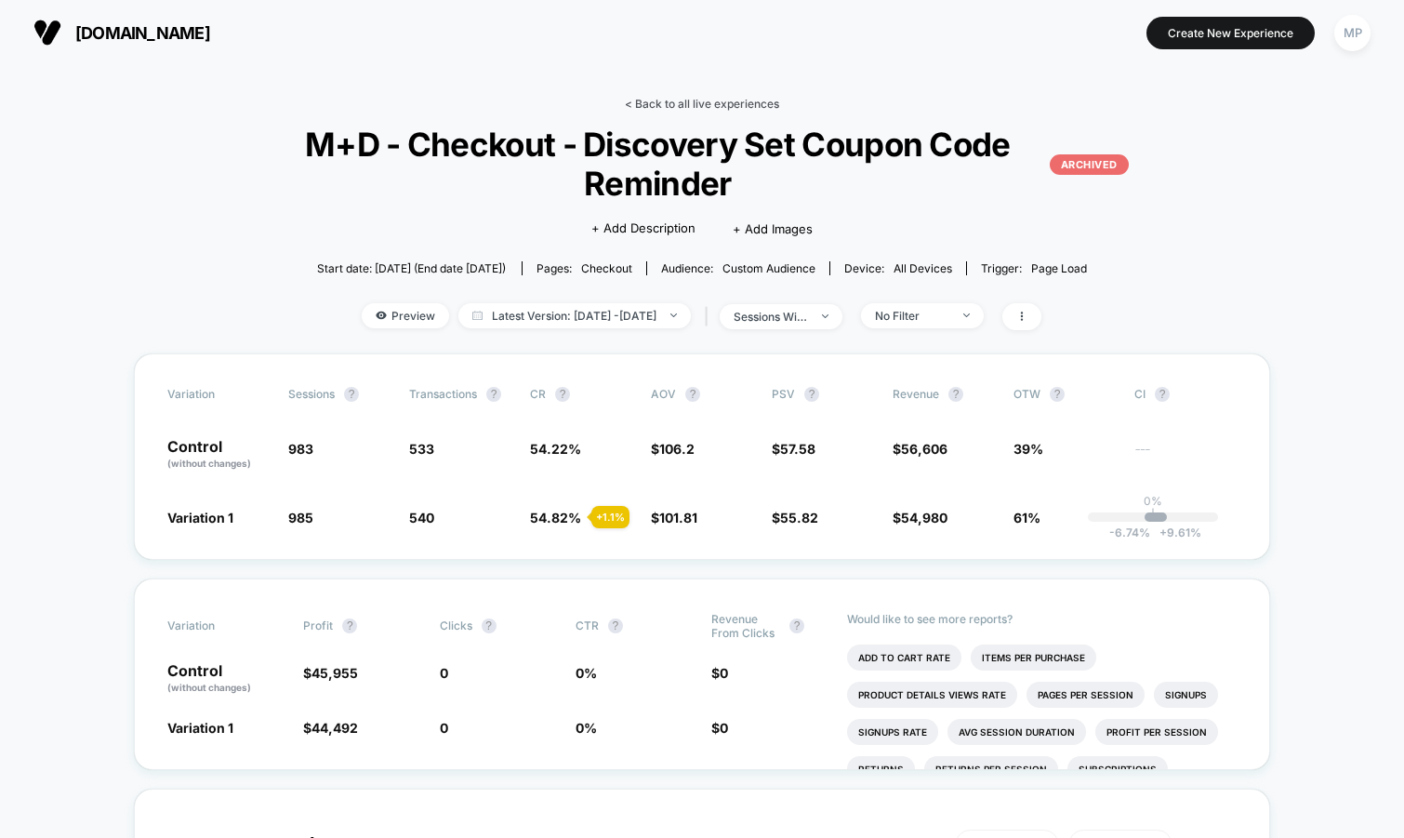
click at [698, 99] on link "< Back to all live experiences" at bounding box center [702, 104] width 154 height 14
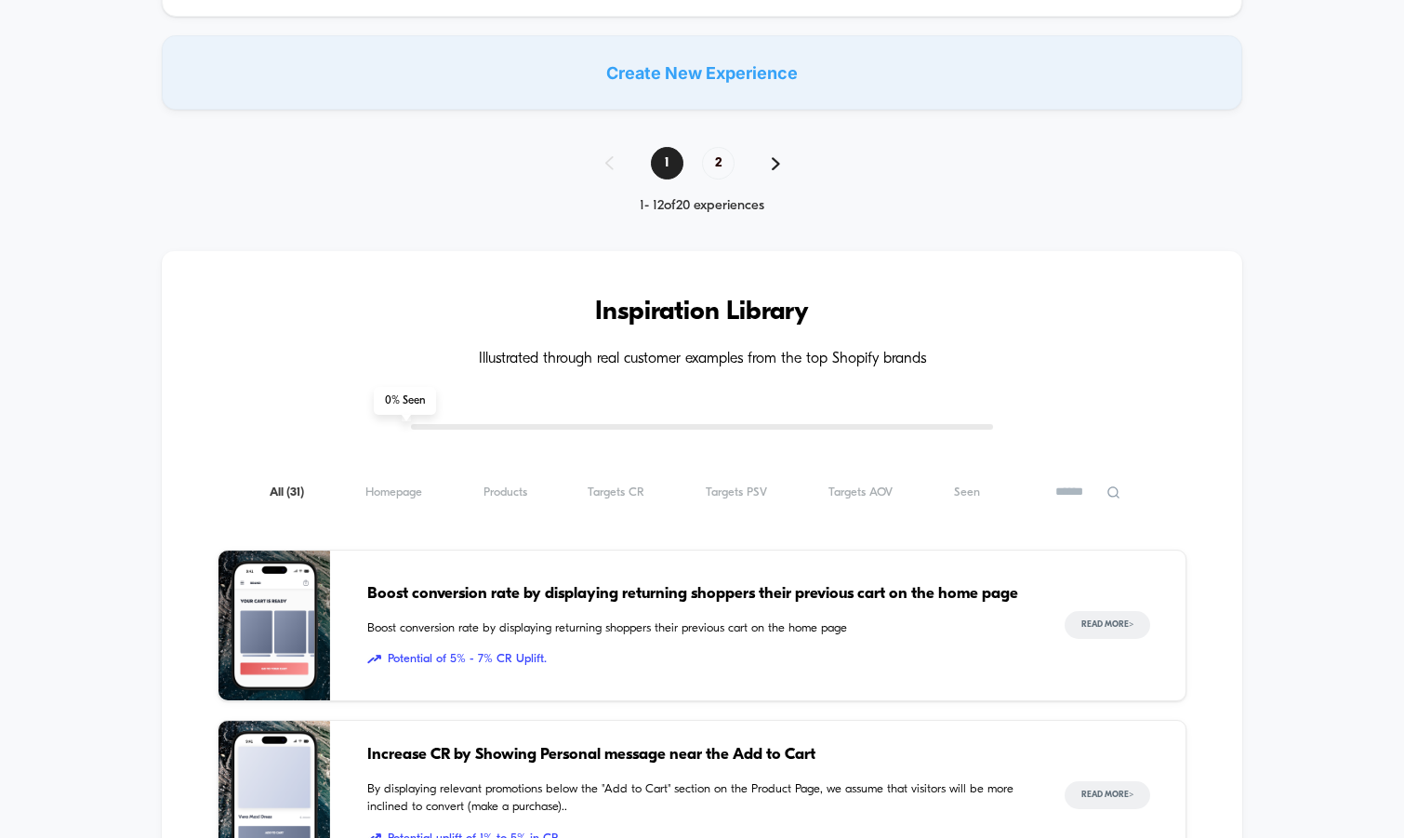
scroll to position [1595, 0]
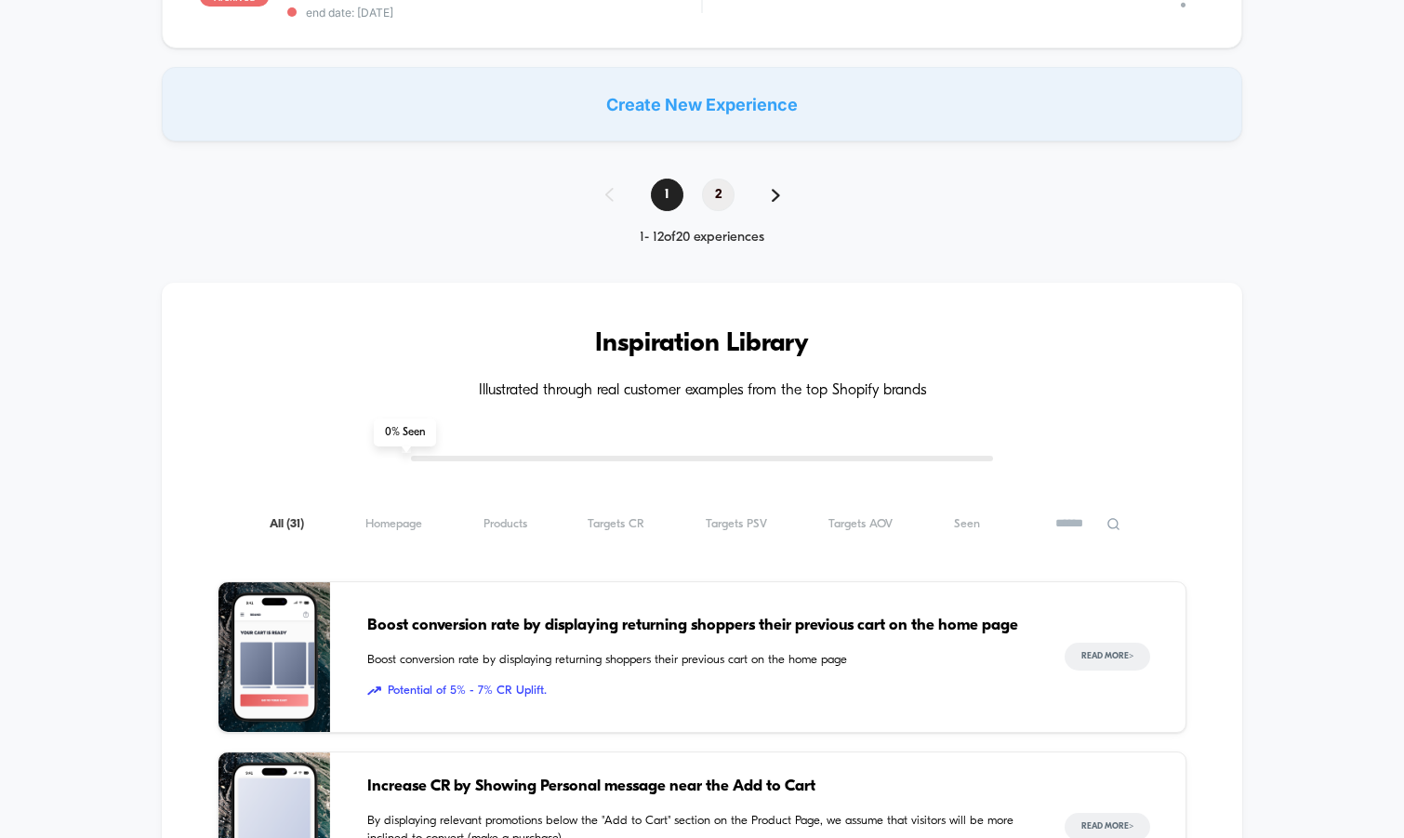
click at [721, 202] on span "2" at bounding box center [718, 194] width 33 height 33
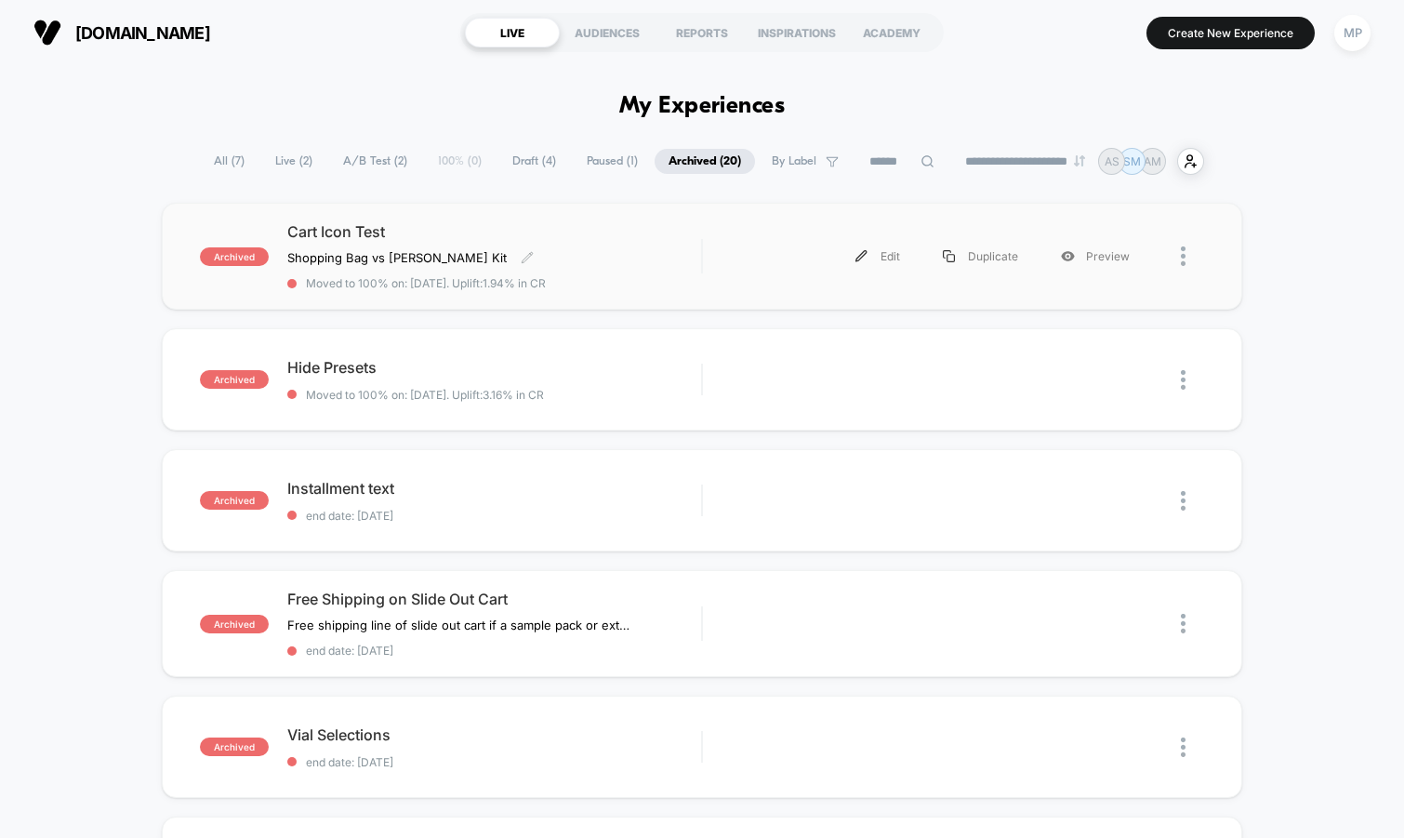
click at [571, 226] on span "Cart Icon Test" at bounding box center [494, 231] width 415 height 19
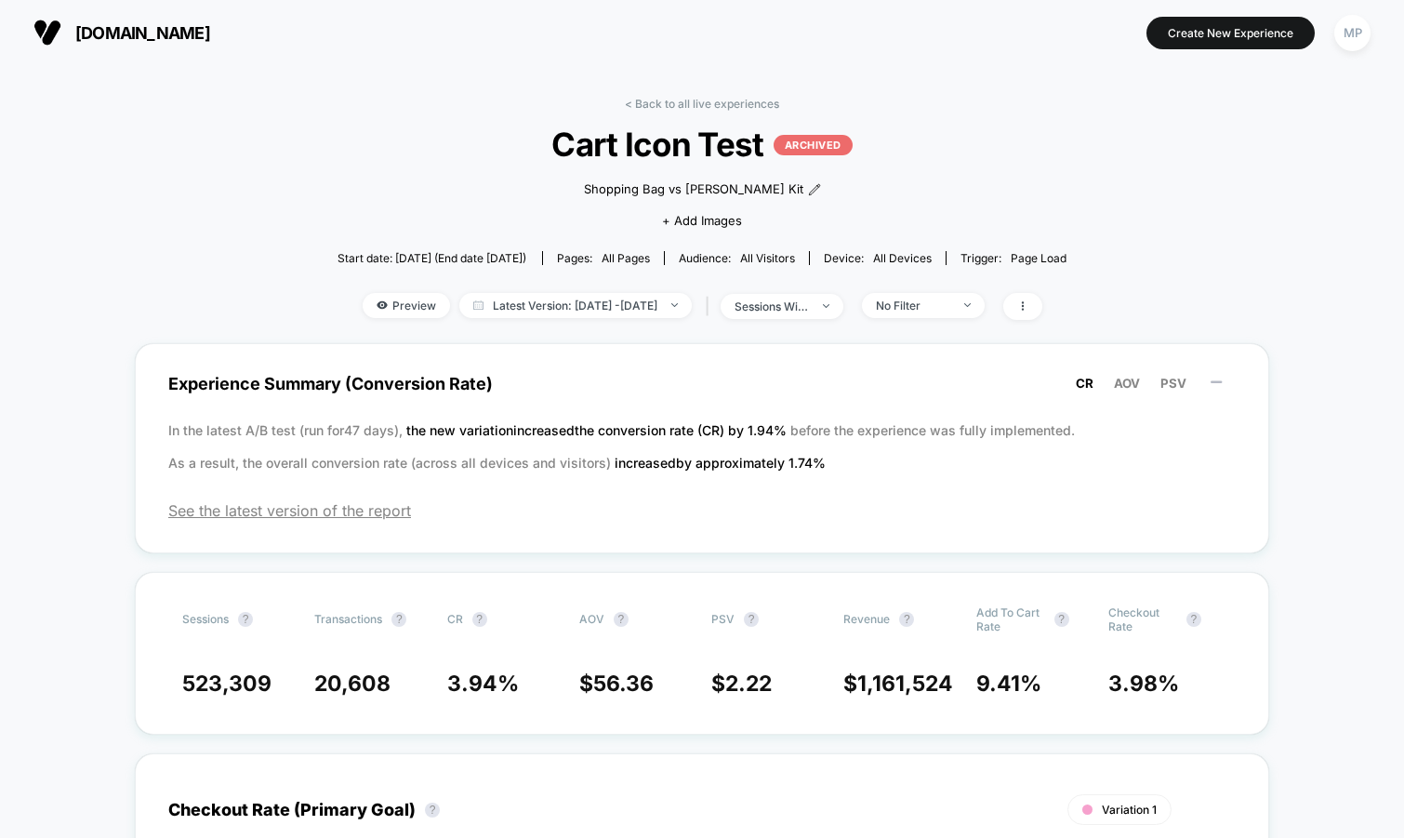
click at [671, 149] on span "Cart Icon Test ARCHIVED" at bounding box center [702, 144] width 656 height 39
click at [681, 101] on link "< Back to all live experiences" at bounding box center [702, 104] width 154 height 14
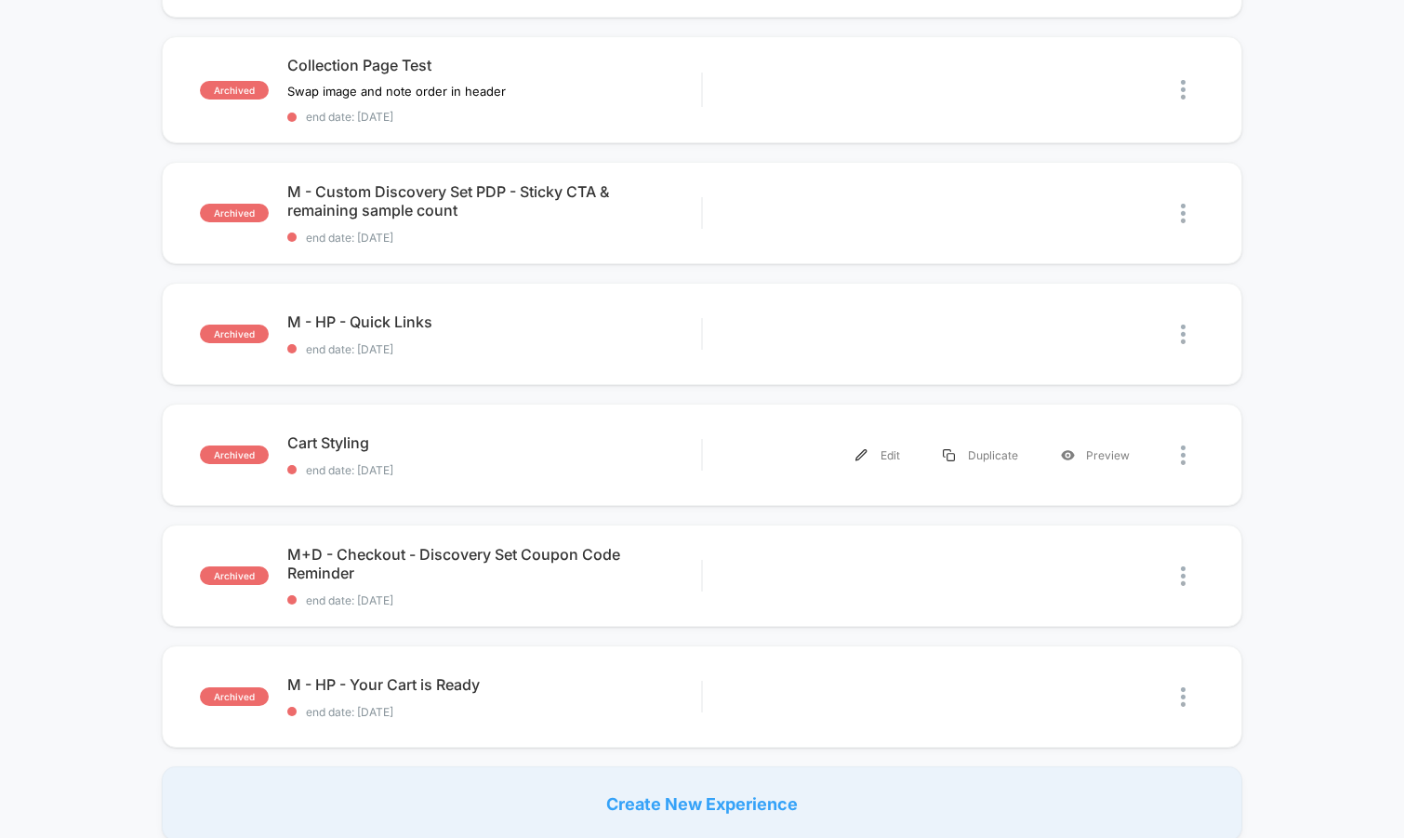
scroll to position [1039, 0]
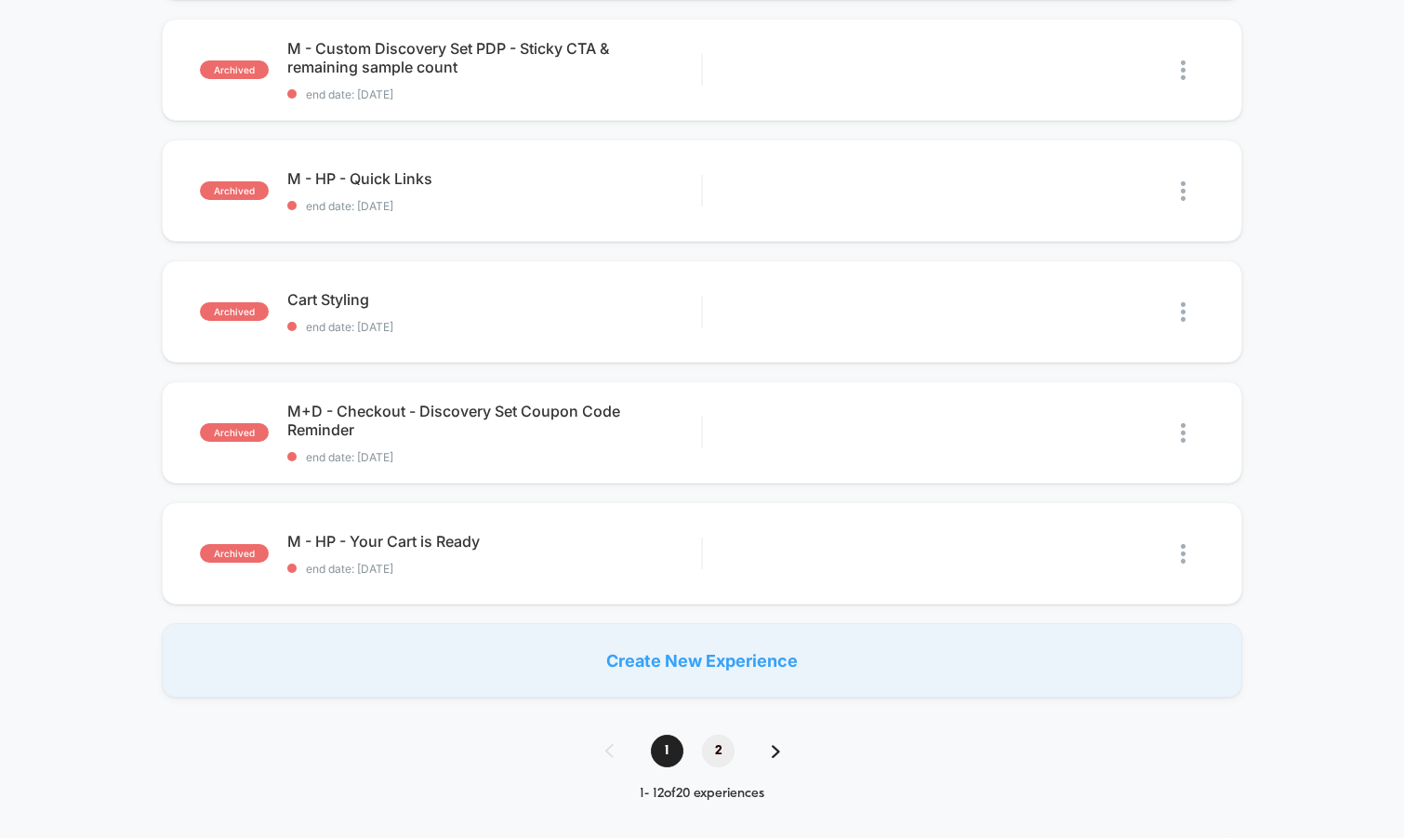
click at [708, 746] on span "2" at bounding box center [718, 750] width 33 height 33
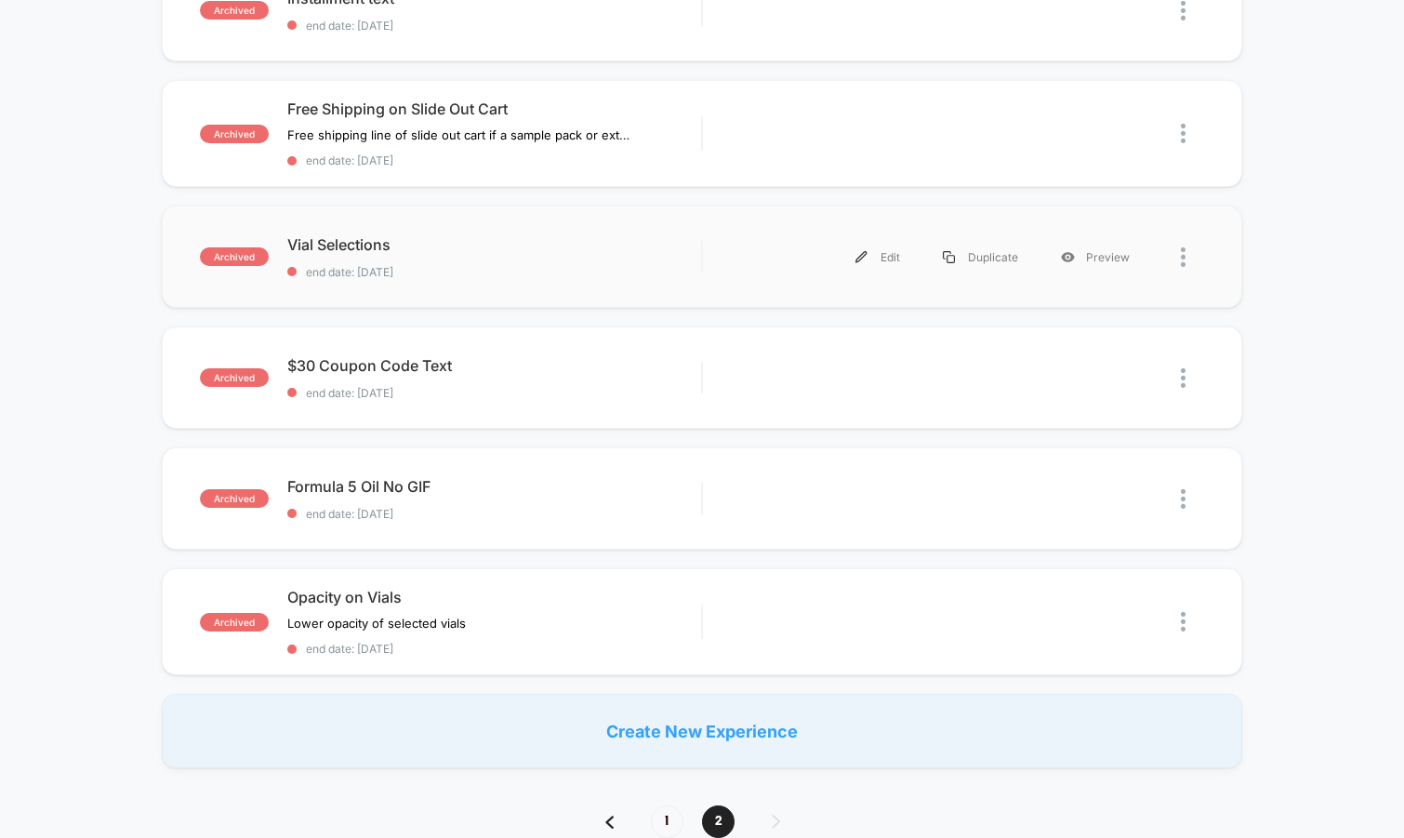
scroll to position [0, 0]
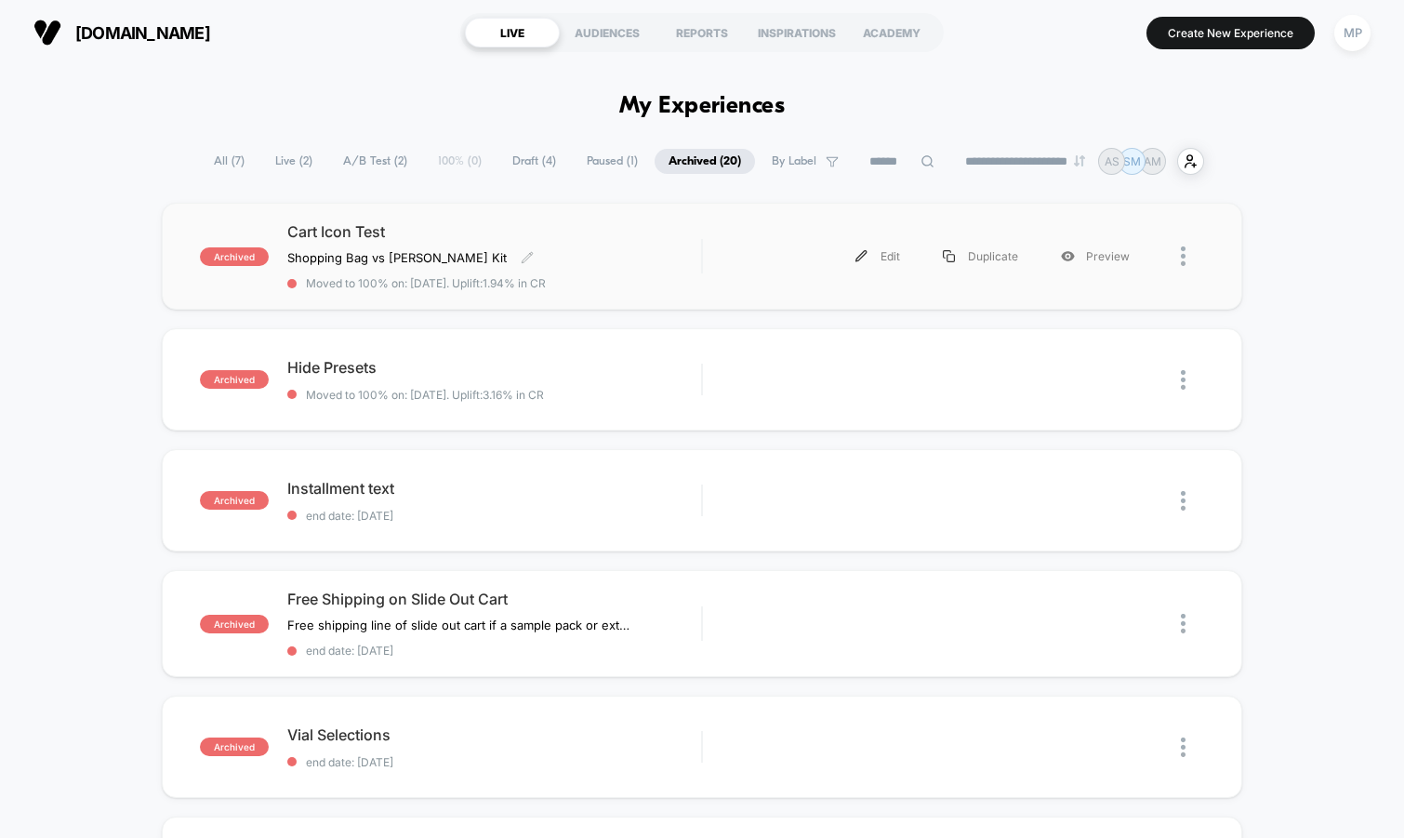
click at [598, 233] on span "Cart Icon Test" at bounding box center [494, 231] width 415 height 19
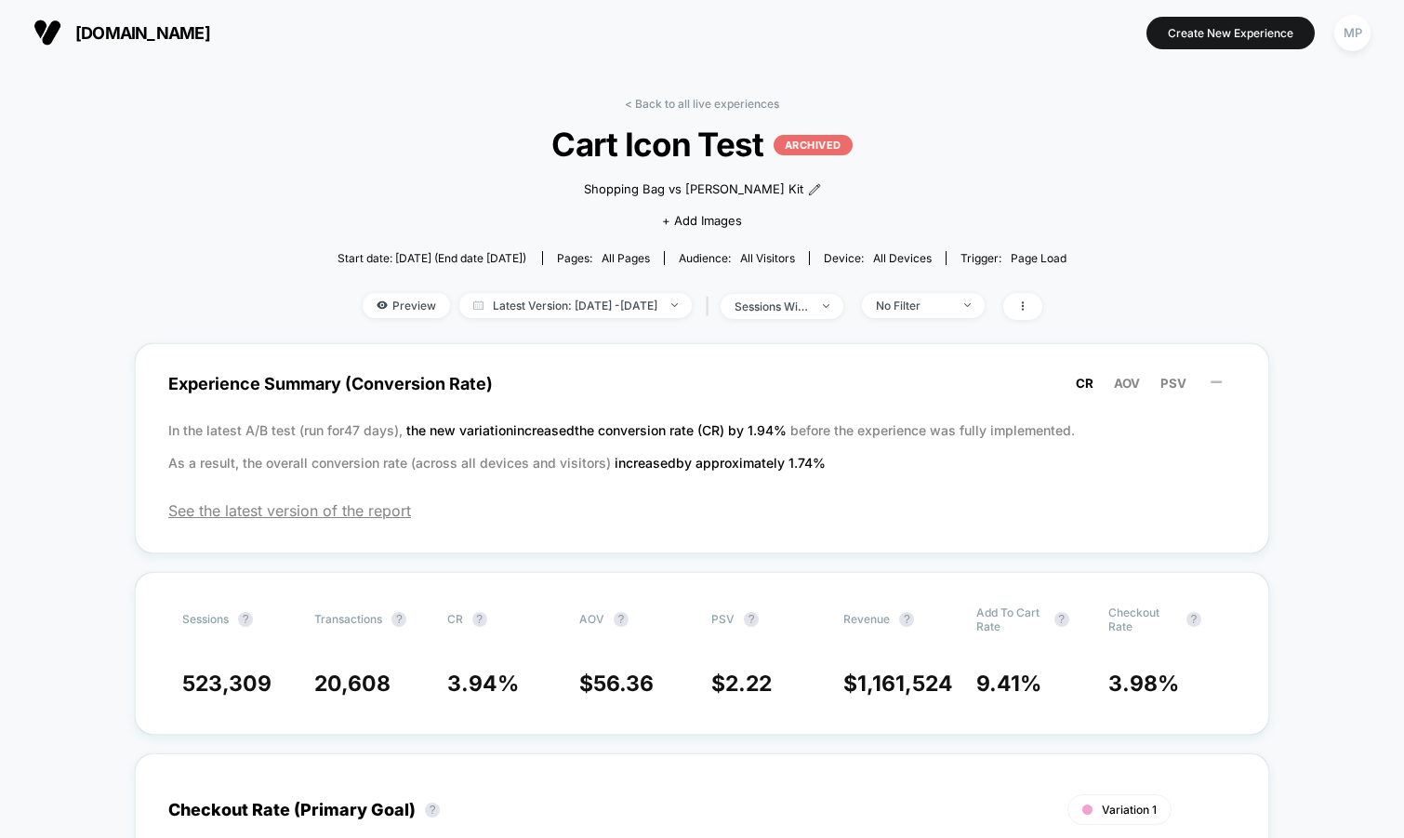
click at [689, 139] on span "Cart Icon Test ARCHIVED" at bounding box center [702, 144] width 656 height 39
copy span "Cart Icon Test"
click at [526, 120] on div "< Back to all live experiences Cart Icon Test ARCHIVED Shopping Bag vs Dopp Kit…" at bounding box center [702, 220] width 730 height 246
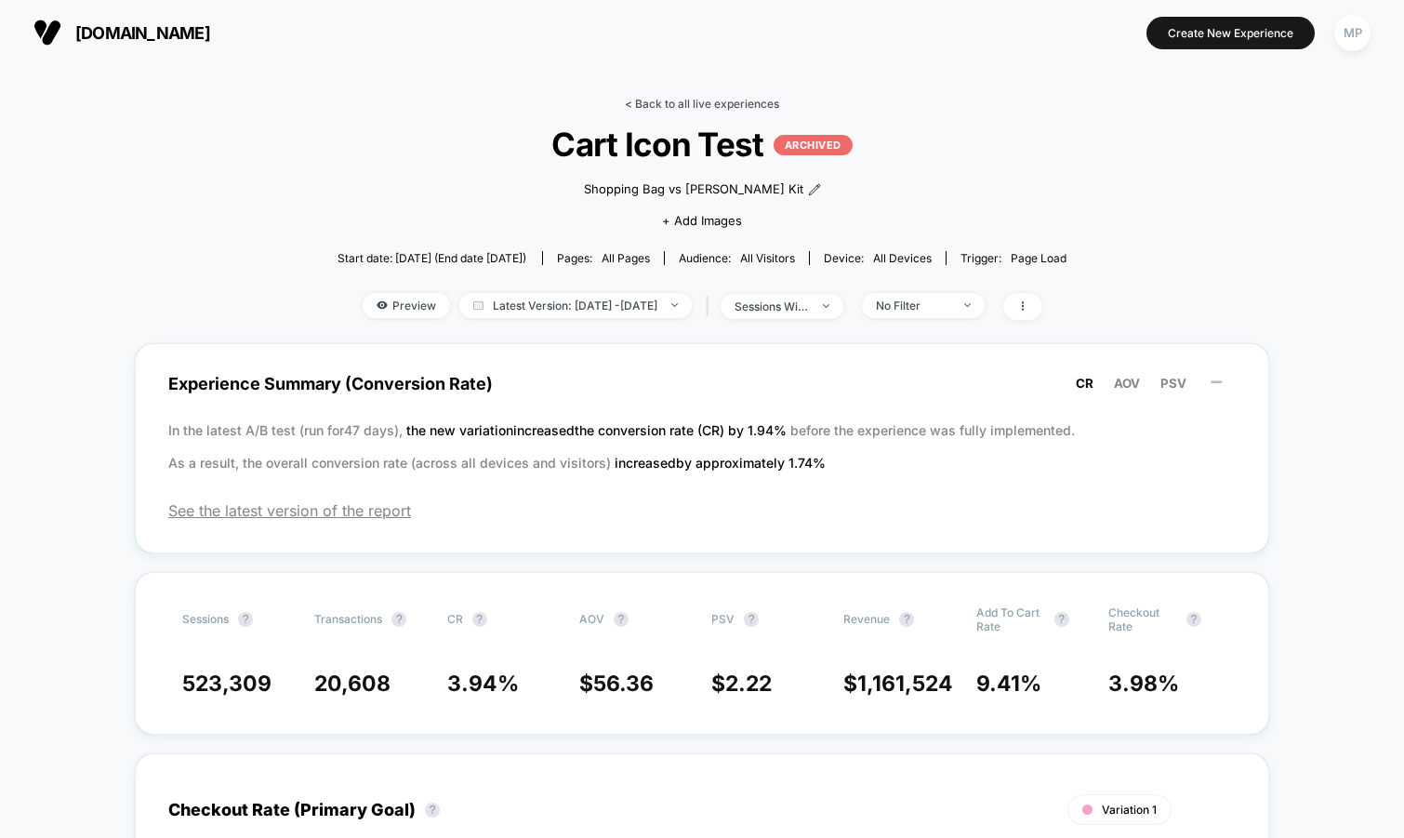
click at [681, 102] on link "< Back to all live experiences" at bounding box center [702, 104] width 154 height 14
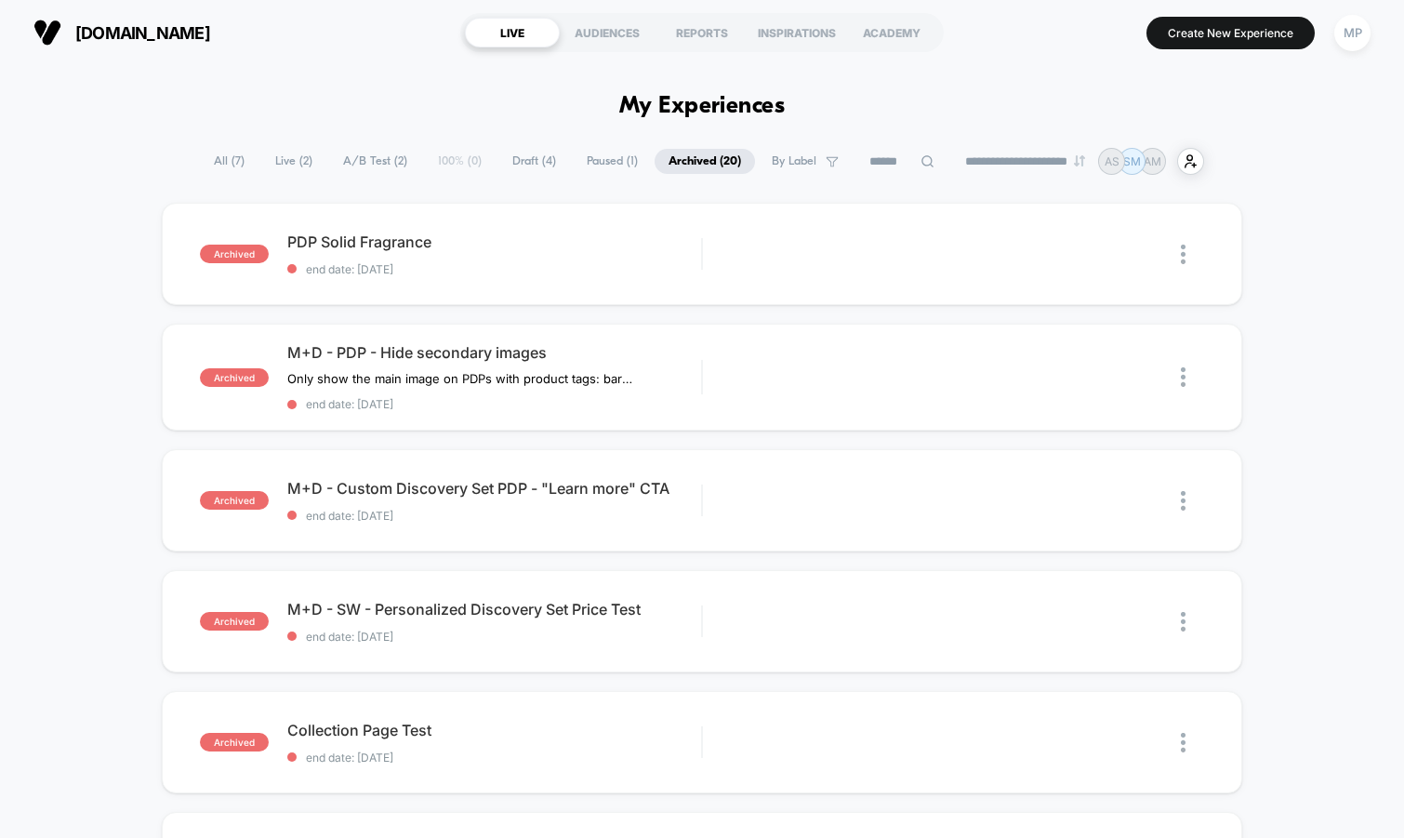
click at [380, 169] on span "A/B Test ( 2 )" at bounding box center [375, 161] width 92 height 25
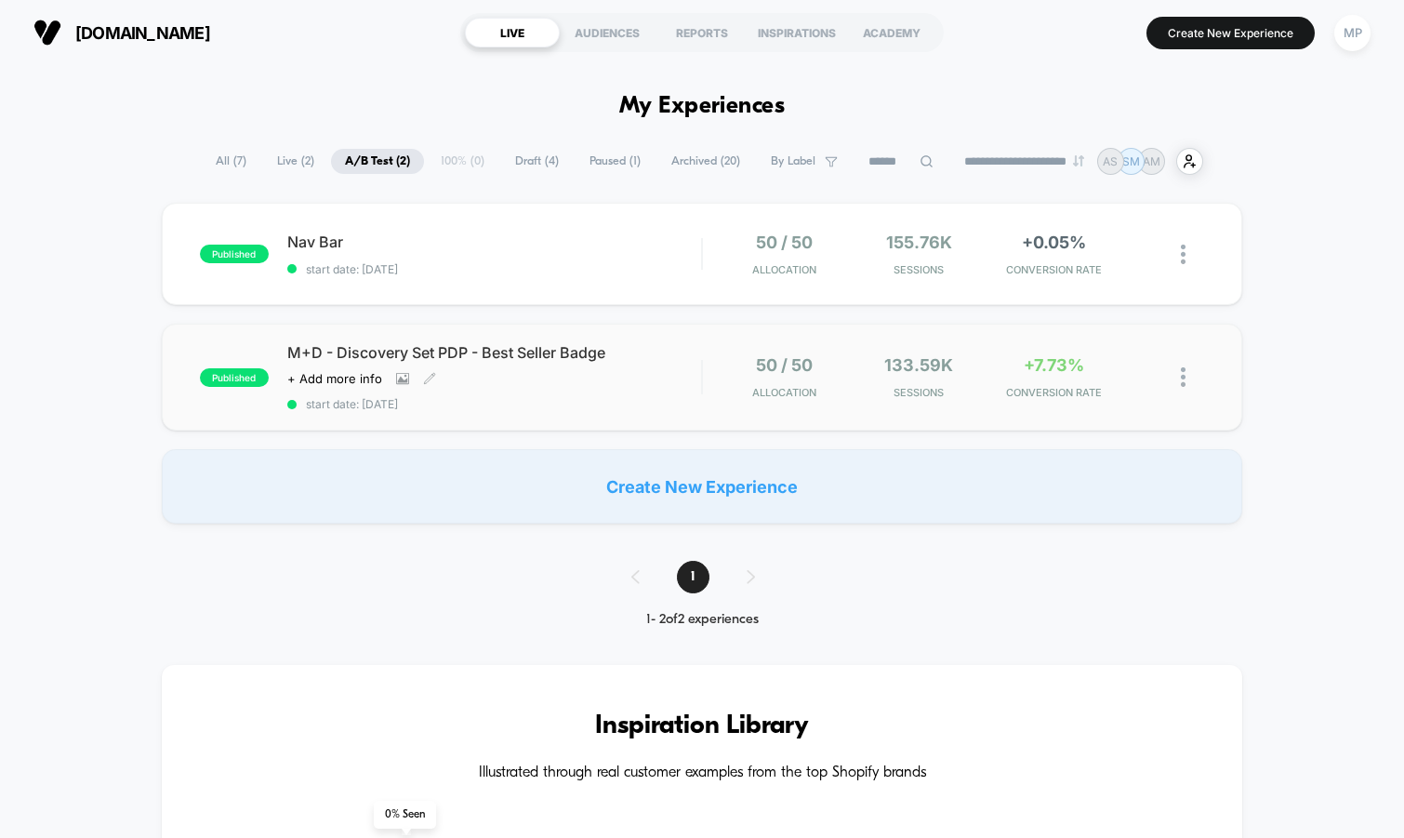
click at [485, 397] on span "start date: 9/3/2025" at bounding box center [494, 404] width 415 height 14
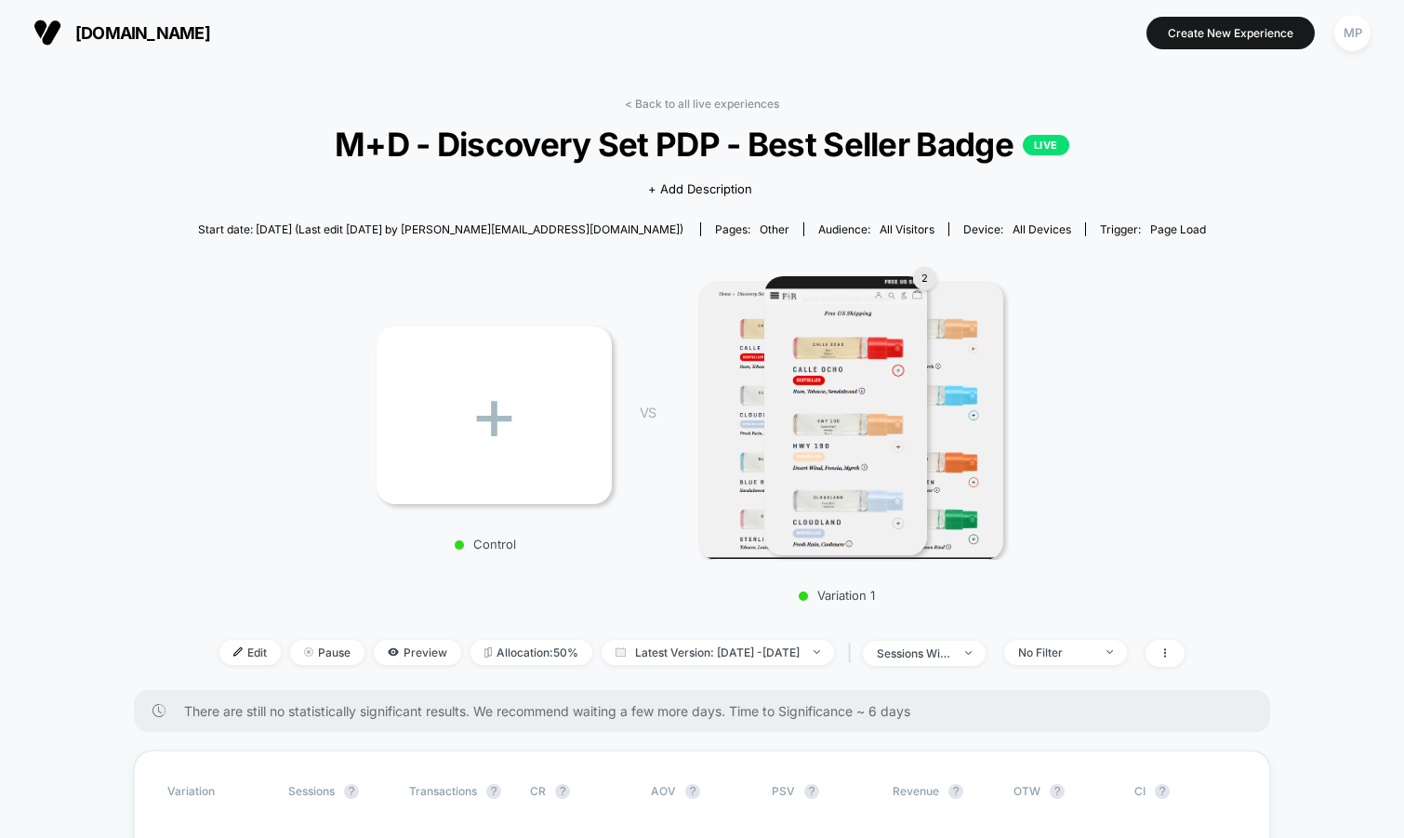
click at [568, 156] on span "M+D - Discovery Set PDP - Best Seller Badge LIVE" at bounding box center [701, 144] width 906 height 39
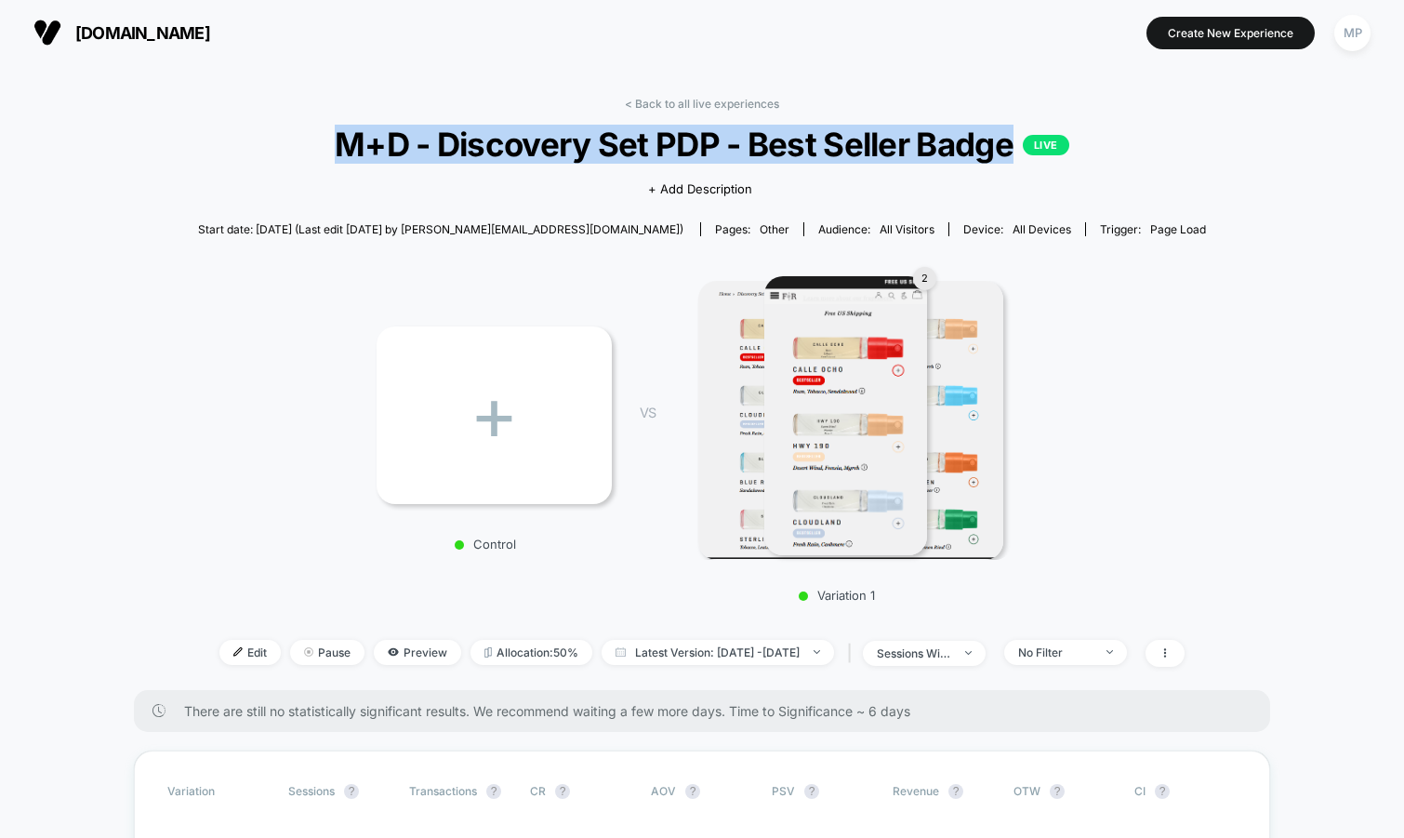
copy span "M+D - Discovery Set PDP - Best Seller Badge"
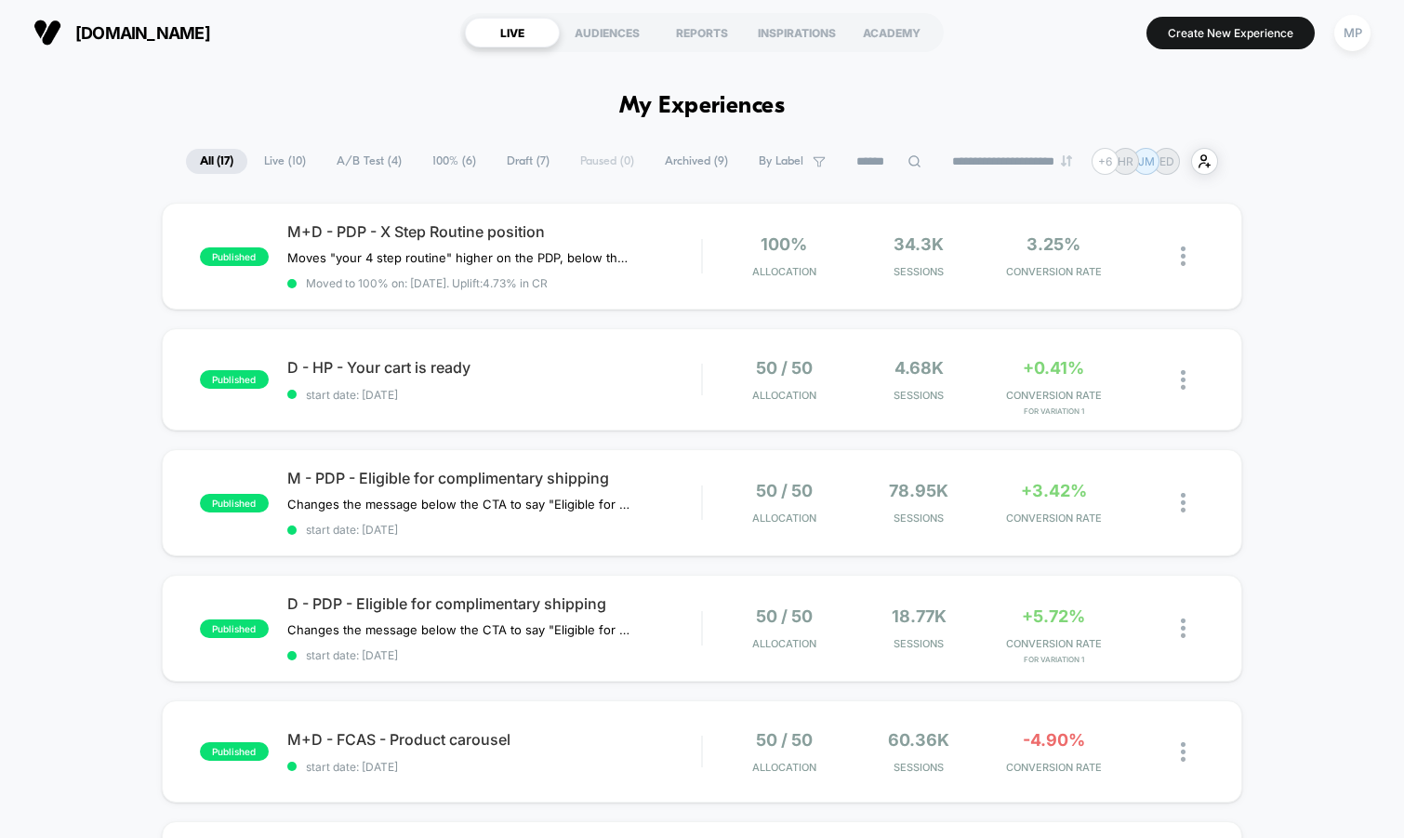
click at [360, 157] on span "A/B Test ( 4 )" at bounding box center [369, 161] width 93 height 25
